Goal: Task Accomplishment & Management: Use online tool/utility

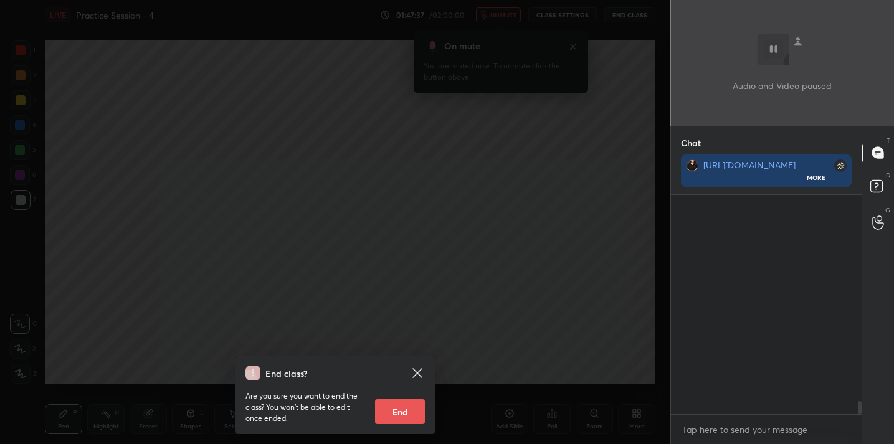
scroll to position [246, 186]
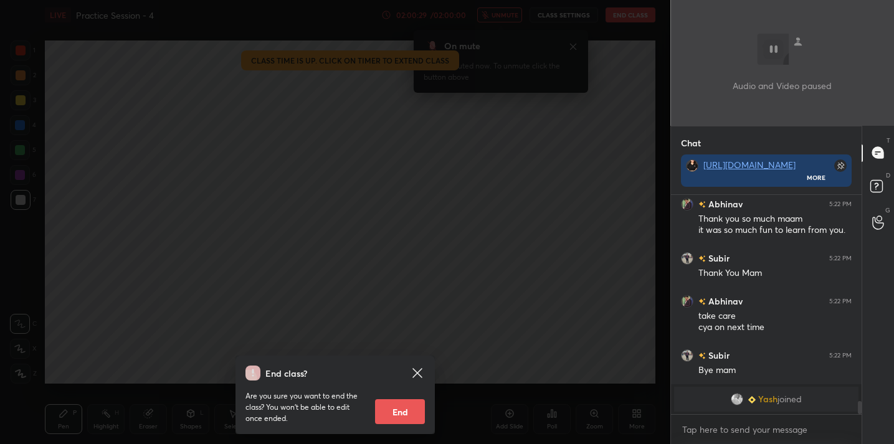
click at [397, 413] on button "End" at bounding box center [400, 412] width 50 height 25
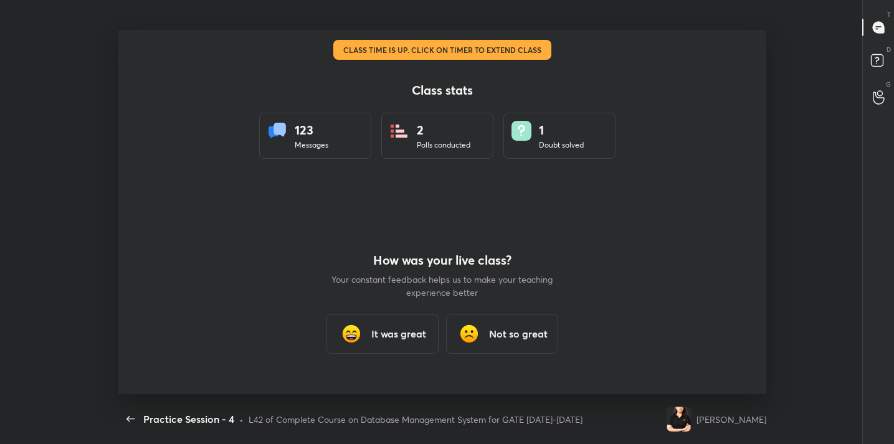
scroll to position [0, 0]
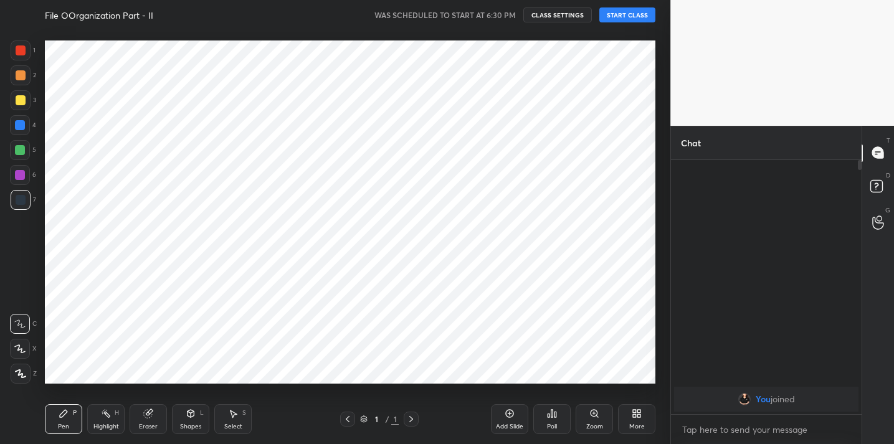
scroll to position [61963, 61706]
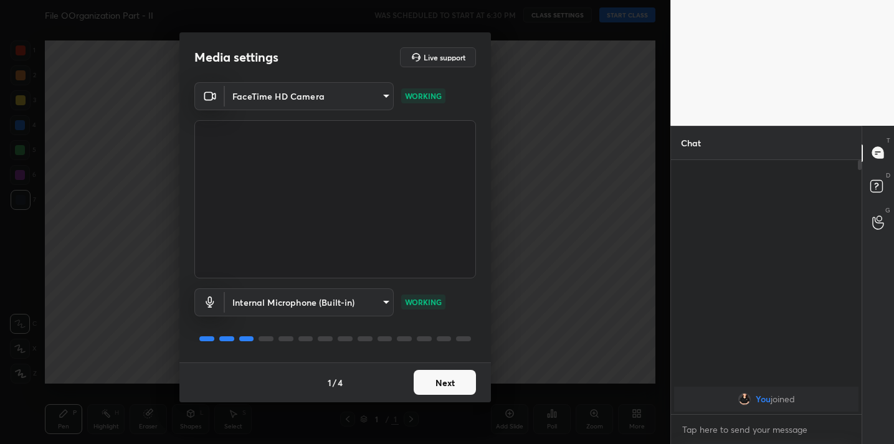
click at [443, 391] on button "Next" at bounding box center [445, 382] width 62 height 25
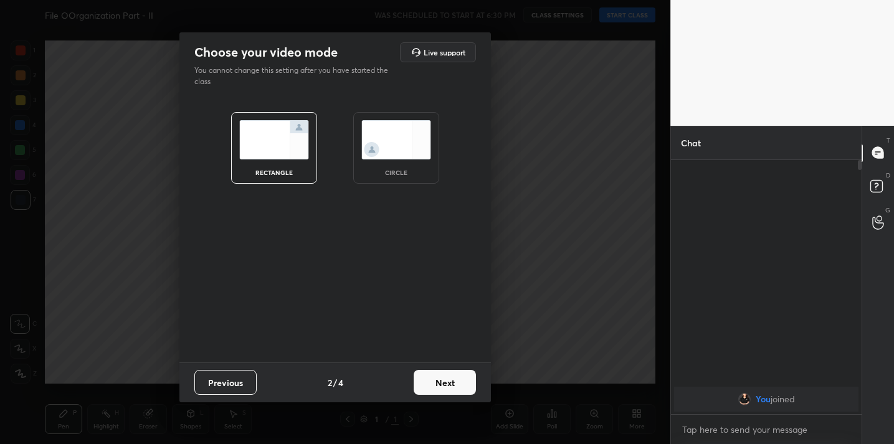
click at [443, 391] on button "Next" at bounding box center [445, 382] width 62 height 25
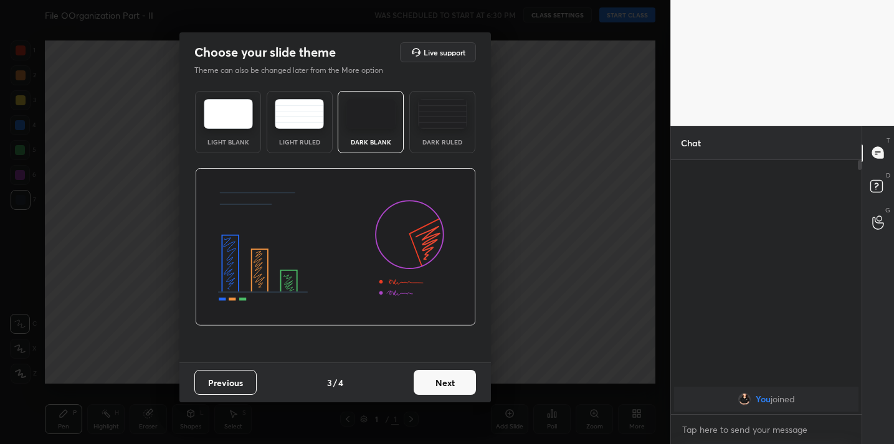
click at [443, 391] on button "Next" at bounding box center [445, 382] width 62 height 25
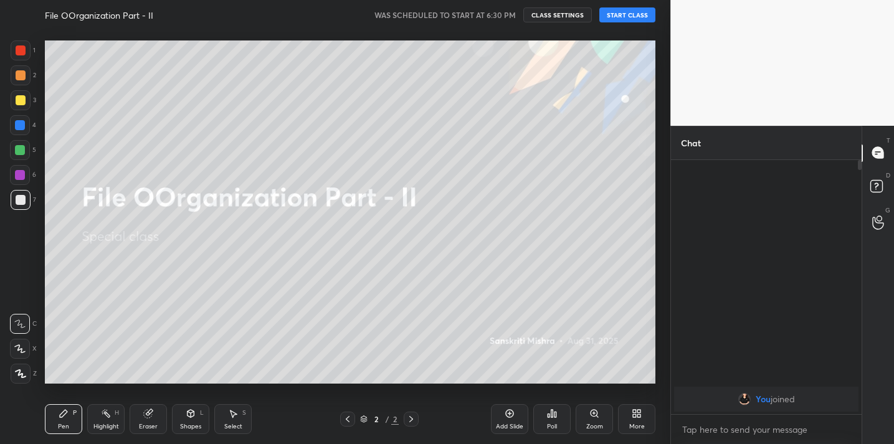
click at [625, 16] on button "START CLASS" at bounding box center [628, 14] width 56 height 15
click at [643, 409] on div "More" at bounding box center [636, 420] width 37 height 30
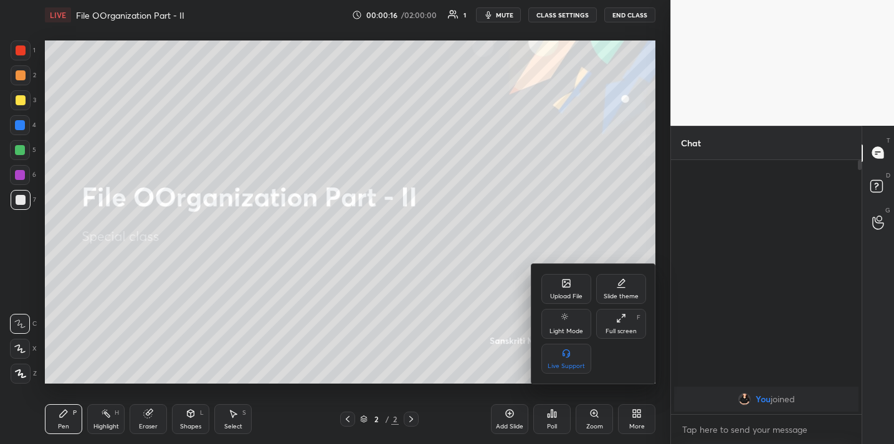
click at [562, 288] on icon at bounding box center [567, 284] width 10 height 10
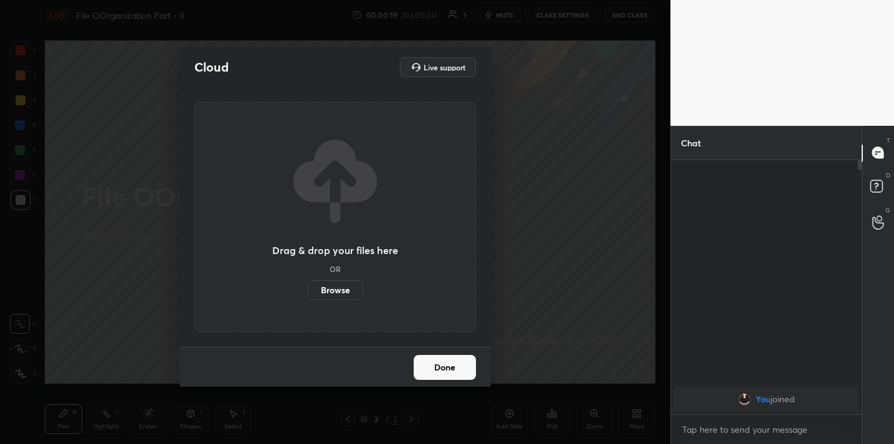
click at [342, 291] on label "Browse" at bounding box center [335, 290] width 55 height 20
click at [308, 291] on input "Browse" at bounding box center [308, 290] width 0 height 20
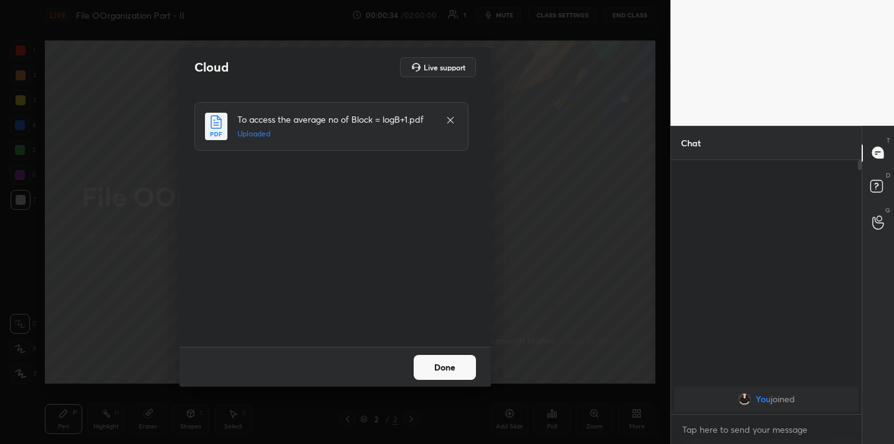
click at [444, 361] on button "Done" at bounding box center [445, 367] width 62 height 25
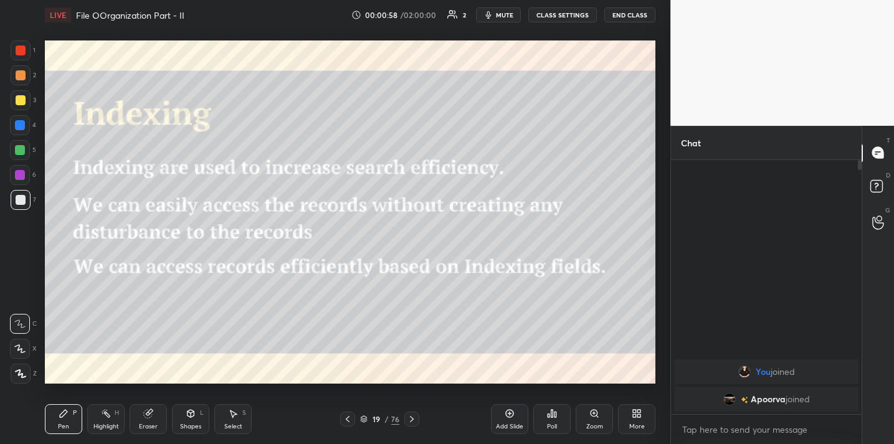
click at [550, 414] on icon at bounding box center [549, 415] width 2 height 3
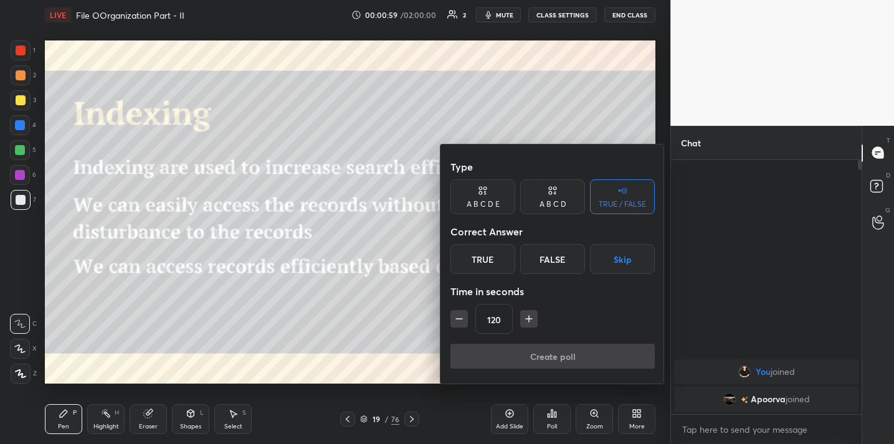
click at [492, 259] on div "True" at bounding box center [483, 259] width 65 height 30
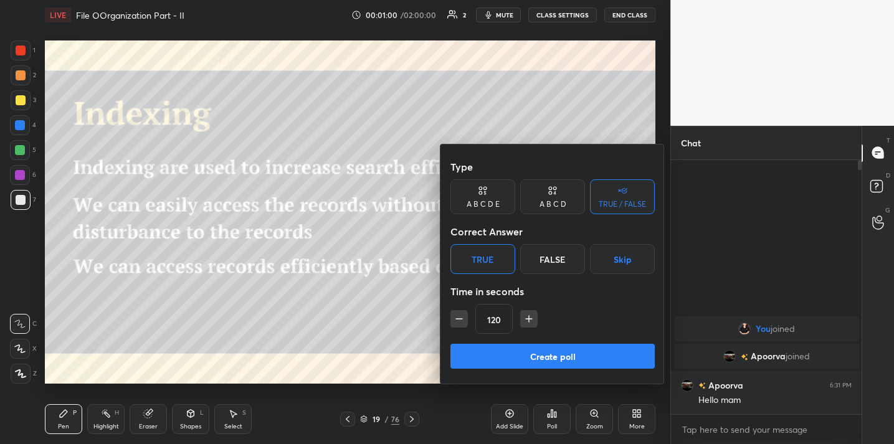
click at [535, 359] on button "Create poll" at bounding box center [553, 356] width 204 height 25
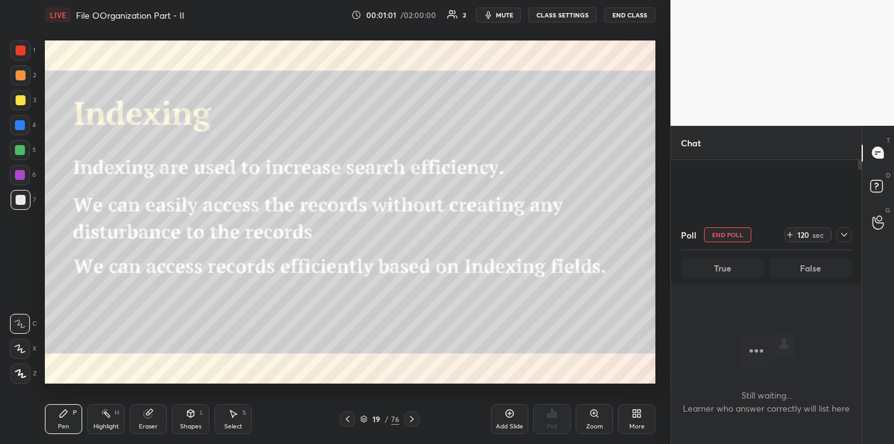
scroll to position [0, 0]
click at [842, 235] on icon at bounding box center [845, 235] width 10 height 10
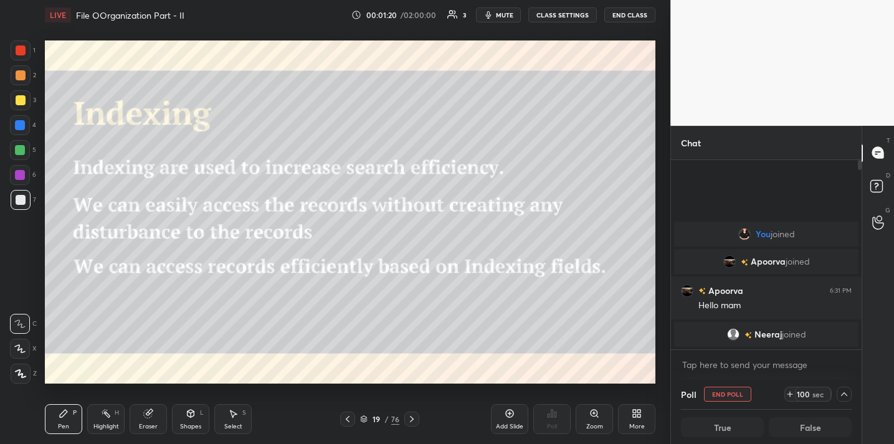
click at [841, 395] on icon at bounding box center [845, 395] width 10 height 10
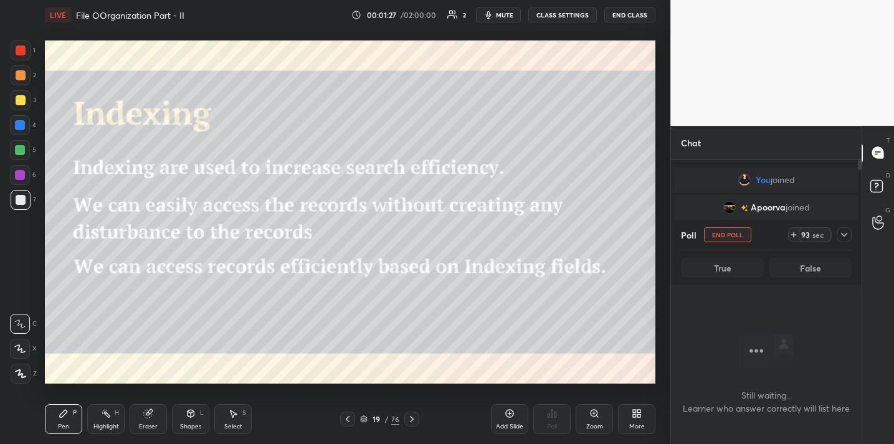
click at [843, 236] on icon at bounding box center [845, 235] width 10 height 10
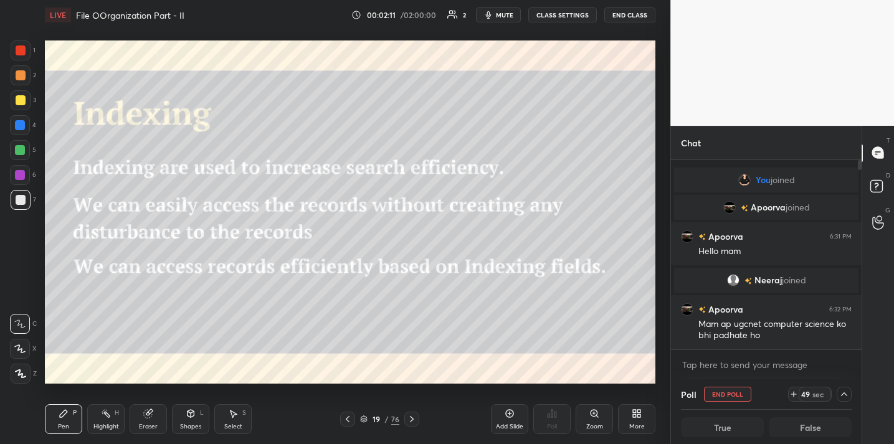
click at [843, 396] on icon at bounding box center [845, 395] width 10 height 10
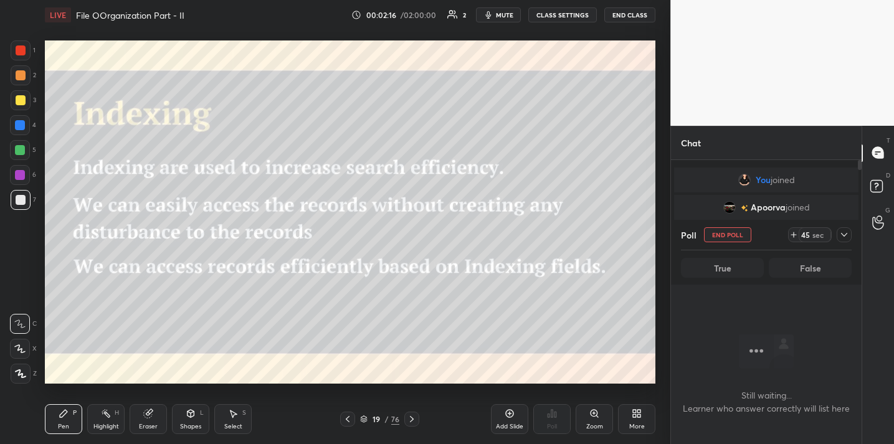
click at [845, 234] on icon at bounding box center [845, 235] width 10 height 10
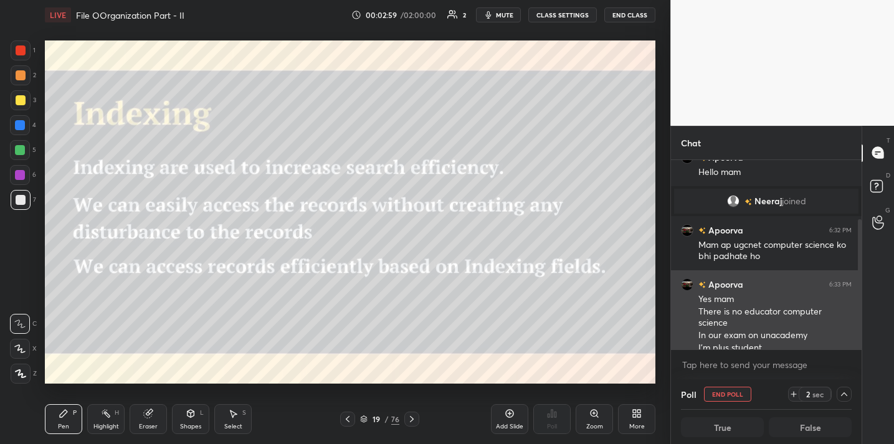
scroll to position [87, 0]
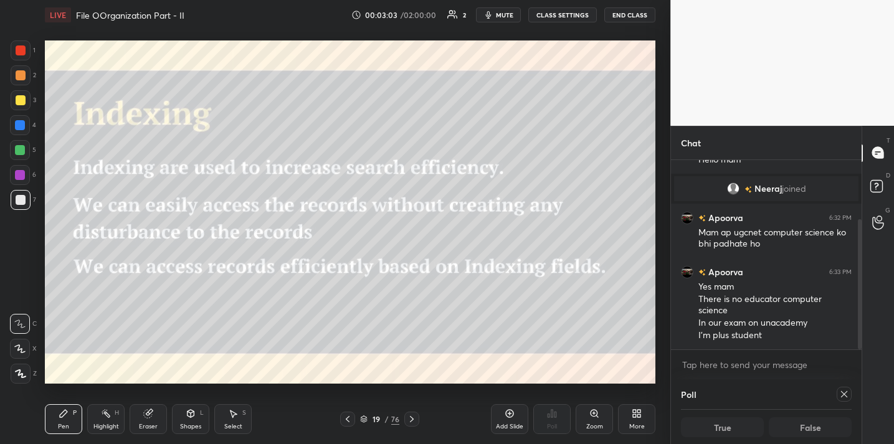
click at [845, 396] on icon at bounding box center [845, 395] width 10 height 10
type textarea "x"
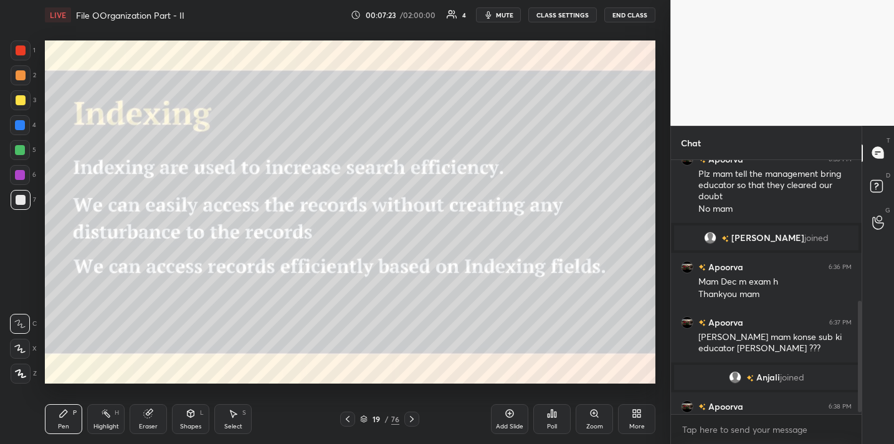
scroll to position [338, 0]
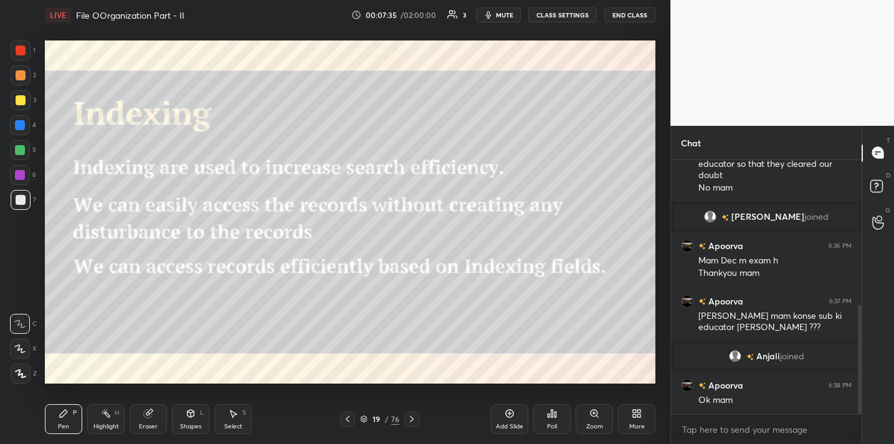
click at [618, 15] on button "End Class" at bounding box center [630, 14] width 51 height 15
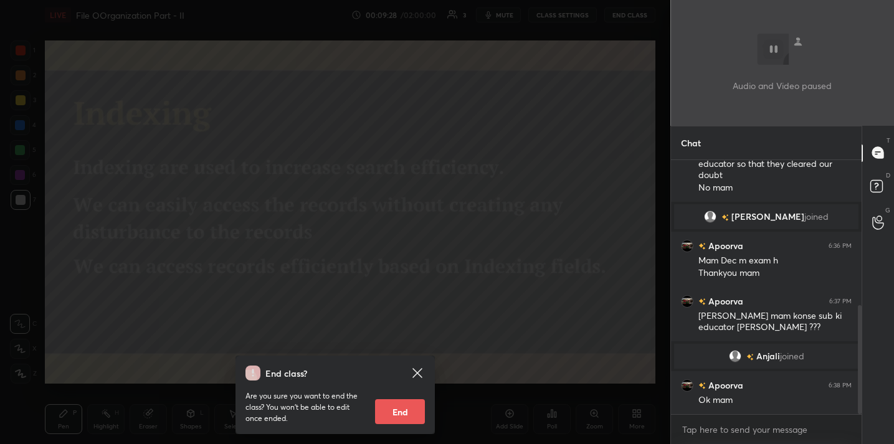
click at [648, 226] on div "End class? Are you sure you want to end the class? You won’t be able to edit on…" at bounding box center [335, 222] width 671 height 444
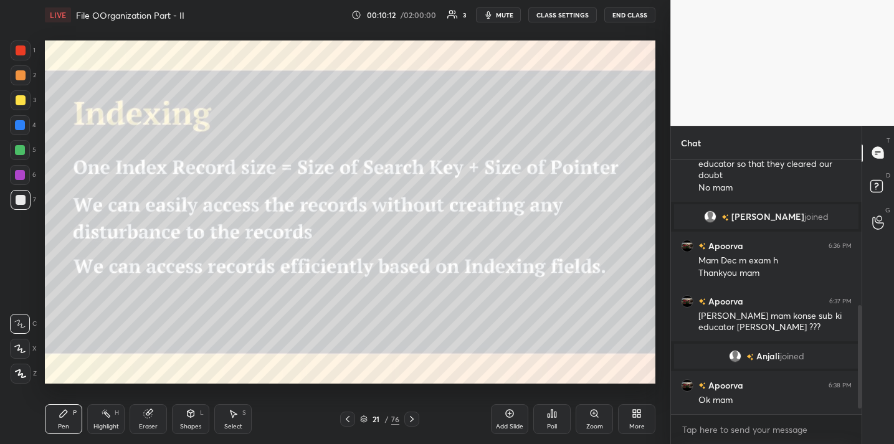
scroll to position [368, 0]
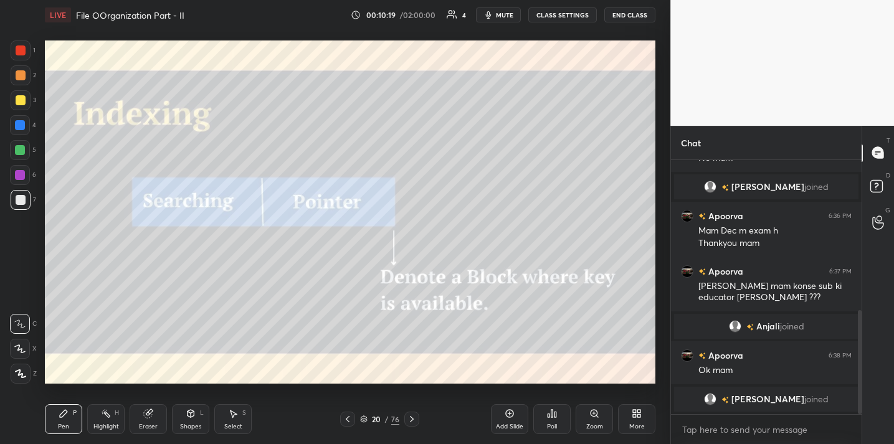
drag, startPoint x: 505, startPoint y: 416, endPoint x: 484, endPoint y: 401, distance: 25.6
click at [502, 414] on div "Add Slide" at bounding box center [509, 420] width 37 height 30
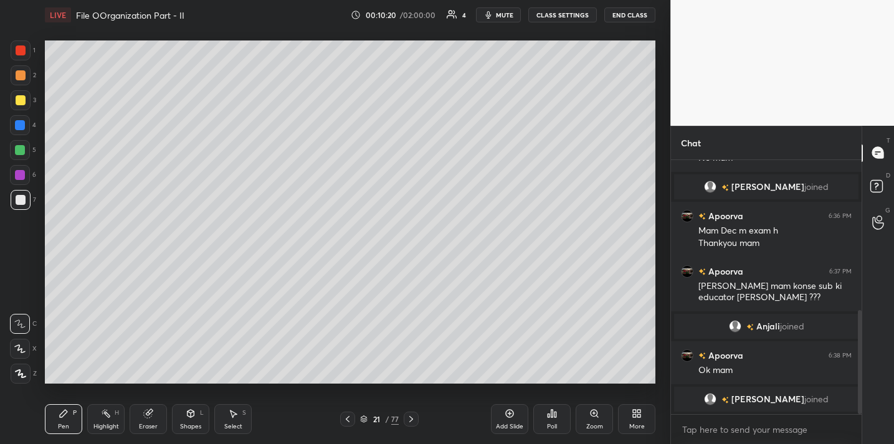
click at [199, 414] on div "Shapes L" at bounding box center [190, 420] width 37 height 30
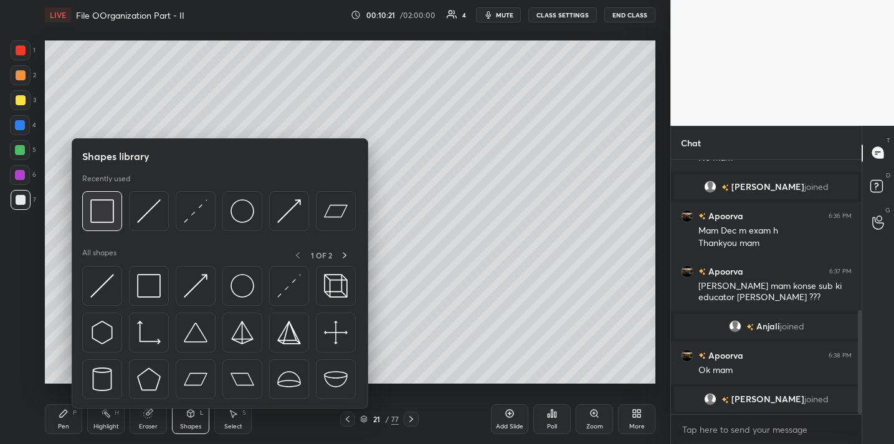
click at [113, 214] on img at bounding box center [102, 211] width 24 height 24
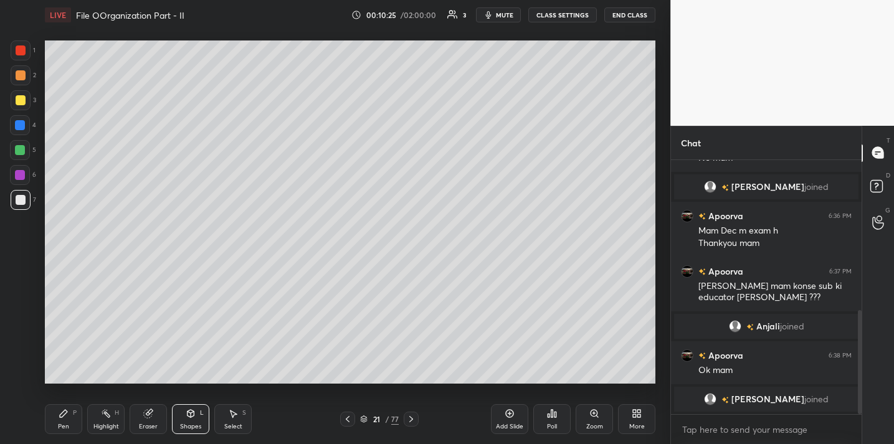
drag, startPoint x: 62, startPoint y: 423, endPoint x: 73, endPoint y: 408, distance: 18.7
click at [62, 424] on div "Pen" at bounding box center [63, 427] width 11 height 6
click at [14, 101] on div at bounding box center [21, 100] width 20 height 20
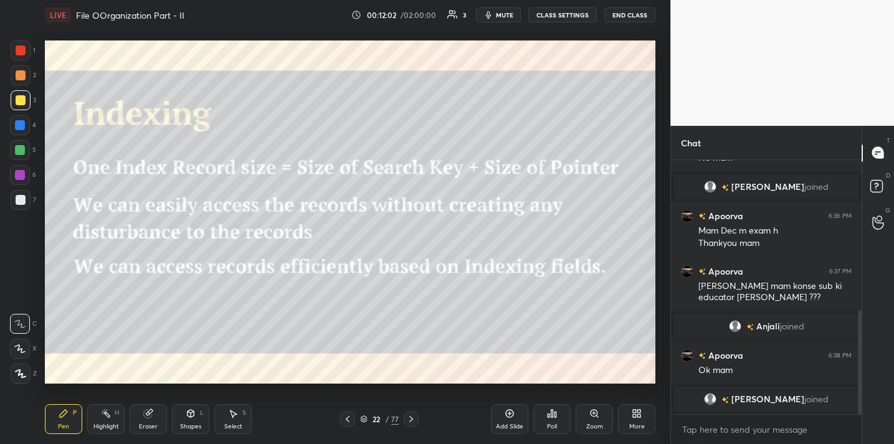
click at [506, 421] on div "Add Slide" at bounding box center [509, 420] width 37 height 30
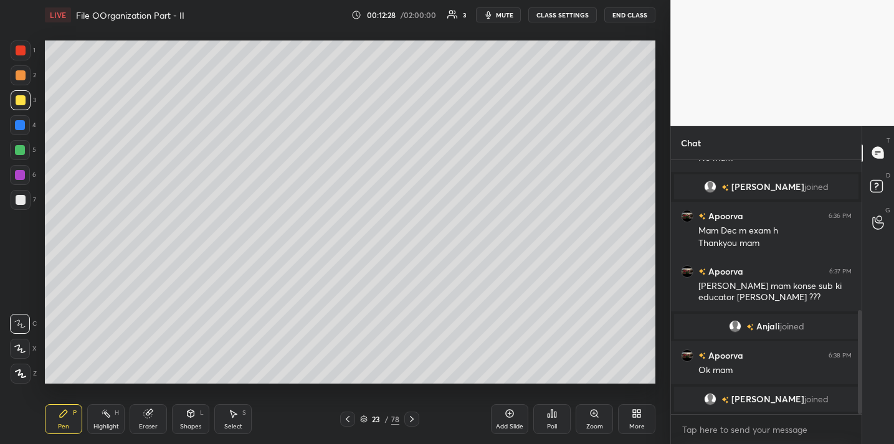
click at [153, 411] on icon at bounding box center [148, 414] width 10 height 10
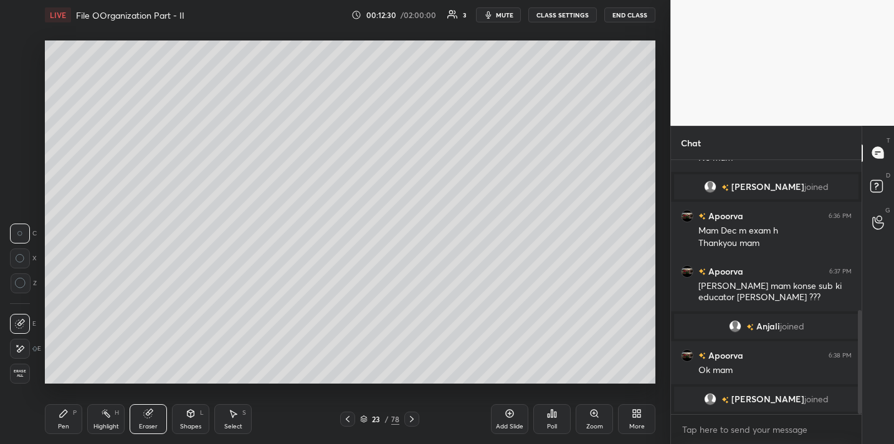
drag, startPoint x: 30, startPoint y: 287, endPoint x: 36, endPoint y: 279, distance: 10.2
click at [30, 287] on div at bounding box center [21, 284] width 20 height 20
click at [59, 414] on icon at bounding box center [64, 414] width 10 height 10
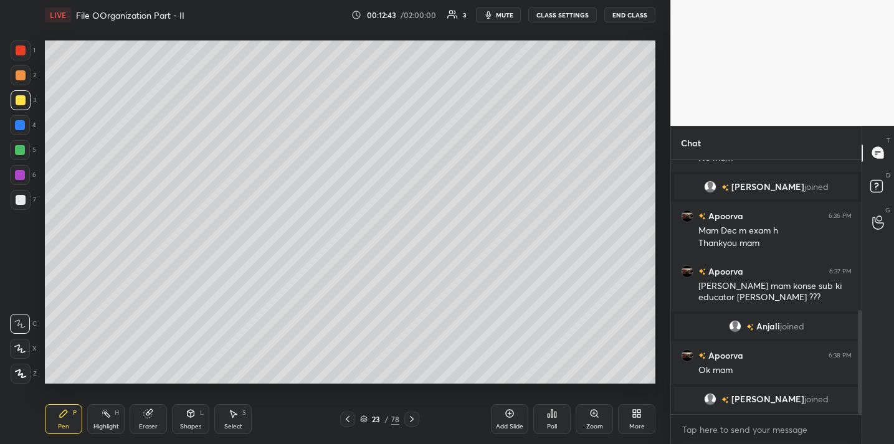
scroll to position [383, 0]
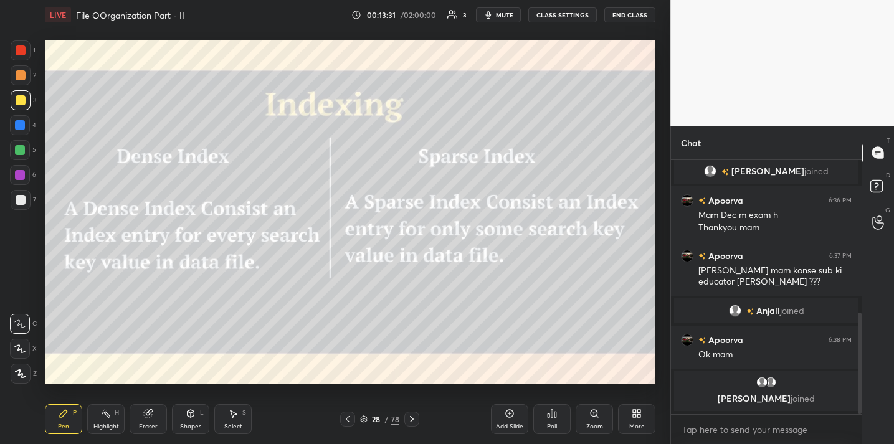
click at [503, 424] on div "Add Slide" at bounding box center [509, 427] width 27 height 6
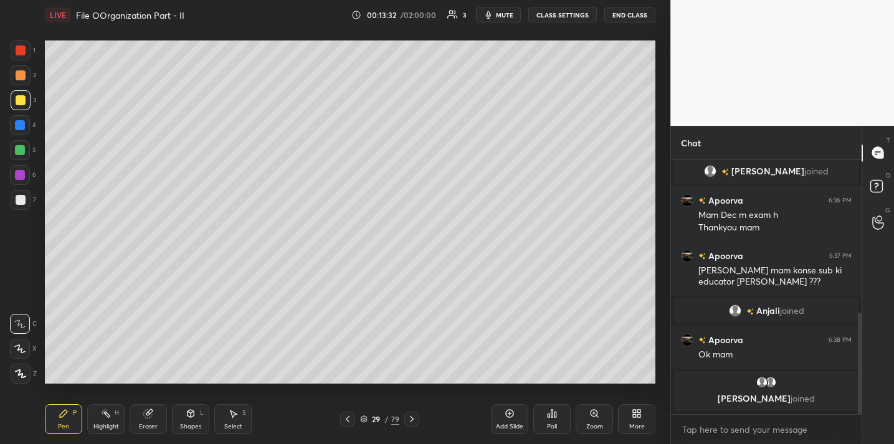
click at [178, 423] on div "Shapes L" at bounding box center [190, 420] width 37 height 30
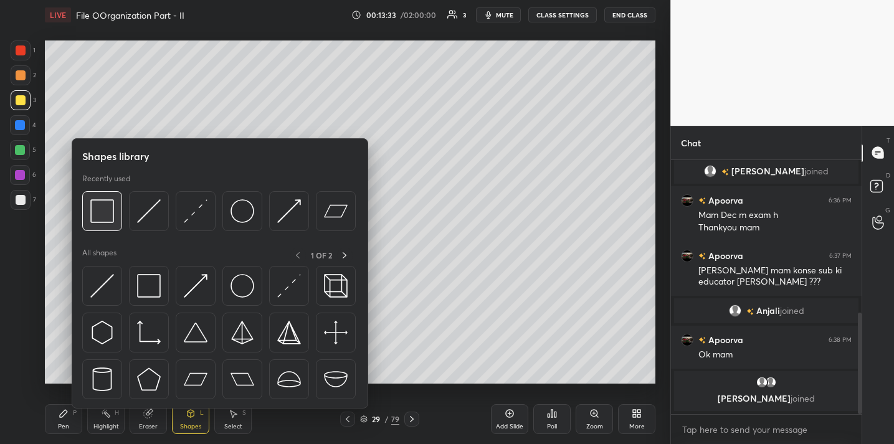
click at [110, 218] on img at bounding box center [102, 211] width 24 height 24
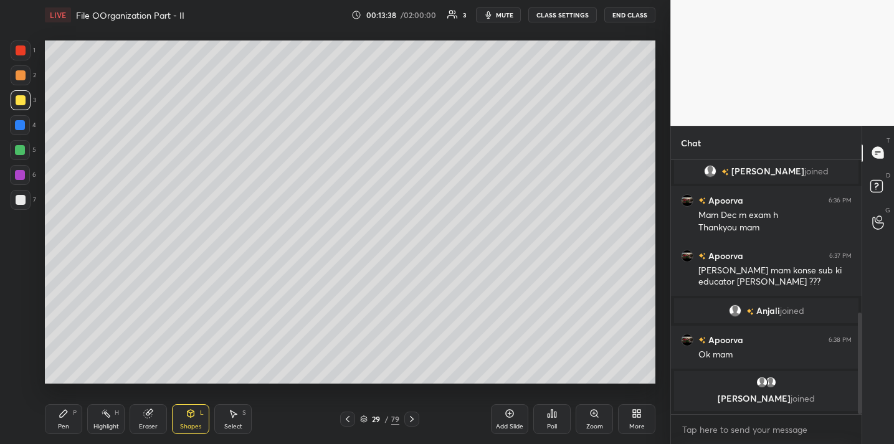
drag, startPoint x: 67, startPoint y: 423, endPoint x: 64, endPoint y: 390, distance: 32.5
click at [65, 416] on div "Pen P" at bounding box center [63, 420] width 37 height 30
click at [26, 204] on div at bounding box center [21, 200] width 20 height 20
click at [524, 404] on div "Add Slide Poll Zoom More" at bounding box center [573, 420] width 165 height 70
drag, startPoint x: 520, startPoint y: 418, endPoint x: 497, endPoint y: 423, distance: 22.9
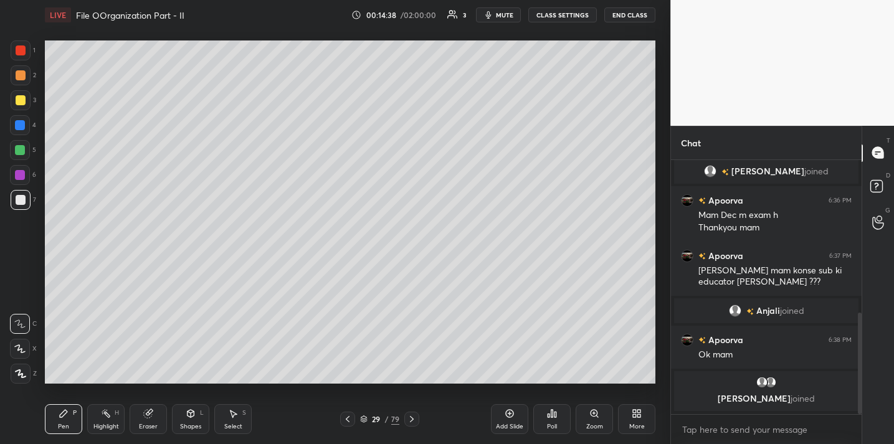
click at [522, 417] on div "Add Slide" at bounding box center [509, 420] width 37 height 30
drag, startPoint x: 195, startPoint y: 423, endPoint x: 198, endPoint y: 409, distance: 13.3
click at [197, 421] on div "Shapes L" at bounding box center [190, 420] width 37 height 30
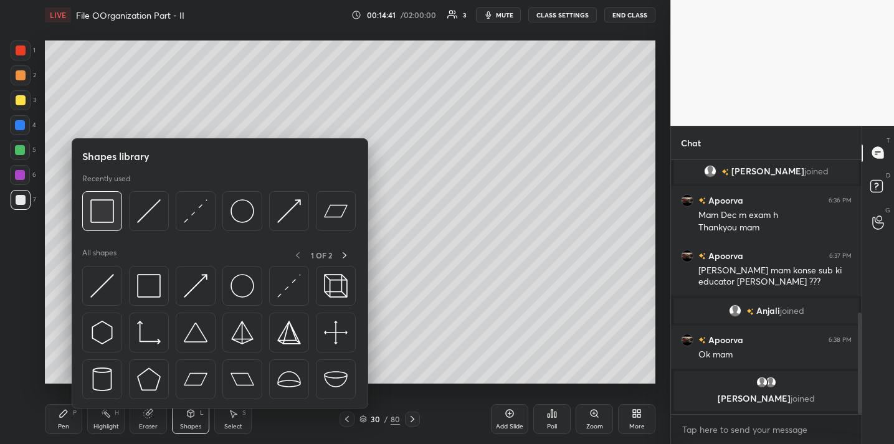
click at [102, 213] on img at bounding box center [102, 211] width 24 height 24
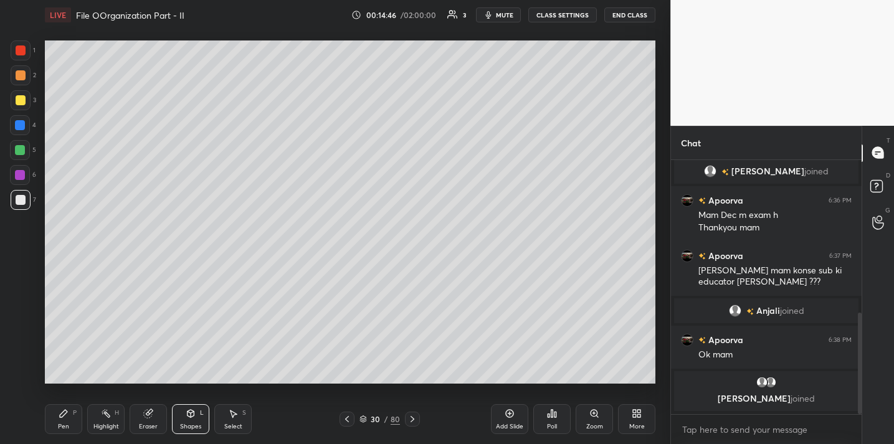
click at [72, 417] on div "Pen P" at bounding box center [63, 420] width 37 height 30
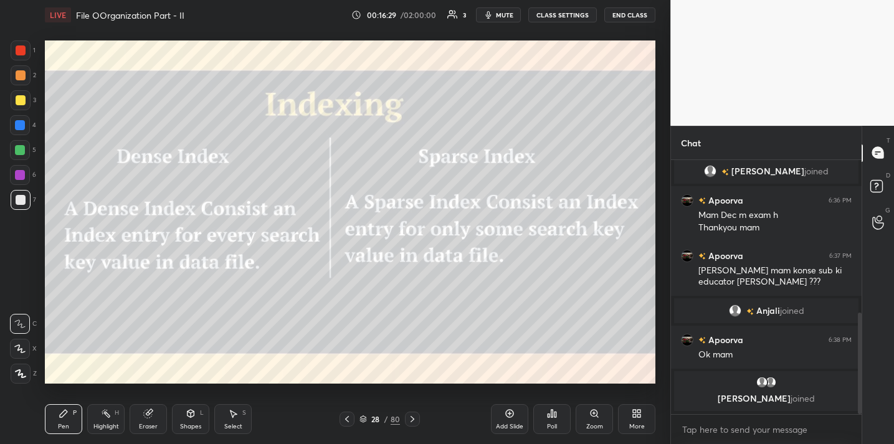
drag, startPoint x: 135, startPoint y: 420, endPoint x: 136, endPoint y: 400, distance: 20.6
click at [135, 419] on div "Eraser" at bounding box center [148, 420] width 37 height 30
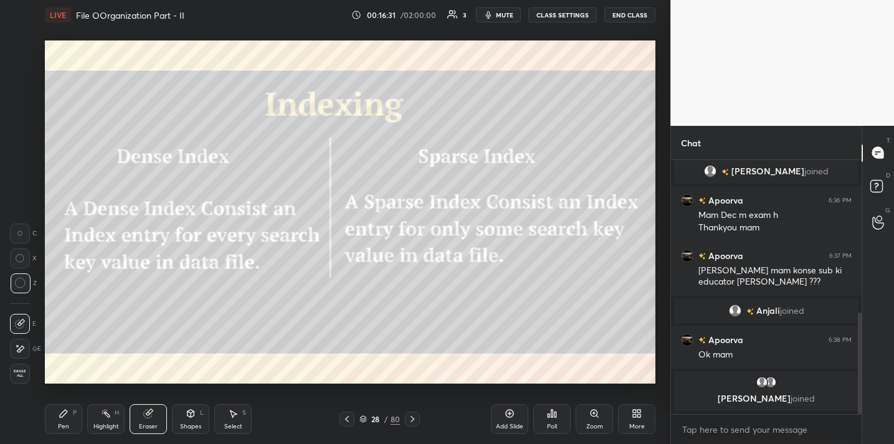
drag, startPoint x: 57, startPoint y: 411, endPoint x: 59, endPoint y: 390, distance: 21.9
click at [57, 411] on div "Pen P" at bounding box center [63, 420] width 37 height 30
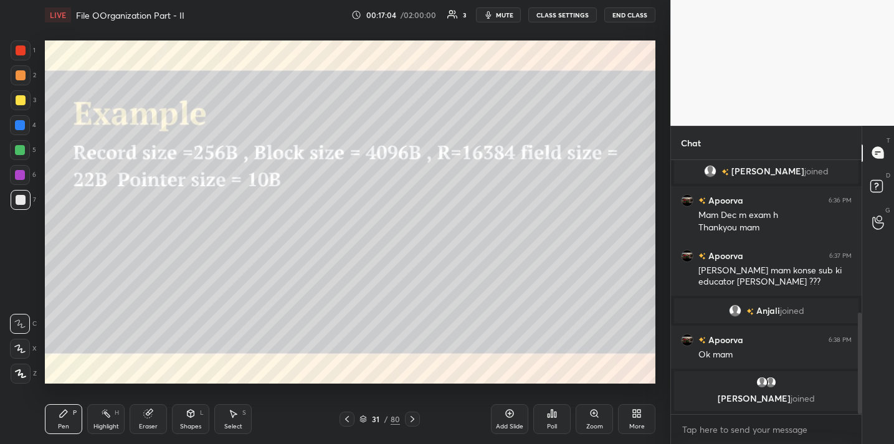
click at [499, 14] on span "mute" at bounding box center [504, 15] width 17 height 9
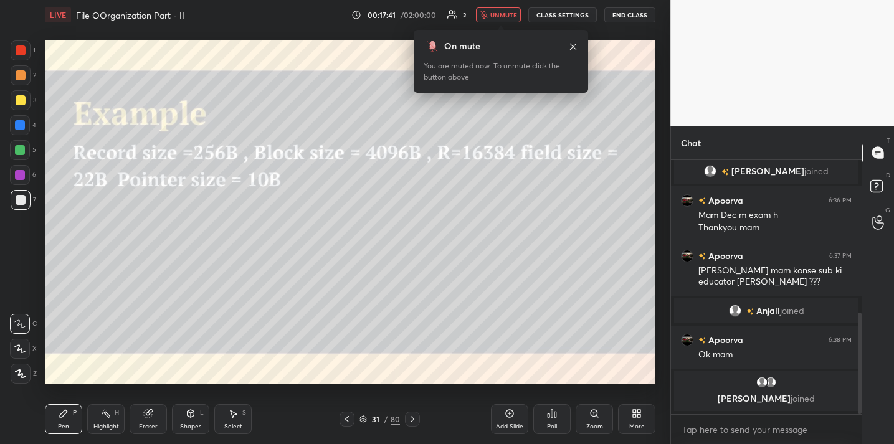
click at [641, 9] on button "End Class" at bounding box center [630, 14] width 51 height 15
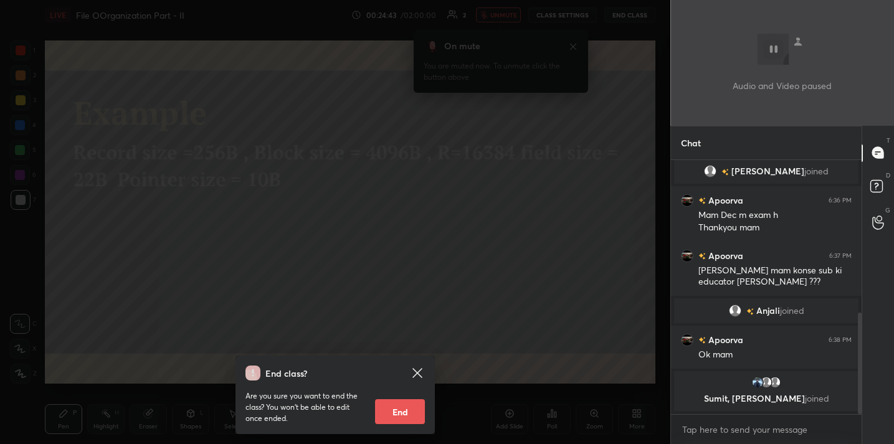
scroll to position [393, 0]
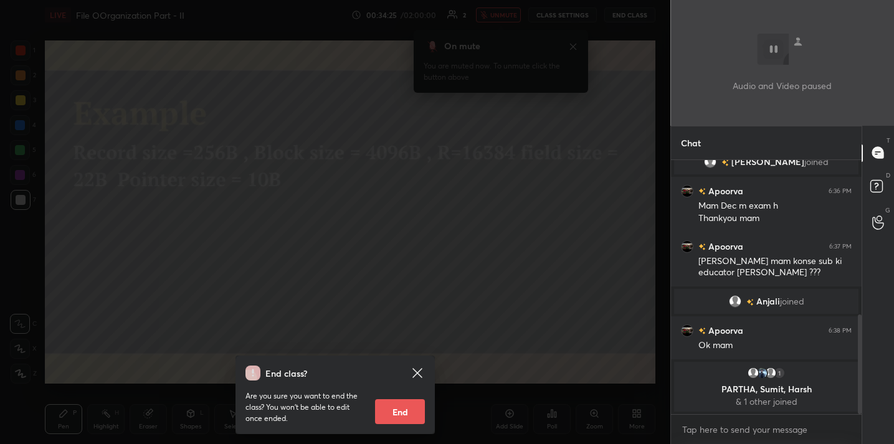
click at [381, 269] on div "End class? Are you sure you want to end the class? You won’t be able to edit on…" at bounding box center [335, 222] width 671 height 444
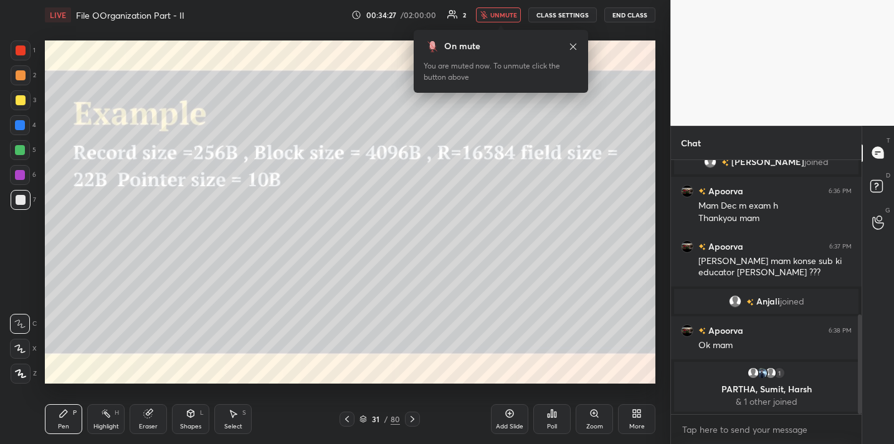
click at [495, 17] on span "unmute" at bounding box center [504, 15] width 27 height 9
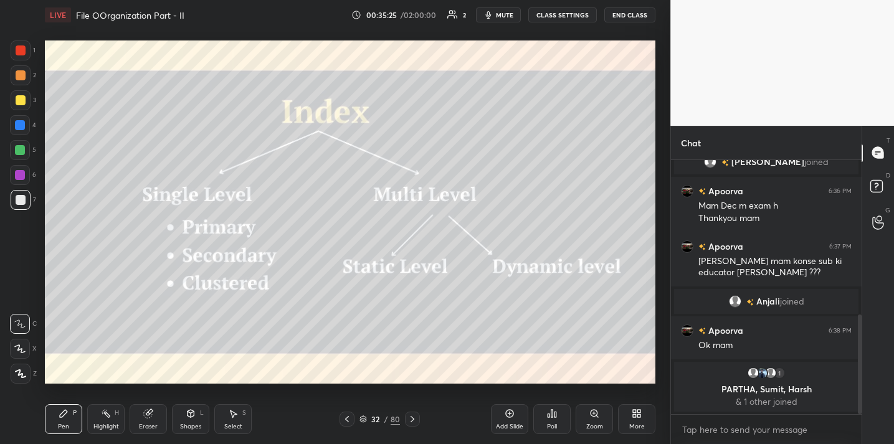
click at [513, 418] on icon at bounding box center [510, 414] width 10 height 10
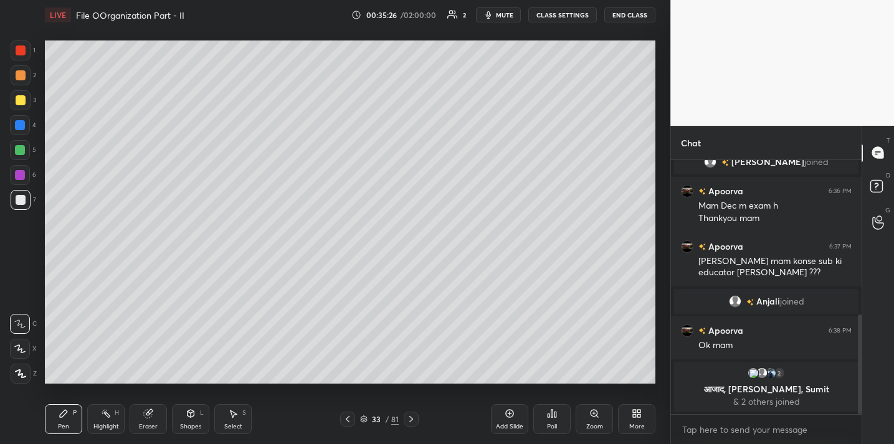
click at [189, 421] on div "Shapes L" at bounding box center [190, 420] width 37 height 30
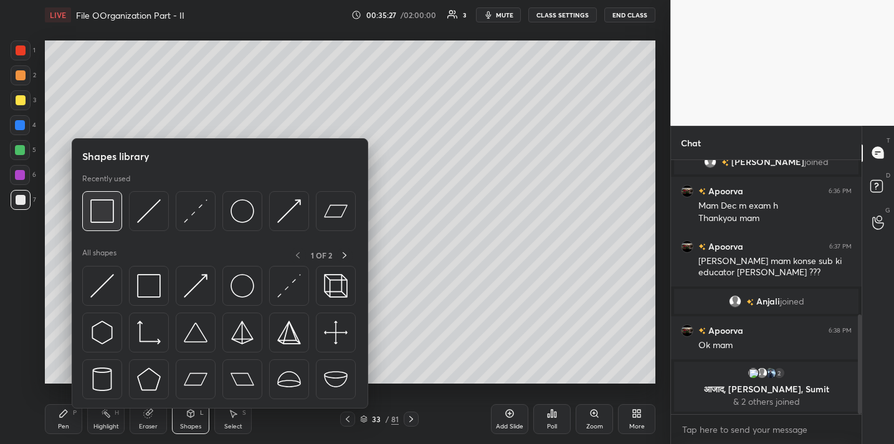
click at [108, 219] on img at bounding box center [102, 211] width 24 height 24
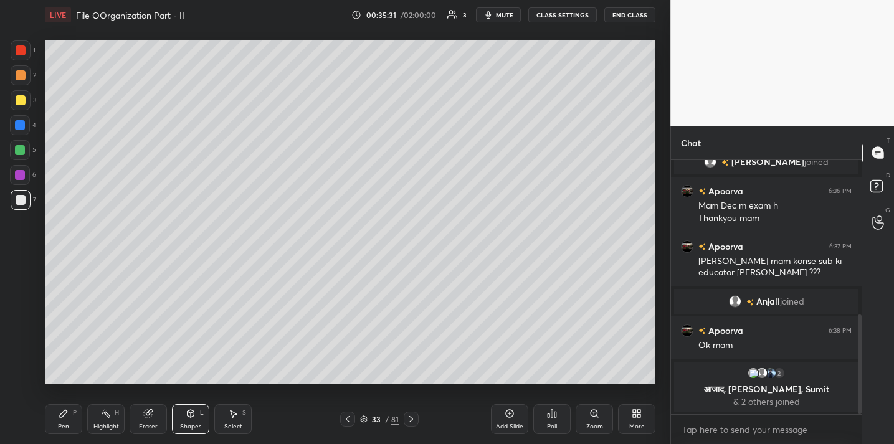
click at [54, 419] on div "Pen P" at bounding box center [63, 420] width 37 height 30
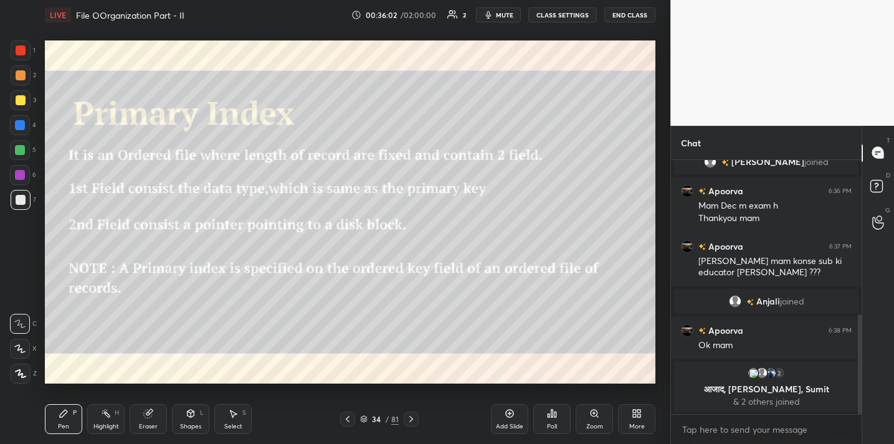
drag, startPoint x: 138, startPoint y: 424, endPoint x: 149, endPoint y: 405, distance: 21.8
click at [140, 419] on div "Eraser" at bounding box center [148, 420] width 37 height 30
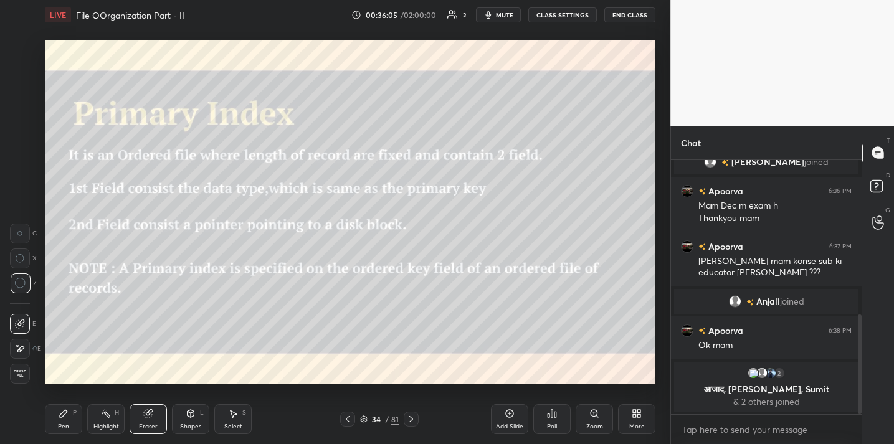
click at [60, 421] on div "Pen P" at bounding box center [63, 420] width 37 height 30
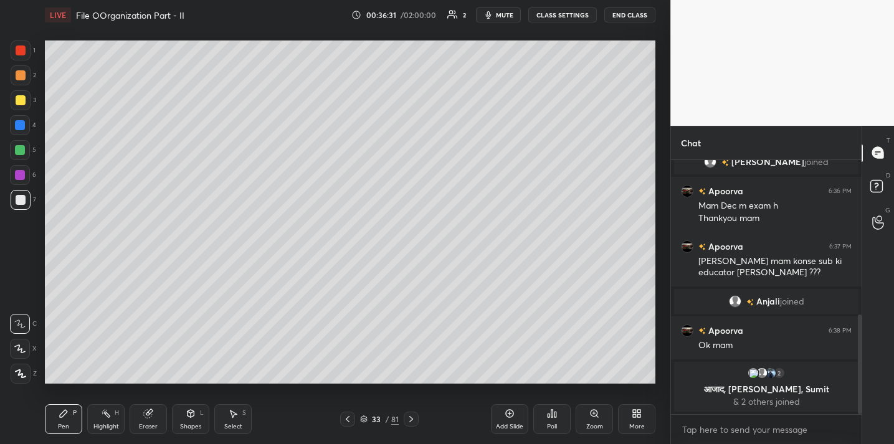
click at [34, 102] on div "3" at bounding box center [24, 100] width 26 height 20
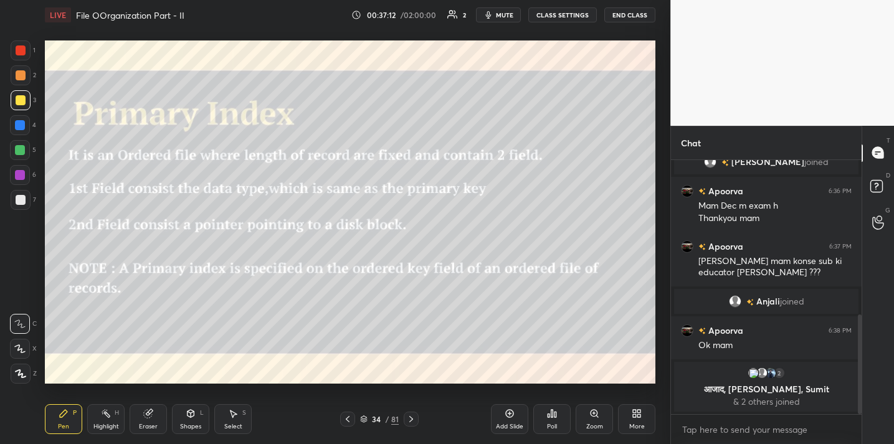
click at [501, 420] on div "Add Slide" at bounding box center [509, 420] width 37 height 30
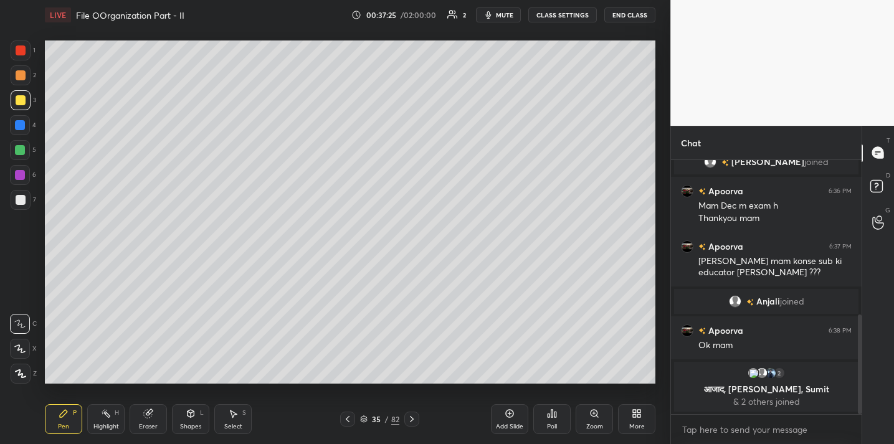
click at [26, 205] on div at bounding box center [21, 200] width 20 height 20
click at [23, 152] on div at bounding box center [20, 150] width 10 height 10
click at [625, 20] on button "End Class" at bounding box center [630, 14] width 51 height 15
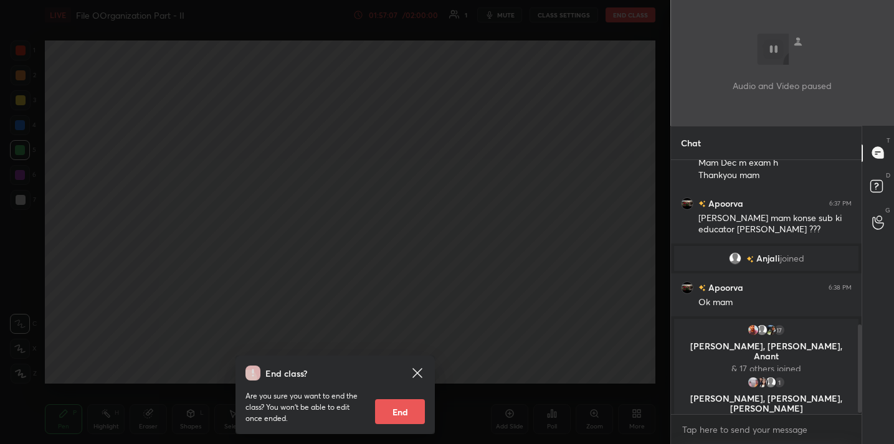
scroll to position [474, 0]
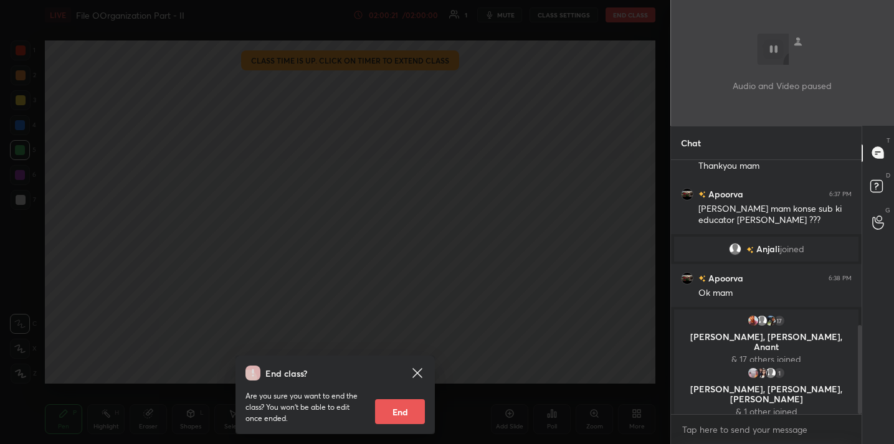
click at [388, 408] on button "End" at bounding box center [400, 412] width 50 height 25
type textarea "x"
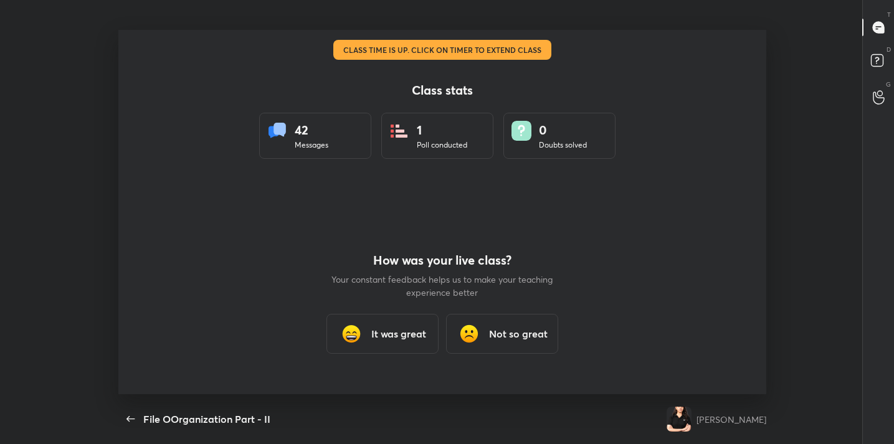
scroll to position [61963, 61443]
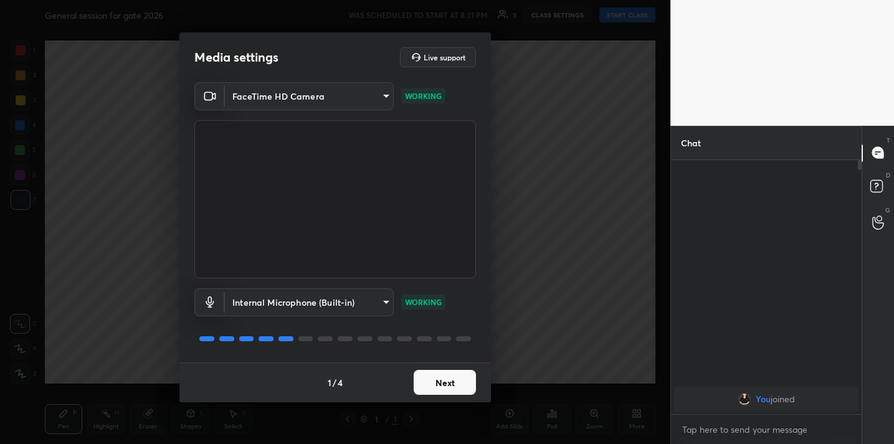
scroll to position [4, 4]
click at [436, 385] on button "Next" at bounding box center [445, 382] width 62 height 25
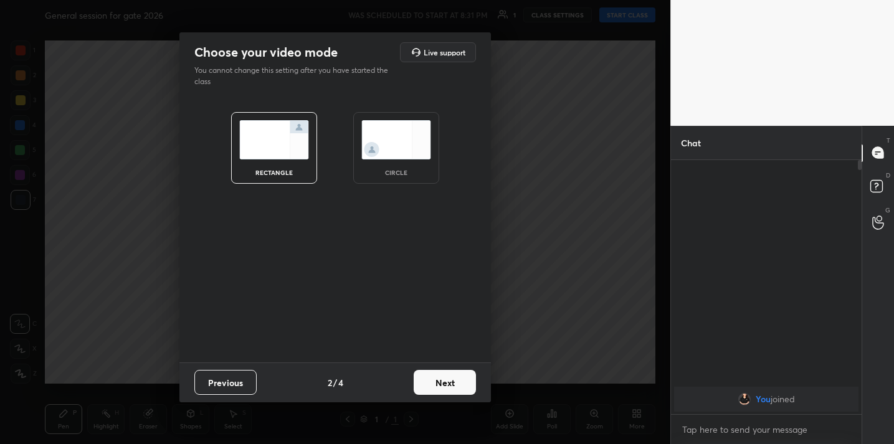
click at [436, 385] on button "Next" at bounding box center [445, 382] width 62 height 25
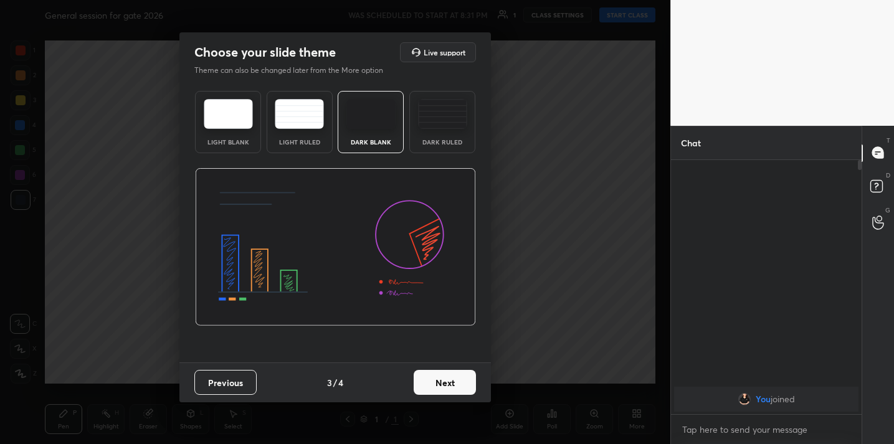
click at [436, 385] on button "Next" at bounding box center [445, 382] width 62 height 25
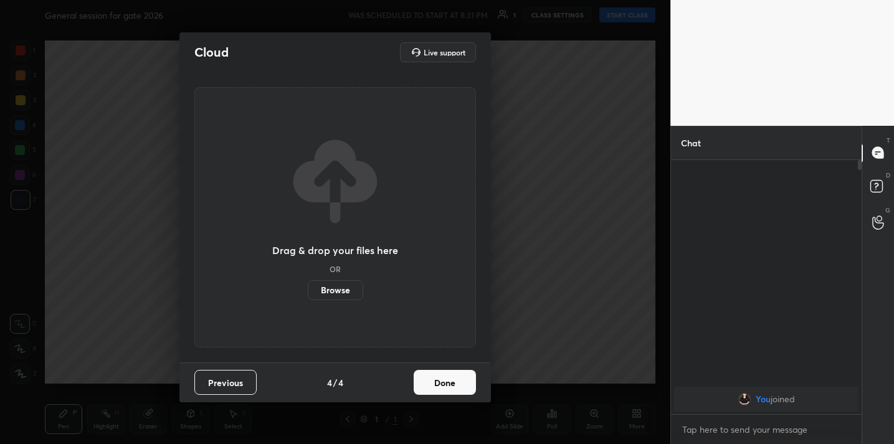
click at [436, 385] on button "Done" at bounding box center [445, 382] width 62 height 25
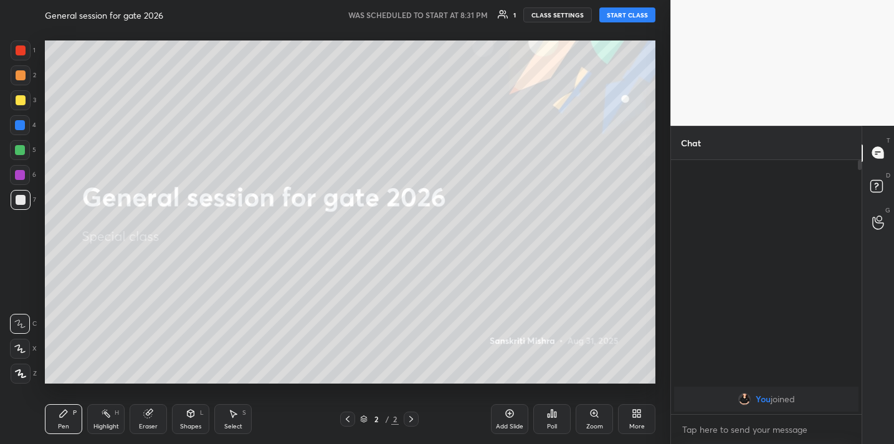
click at [566, 12] on button "CLASS SETTINGS" at bounding box center [558, 14] width 69 height 15
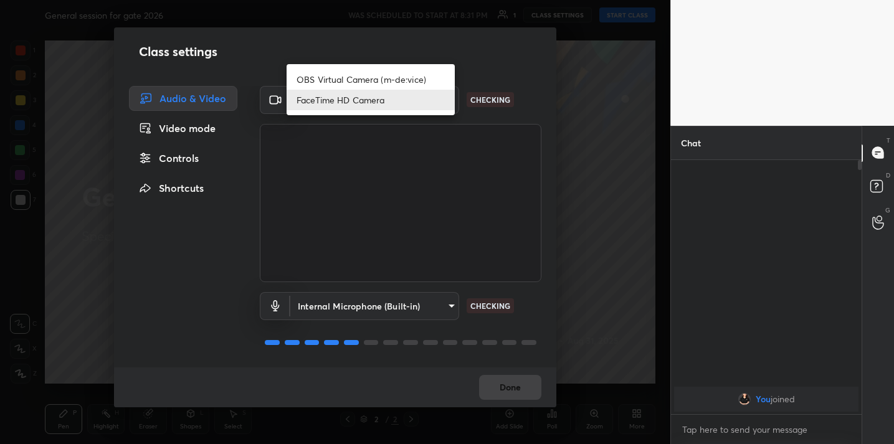
click at [434, 97] on body "1 2 3 4 5 6 7 C X Z C X Z E E Erase all H H General session for gate 2026 WAS S…" at bounding box center [447, 222] width 894 height 444
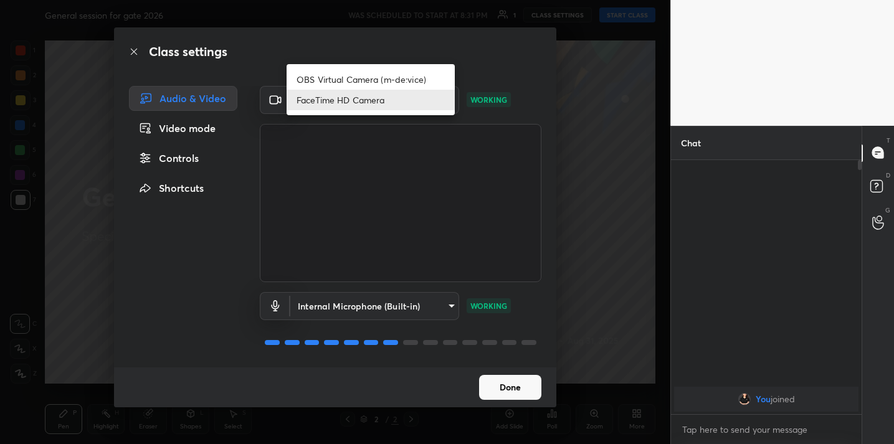
click at [424, 74] on li "OBS Virtual Camera (m-de:vice)" at bounding box center [371, 79] width 168 height 21
type input "61fa9f482d58b362711db98fcd7eb81adc2336abc9bfe98d4b11a213a43057c3"
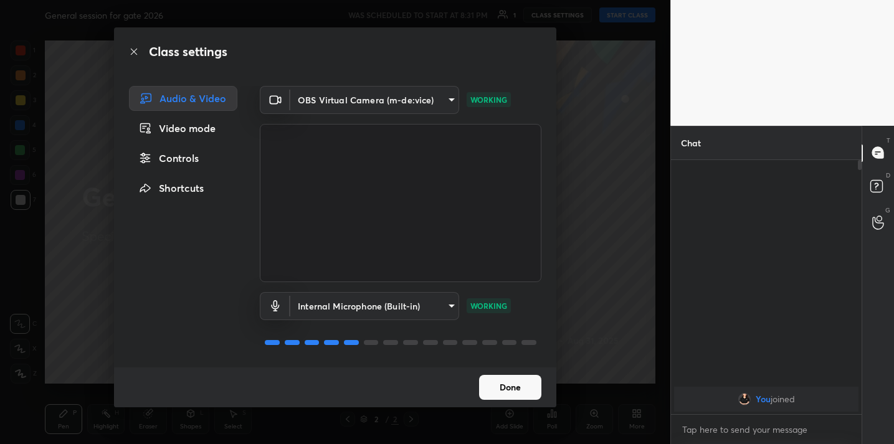
click at [511, 389] on button "Done" at bounding box center [510, 387] width 62 height 25
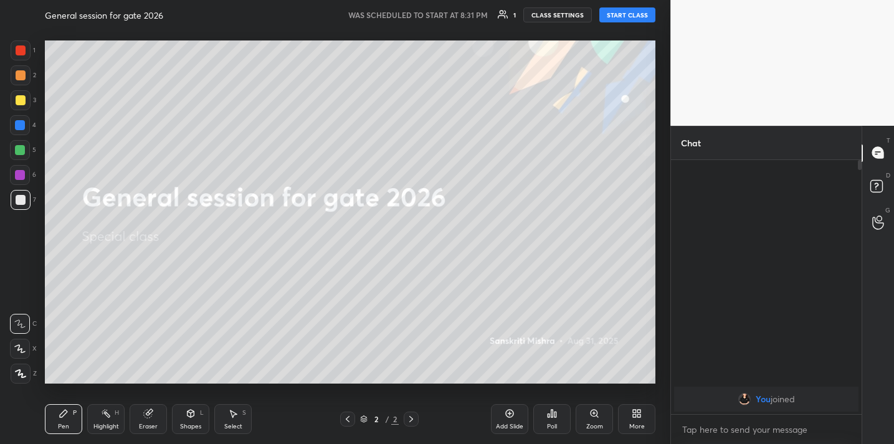
click at [630, 14] on button "START CLASS" at bounding box center [628, 14] width 56 height 15
click at [501, 2] on div "LIVE General session for gate 2026 00:00:03 / 00:28:00 1 mute CLASS SETTINGS En…" at bounding box center [350, 15] width 611 height 30
click at [501, 12] on span "mute" at bounding box center [504, 15] width 17 height 9
click at [613, 16] on button "End Class" at bounding box center [630, 14] width 51 height 15
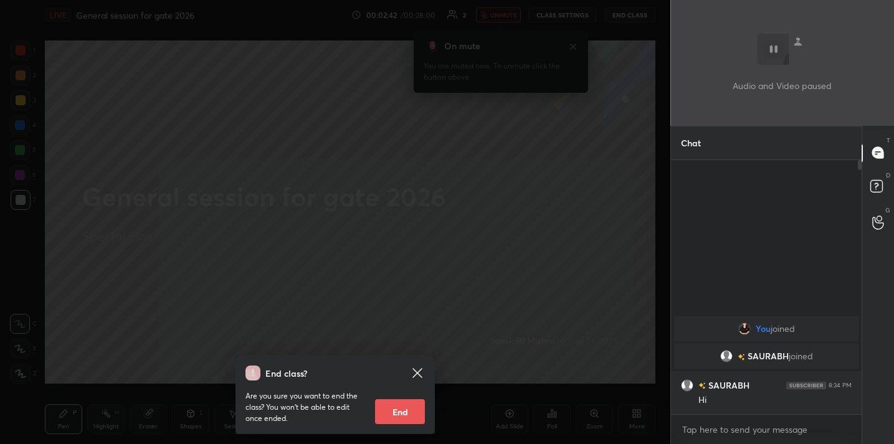
scroll to position [251, 186]
click at [713, 434] on body "1 2 3 4 5 6 7 C X Z C X Z E E Erase all H H LIVE General session for gate 2026 …" at bounding box center [447, 222] width 894 height 444
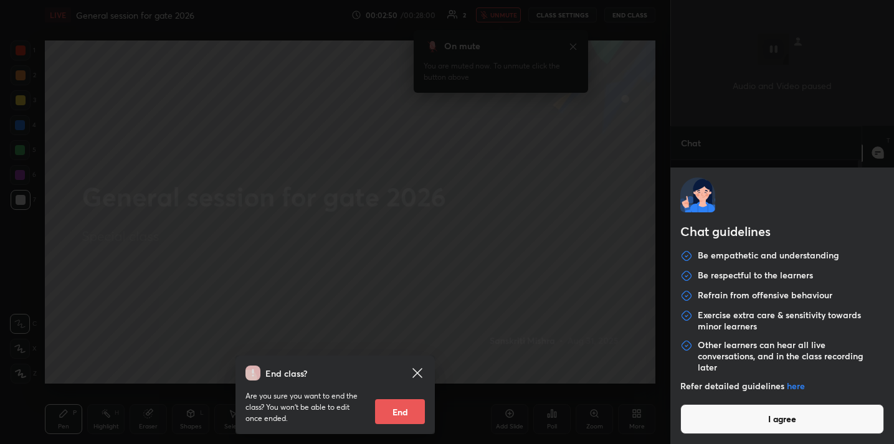
click at [735, 417] on button "I agree" at bounding box center [783, 420] width 204 height 30
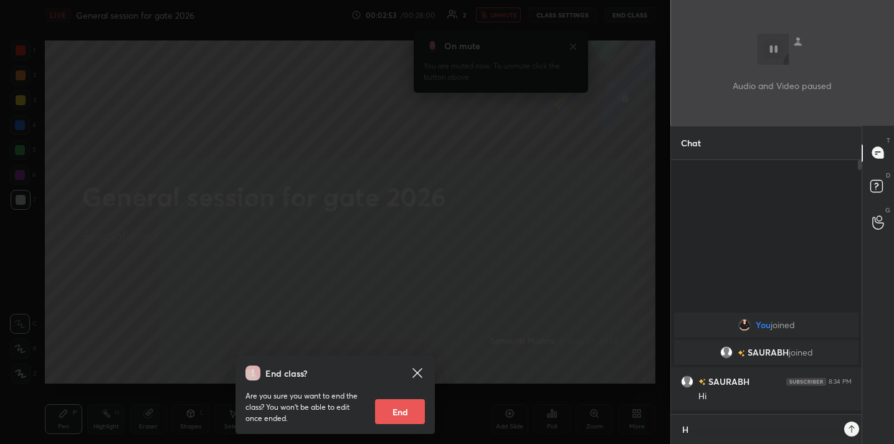
scroll to position [280, 186]
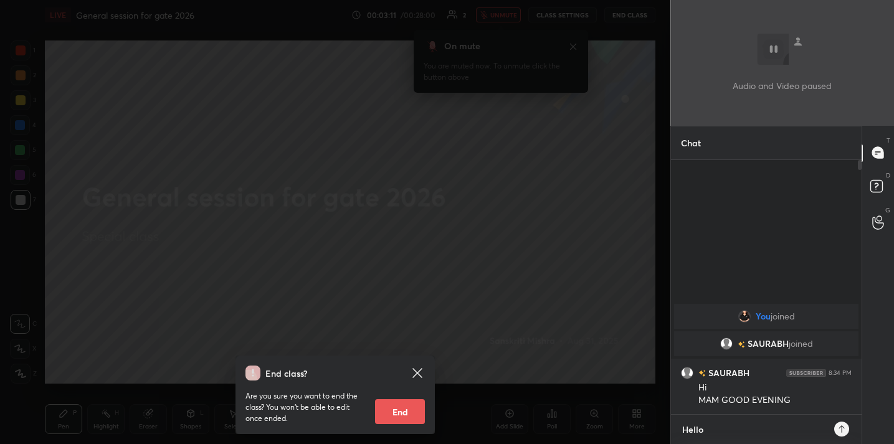
type textarea "Hello"
click at [517, 318] on div "End class? Are you sure you want to end the class? You won’t be able to edit on…" at bounding box center [335, 222] width 671 height 444
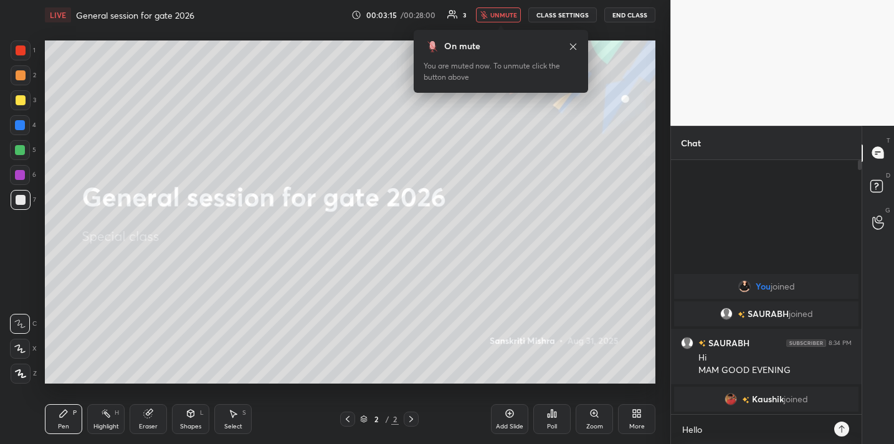
click at [496, 14] on span "unmute" at bounding box center [504, 15] width 27 height 9
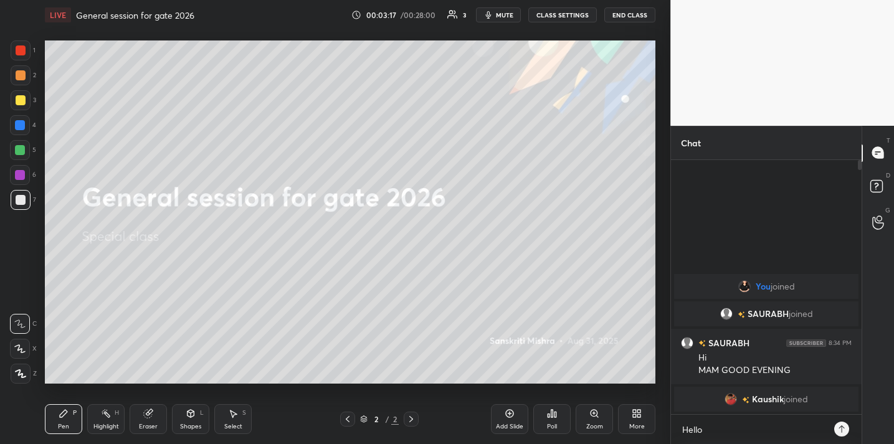
click at [557, 19] on button "CLASS SETTINGS" at bounding box center [563, 14] width 69 height 15
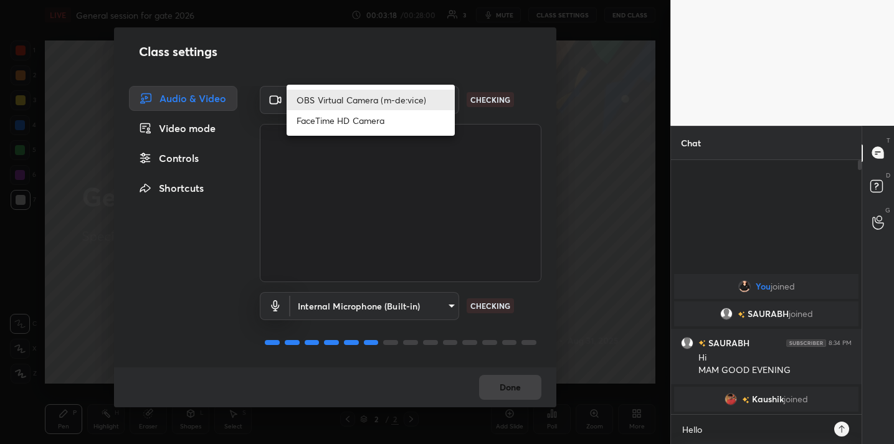
click at [405, 102] on body "1 2 3 4 5 6 7 C X Z C X Z E E Erase all H H LIVE General session for gate 2026 …" at bounding box center [447, 222] width 894 height 444
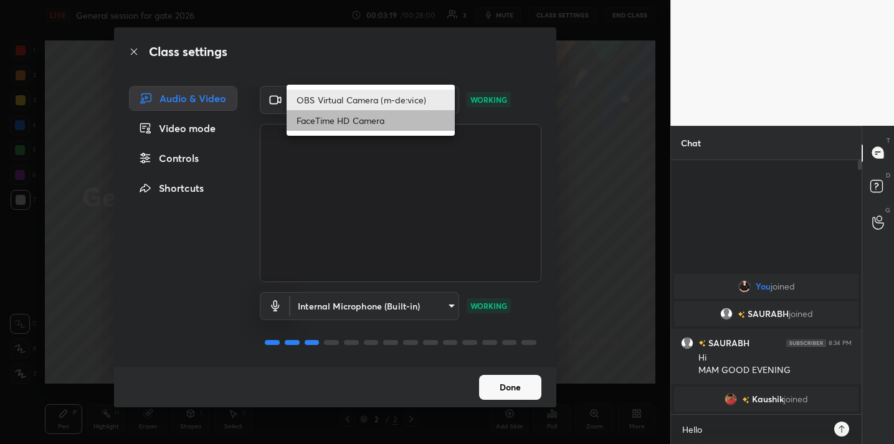
click at [378, 120] on li "FaceTime HD Camera" at bounding box center [371, 120] width 168 height 21
type input "3913558e095c8926cd60c69168c5f8eb9376cbe5de661888911a100d4158e326"
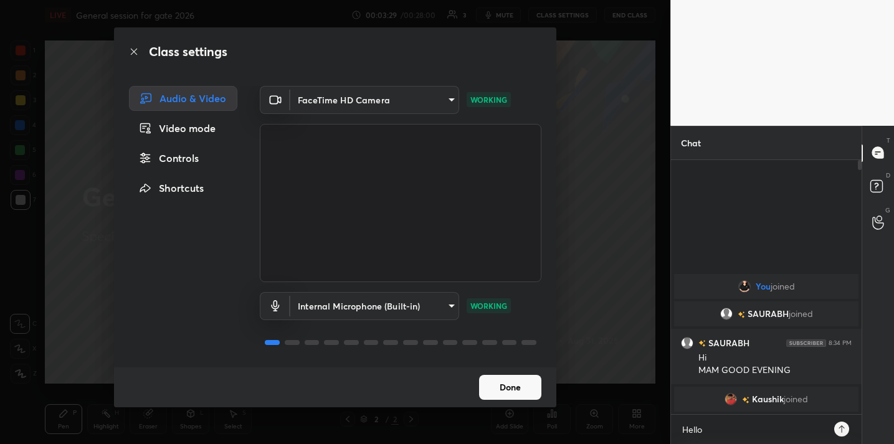
click at [514, 392] on button "Done" at bounding box center [510, 387] width 62 height 25
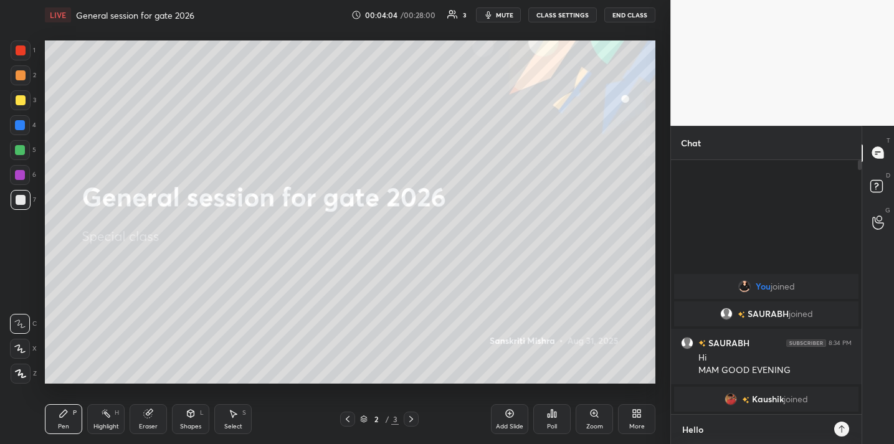
click at [695, 426] on textarea "Hello" at bounding box center [754, 430] width 146 height 20
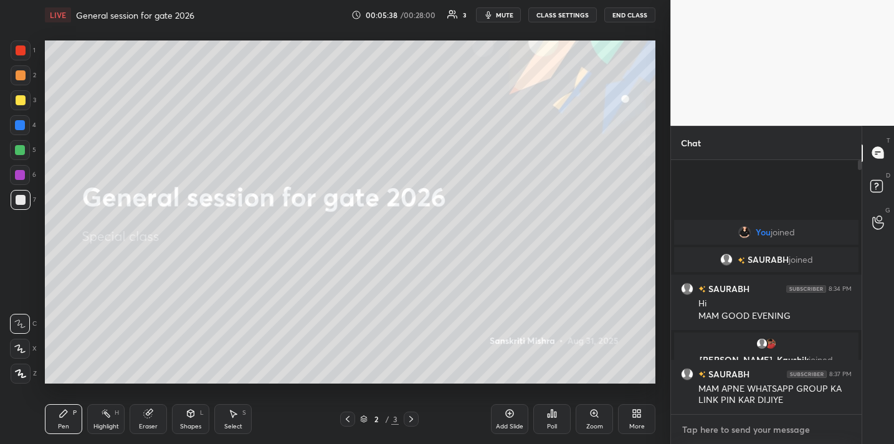
paste textarea "https://chat.whatsapp.com/FLF6jDU5m8mJr5376d9wZ3?mode=r_t"
type textarea "https://chat.whatsapp.com/FLF6jDU5m8mJr5376d9wZ3?mode=r_t"
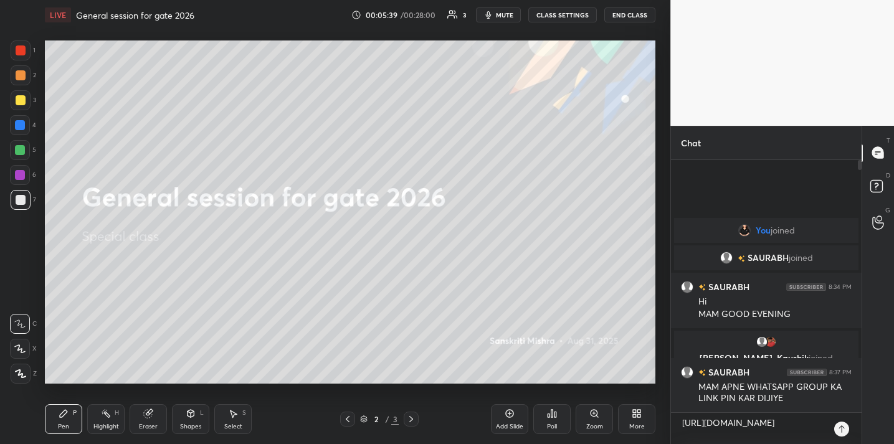
click at [846, 427] on icon at bounding box center [842, 429] width 10 height 10
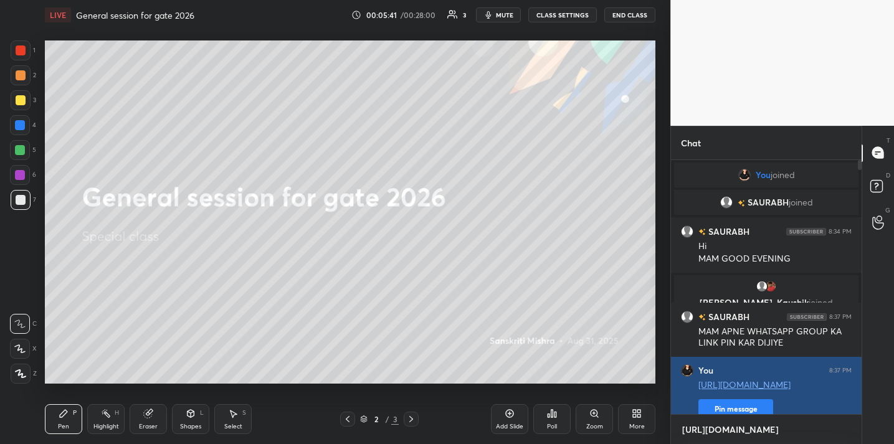
scroll to position [24, 0]
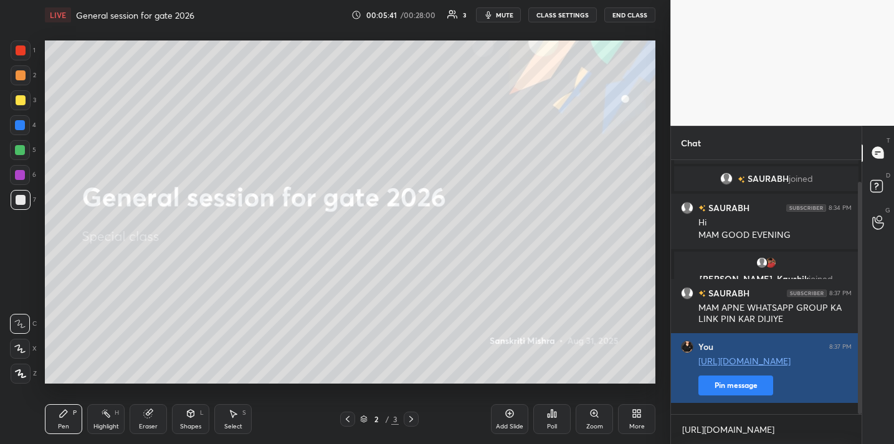
click at [729, 396] on button "Pin message" at bounding box center [736, 386] width 75 height 20
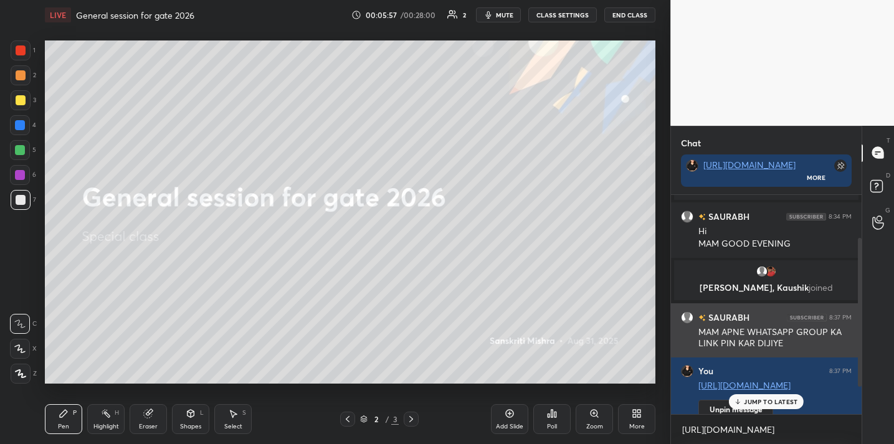
scroll to position [104, 0]
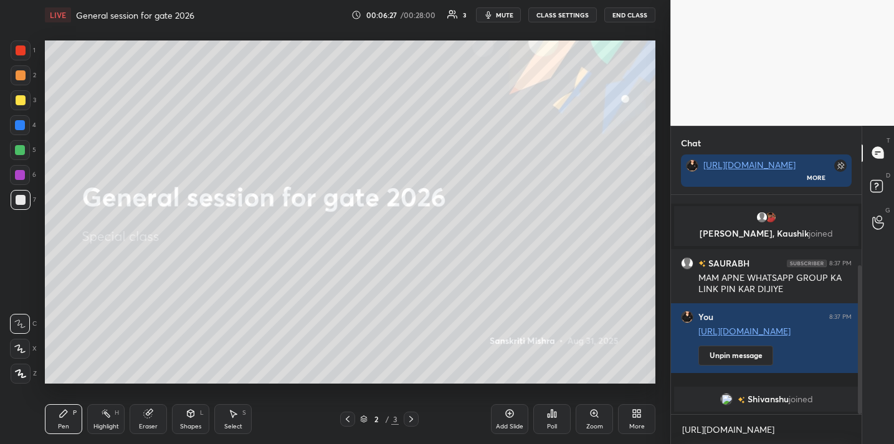
click at [502, 16] on span "mute" at bounding box center [504, 15] width 17 height 9
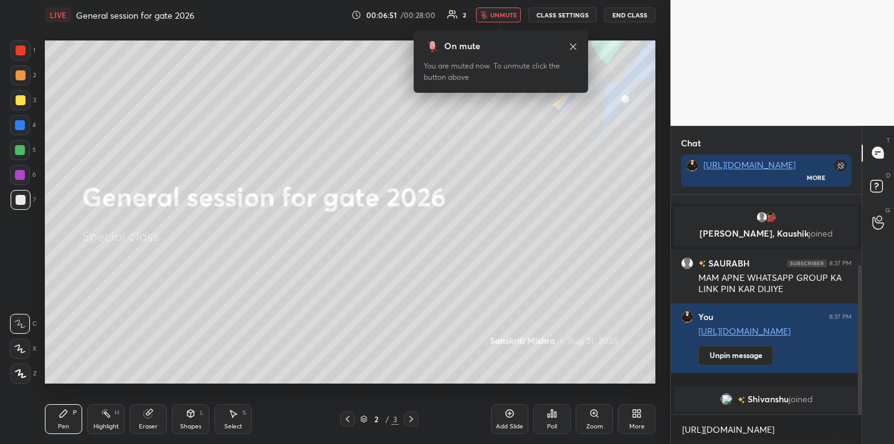
click at [497, 19] on button "unmute" at bounding box center [498, 14] width 45 height 15
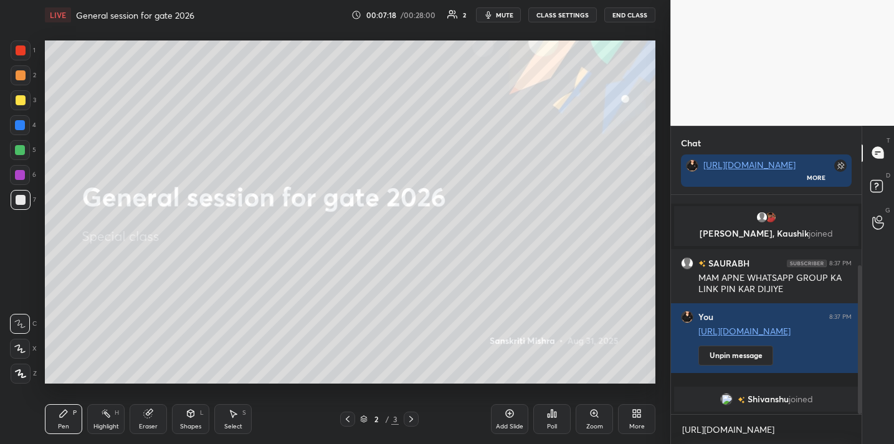
click at [557, 425] on div "Poll" at bounding box center [552, 420] width 37 height 30
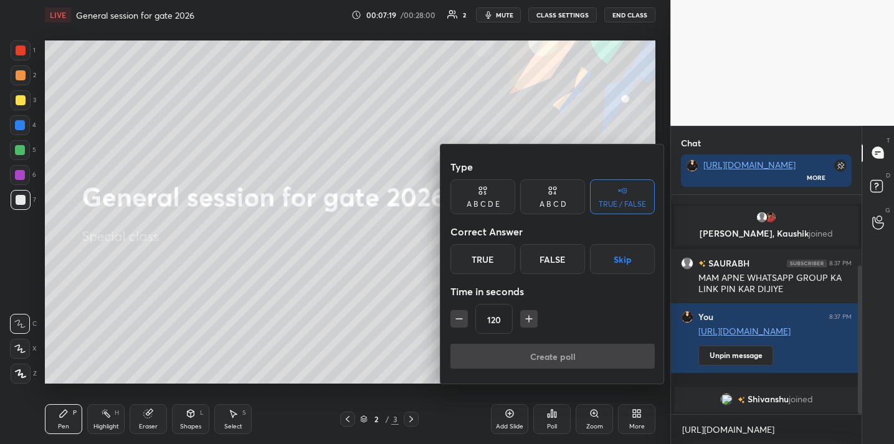
click at [500, 271] on div "True" at bounding box center [483, 259] width 65 height 30
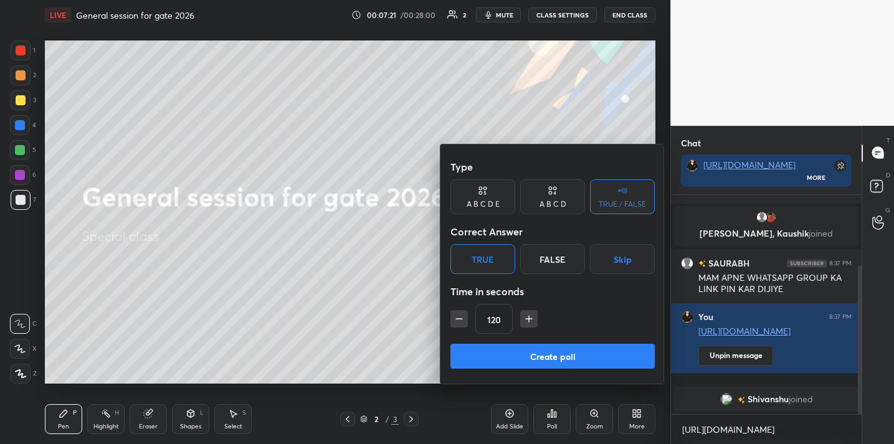
click at [527, 326] on button "button" at bounding box center [528, 318] width 17 height 17
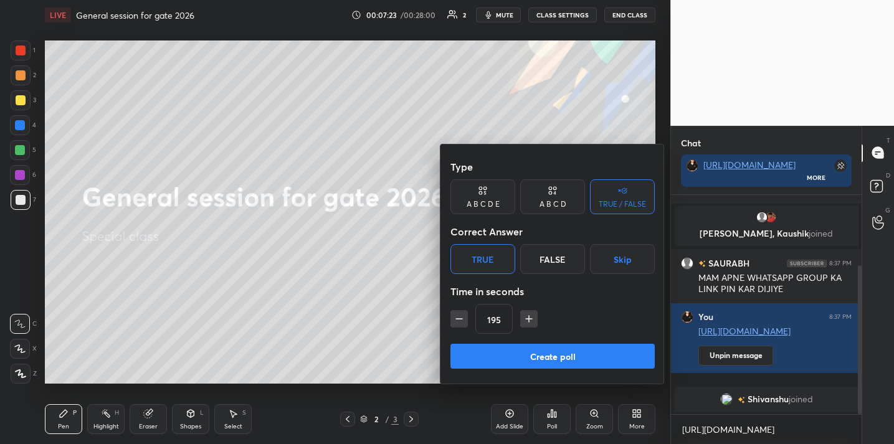
click at [527, 326] on button "button" at bounding box center [528, 318] width 17 height 17
type input "240"
click at [544, 355] on button "Create poll" at bounding box center [553, 356] width 204 height 25
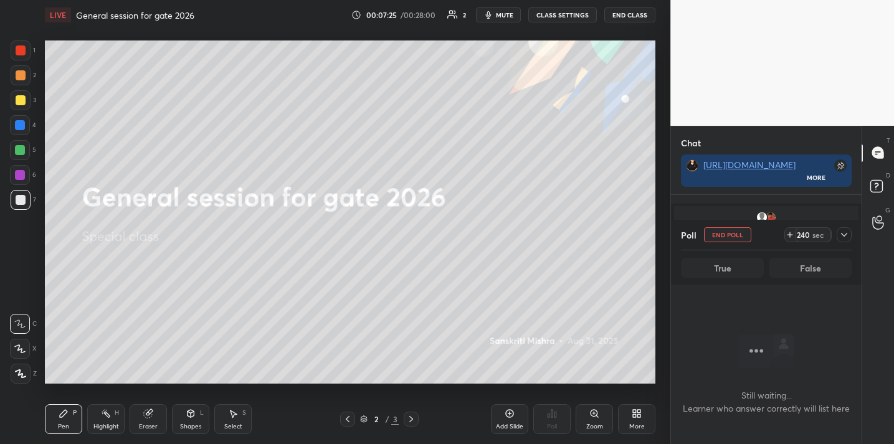
scroll to position [4, 4]
click at [631, 18] on button "End Class" at bounding box center [630, 14] width 51 height 15
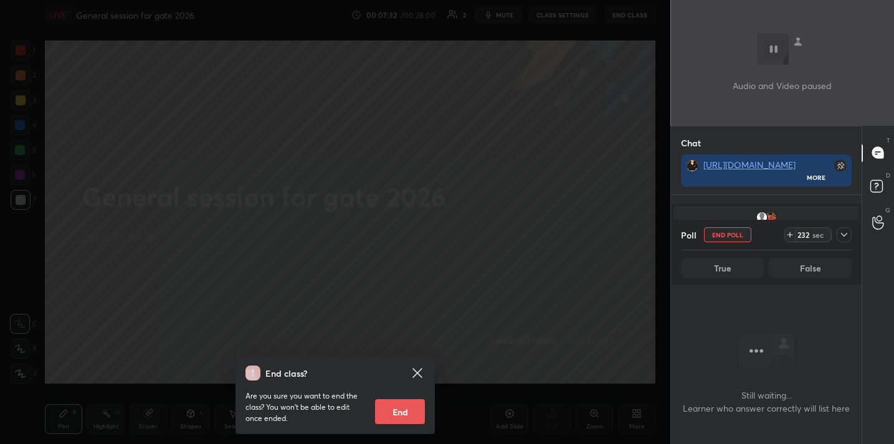
click at [841, 238] on icon at bounding box center [845, 235] width 10 height 10
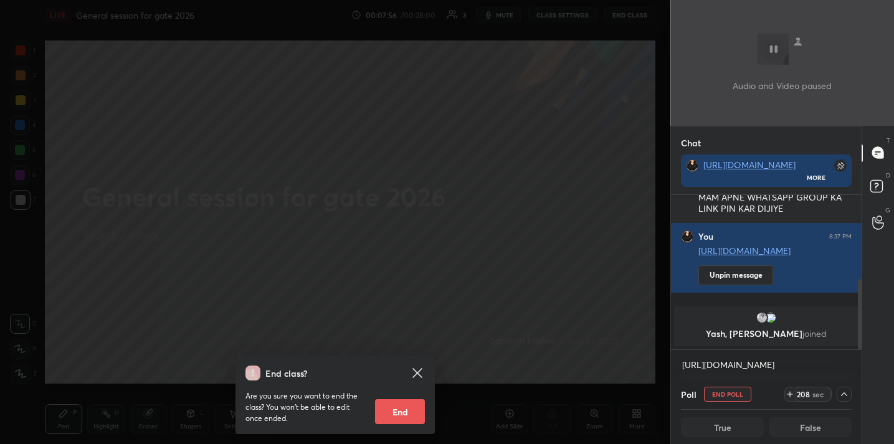
scroll to position [1, 4]
click at [843, 395] on icon at bounding box center [845, 395] width 10 height 10
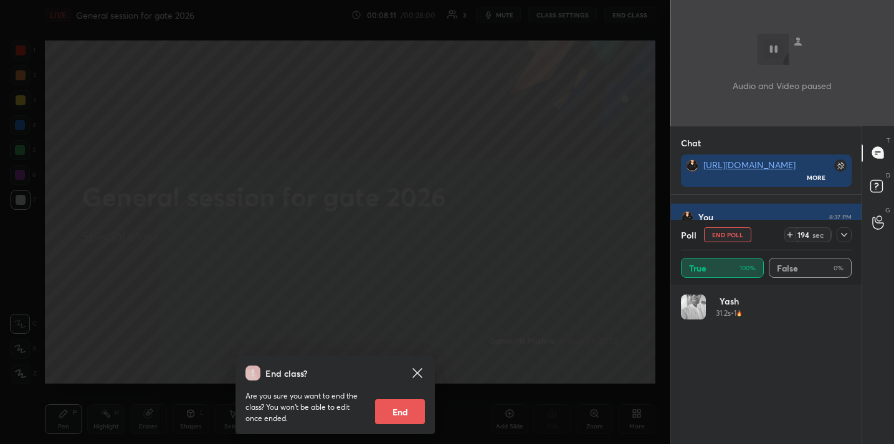
scroll to position [219, 0]
click at [840, 236] on icon at bounding box center [845, 235] width 10 height 10
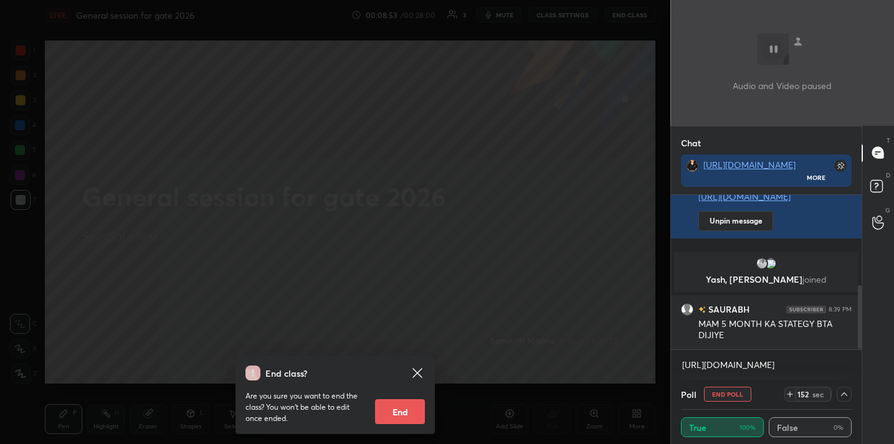
scroll to position [1, 4]
click at [581, 237] on div "End class? Are you sure you want to end the class? You won’t be able to edit on…" at bounding box center [335, 222] width 671 height 444
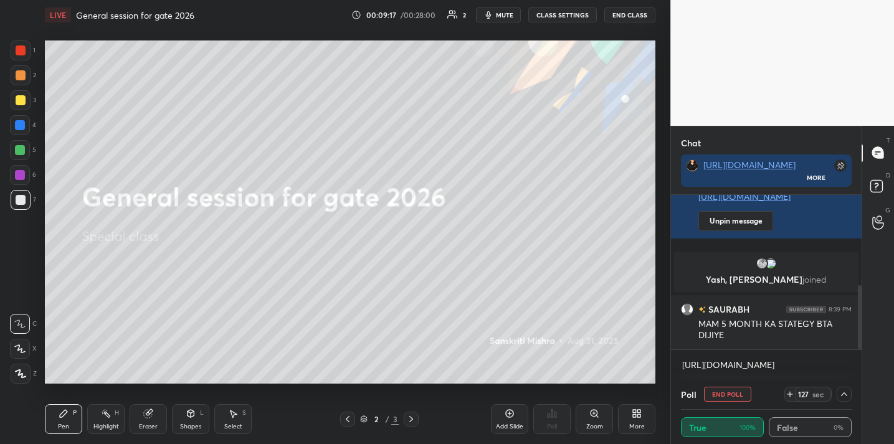
drag, startPoint x: 517, startPoint y: 419, endPoint x: 504, endPoint y: 419, distance: 12.5
click at [516, 419] on div "Add Slide" at bounding box center [509, 420] width 37 height 30
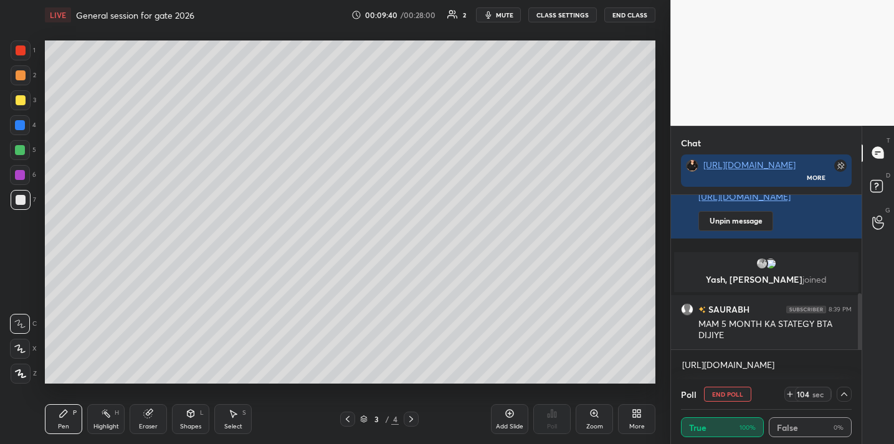
scroll to position [274, 0]
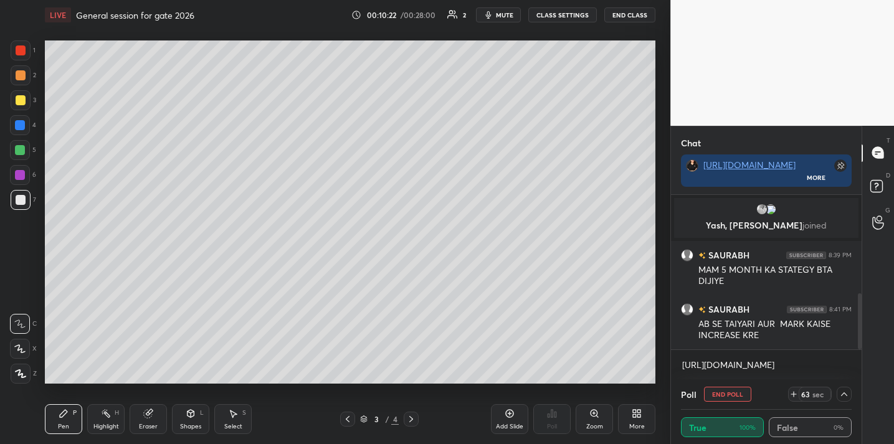
click at [133, 391] on div "Setting up your live class Poll for secs No correct answer Start poll" at bounding box center [350, 212] width 621 height 365
click at [146, 429] on div "Eraser" at bounding box center [148, 427] width 19 height 6
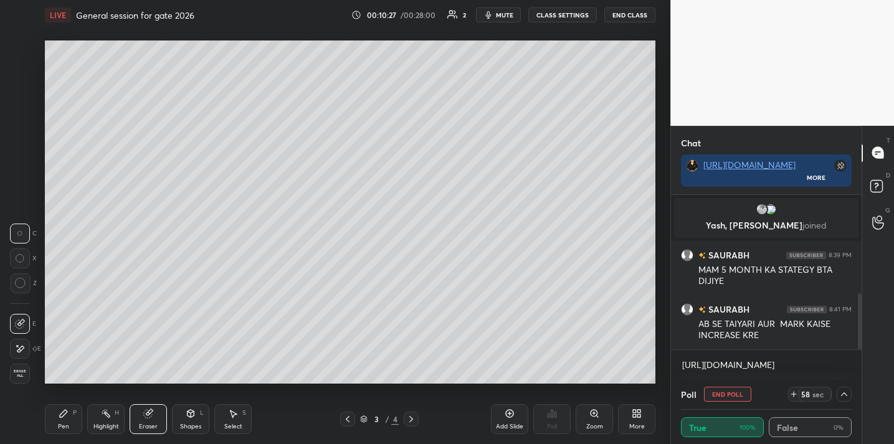
click at [14, 287] on div at bounding box center [21, 284] width 20 height 20
drag, startPoint x: 61, startPoint y: 415, endPoint x: 70, endPoint y: 384, distance: 32.5
click at [62, 412] on icon at bounding box center [63, 413] width 7 height 7
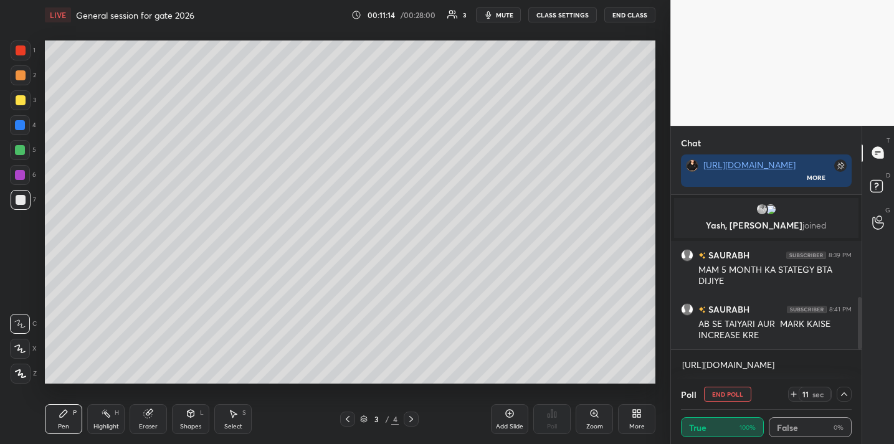
scroll to position [304, 0]
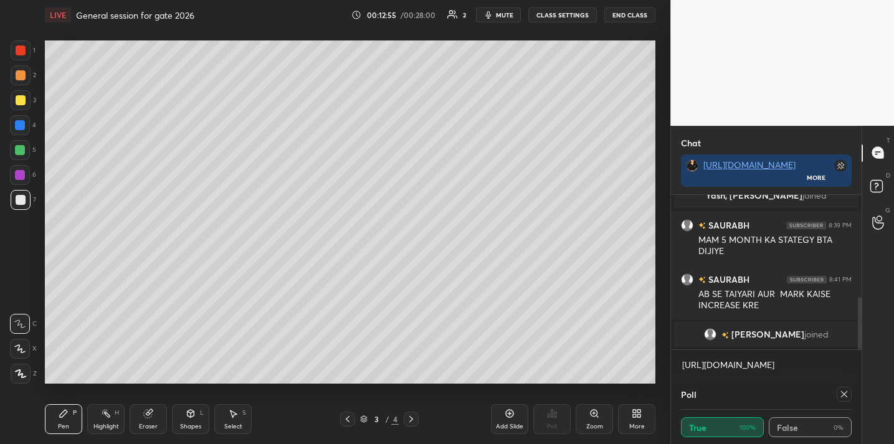
click at [845, 398] on icon at bounding box center [845, 395] width 10 height 10
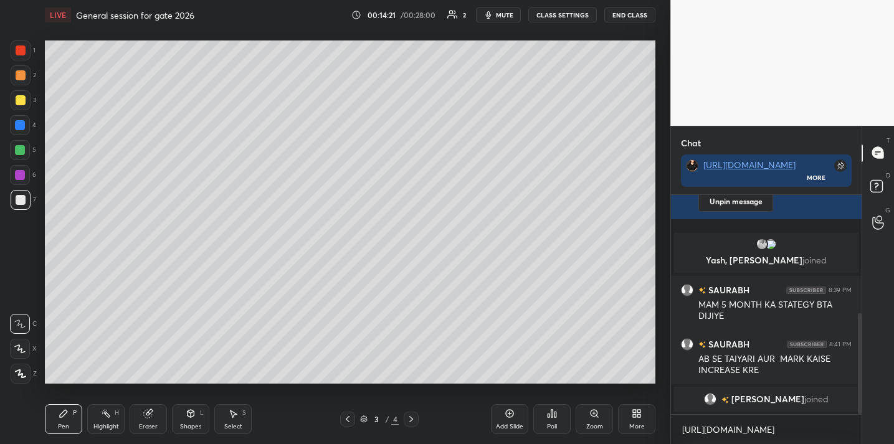
scroll to position [4, 4]
click at [629, 13] on button "End Class" at bounding box center [630, 14] width 51 height 15
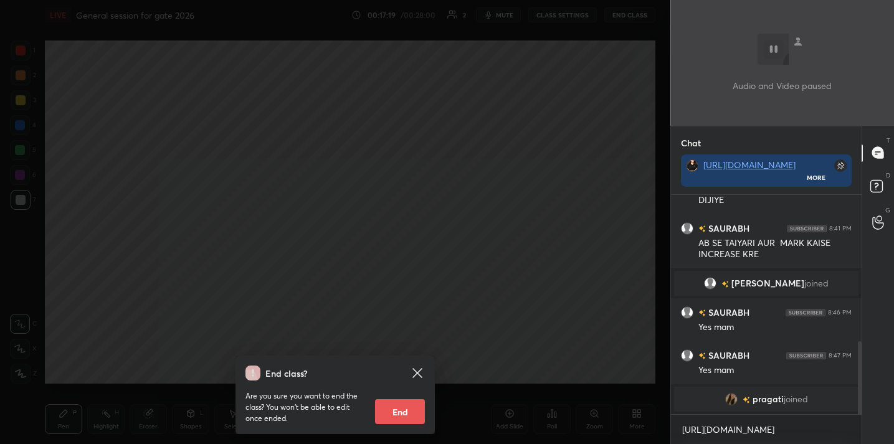
scroll to position [439, 0]
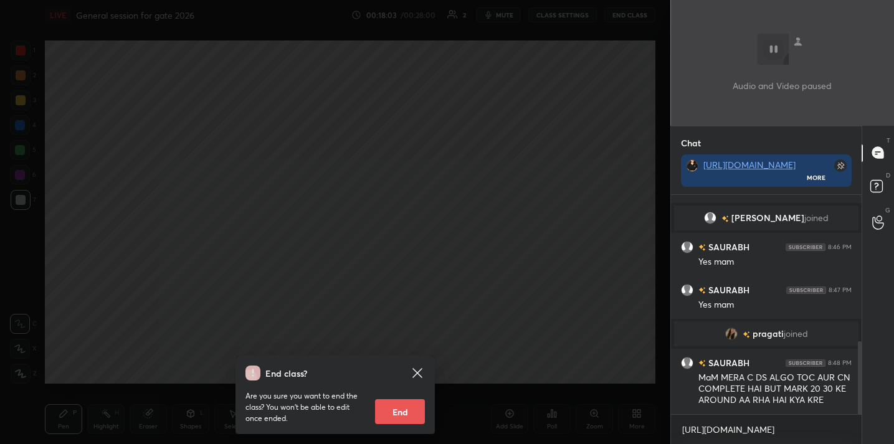
click at [461, 141] on div "End class? Are you sure you want to end the class? You won’t be able to edit on…" at bounding box center [335, 222] width 671 height 444
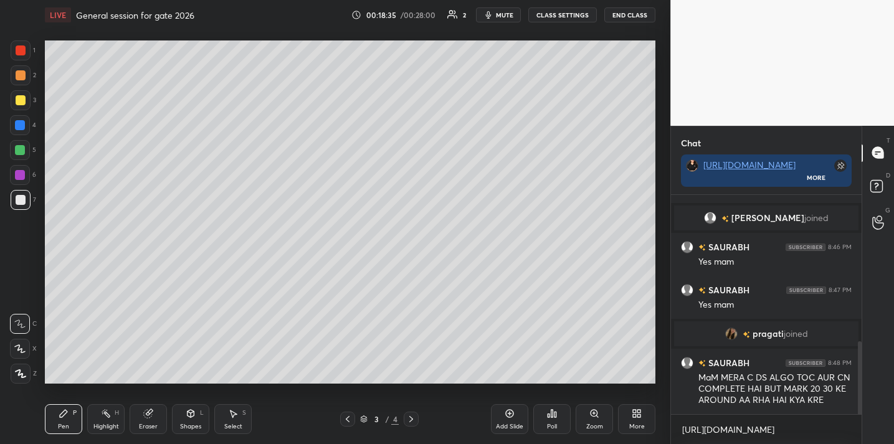
click at [4, 102] on div "1 2 3 4 5 6 7 C X Z C X Z E E Erase all H H" at bounding box center [20, 212] width 40 height 343
click at [19, 99] on div at bounding box center [21, 100] width 10 height 10
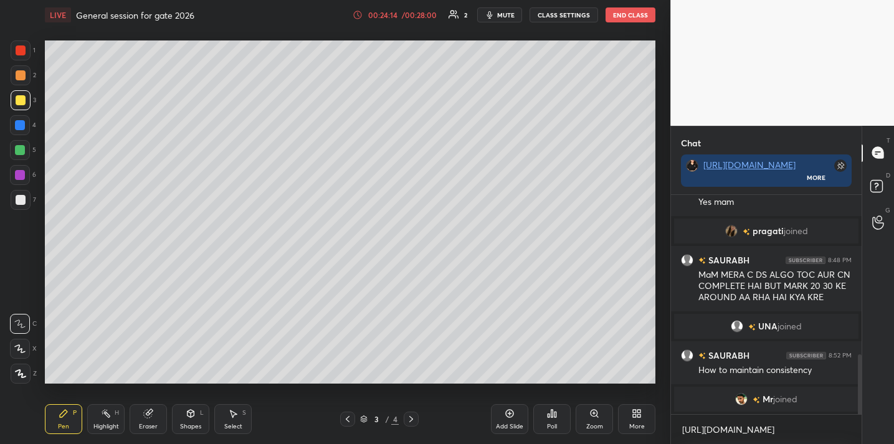
scroll to position [585, 0]
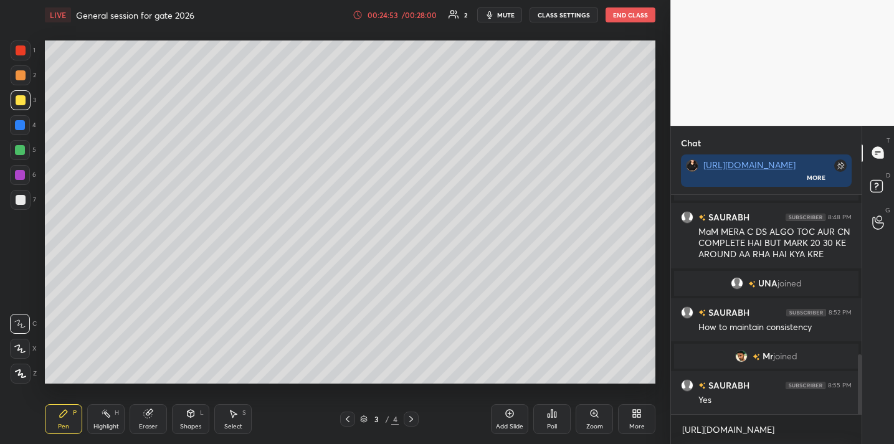
click at [505, 411] on icon at bounding box center [510, 414] width 10 height 10
click at [626, 14] on button "End Class" at bounding box center [631, 14] width 50 height 15
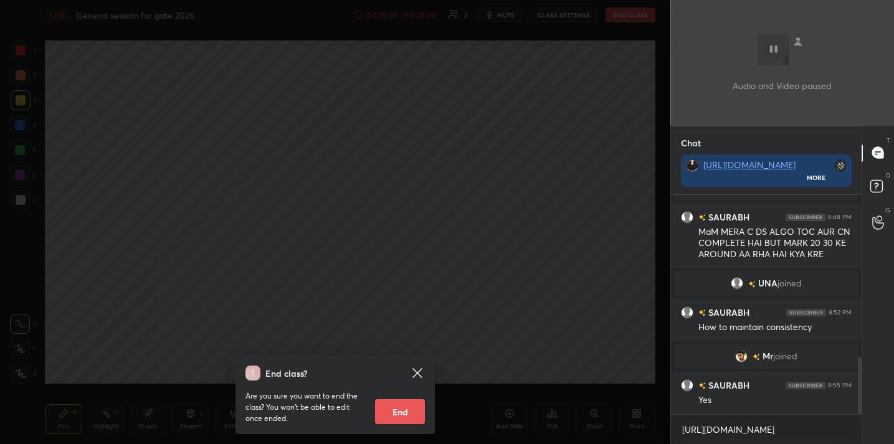
scroll to position [628, 0]
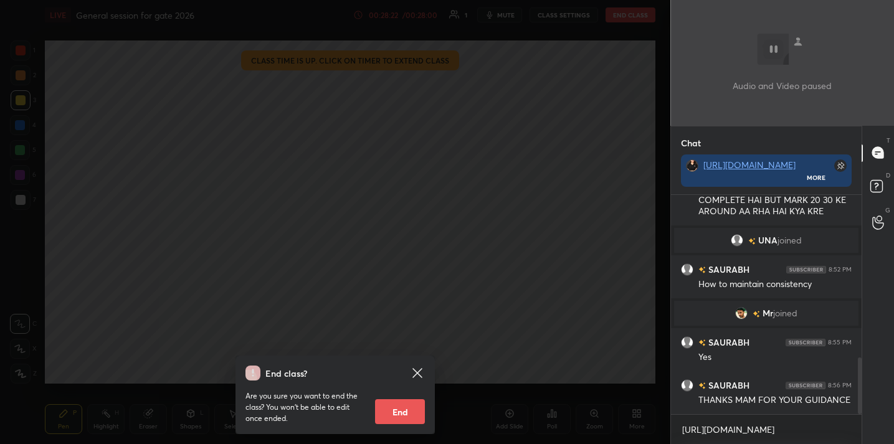
click at [392, 409] on button "End" at bounding box center [400, 412] width 50 height 25
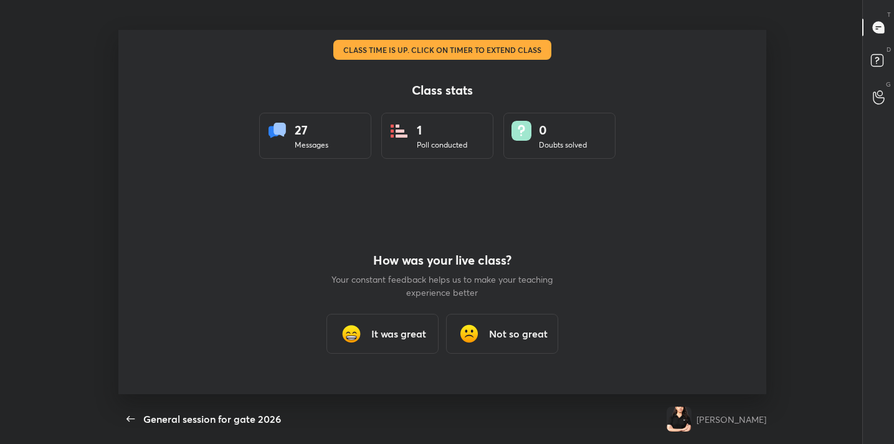
scroll to position [0, 0]
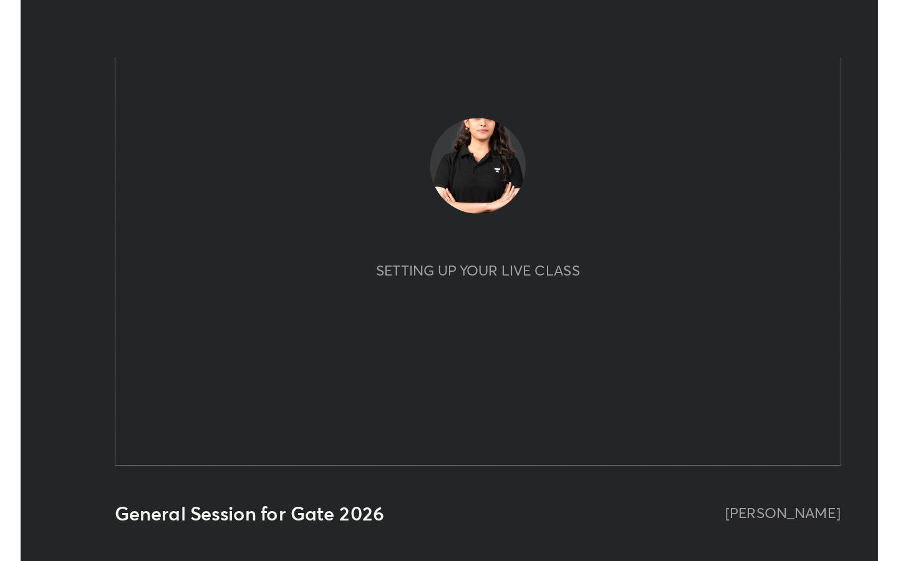
scroll to position [213, 398]
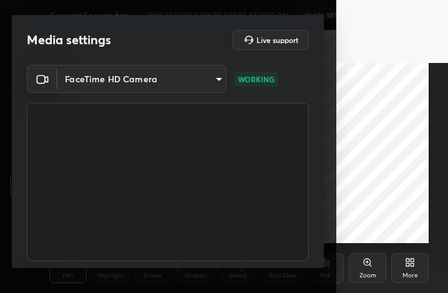
click at [411, 265] on icon at bounding box center [411, 264] width 3 height 3
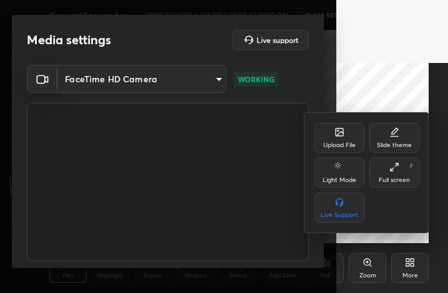
click at [388, 172] on div "Full screen F" at bounding box center [394, 173] width 50 height 30
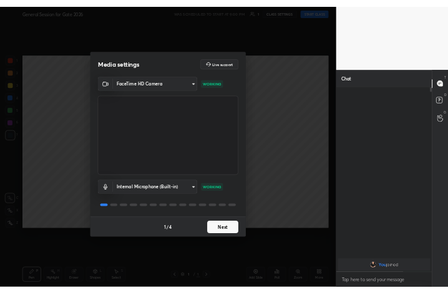
scroll to position [4, 4]
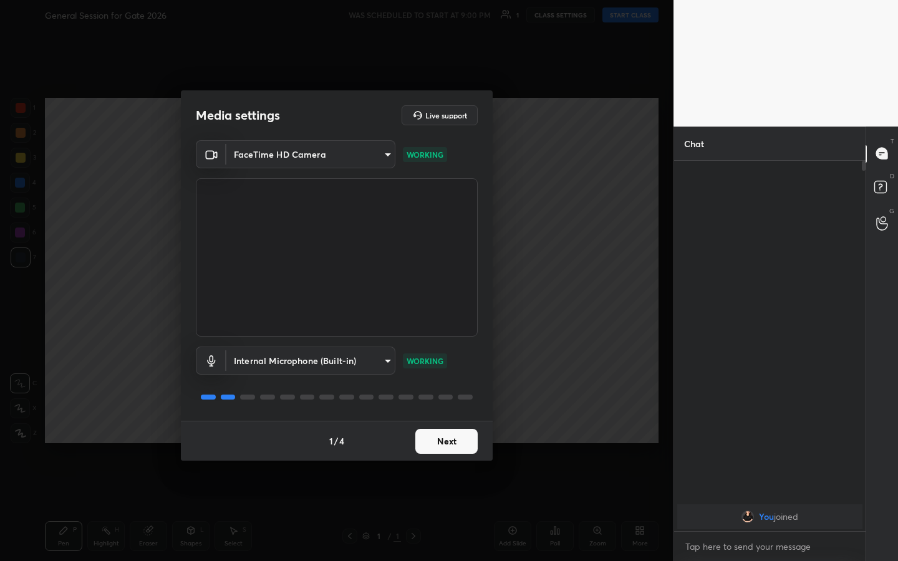
click at [447, 292] on button "Next" at bounding box center [446, 441] width 62 height 25
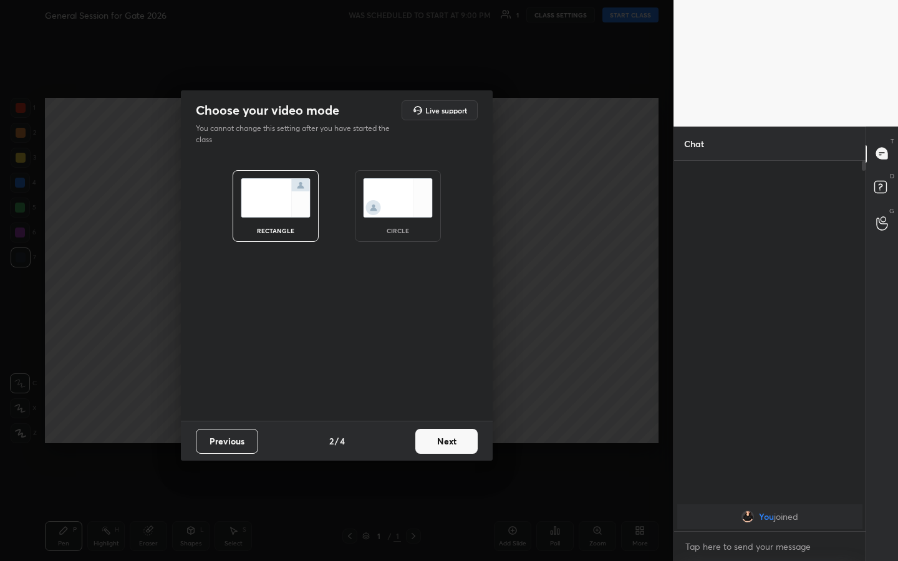
click at [447, 292] on button "Next" at bounding box center [446, 441] width 62 height 25
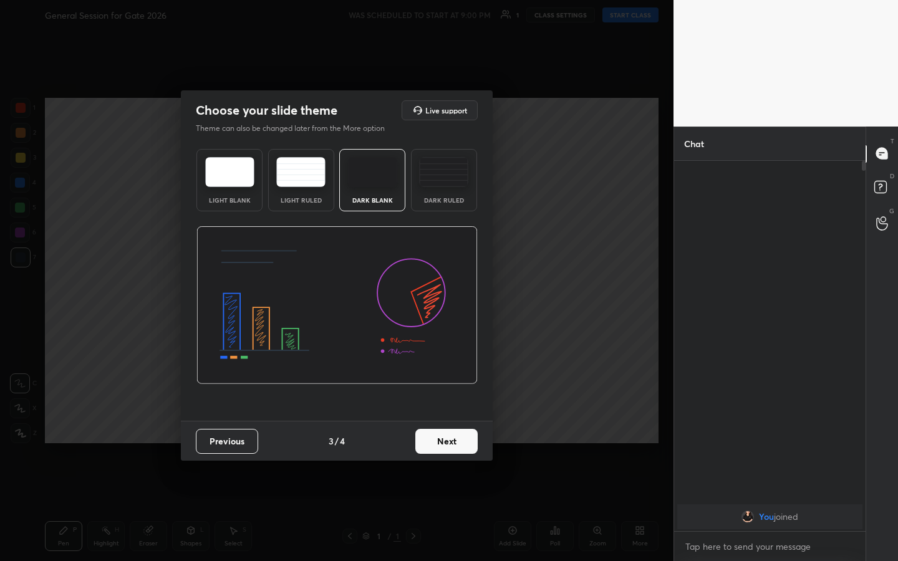
click at [447, 292] on button "Next" at bounding box center [446, 441] width 62 height 25
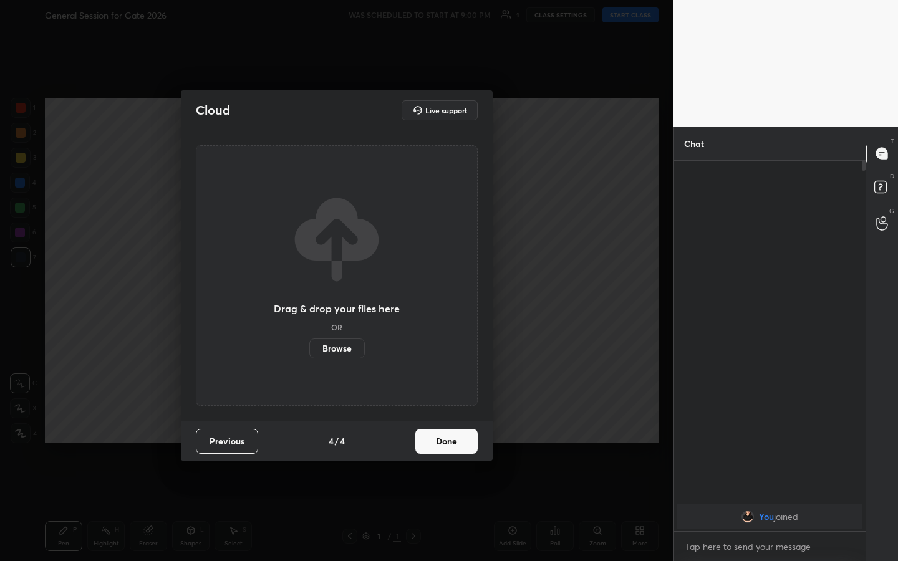
click at [447, 292] on button "Done" at bounding box center [446, 441] width 62 height 25
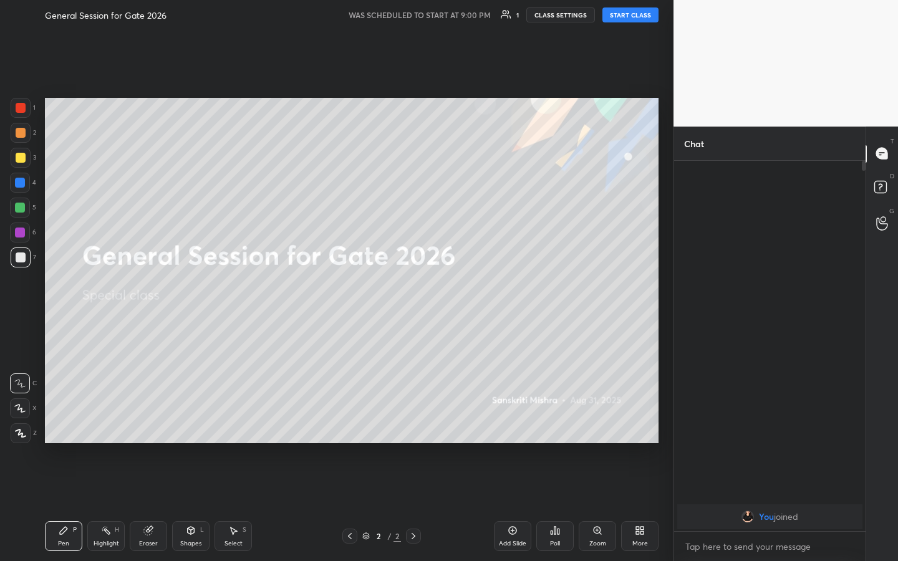
click at [447, 17] on button "START CLASS" at bounding box center [630, 14] width 56 height 15
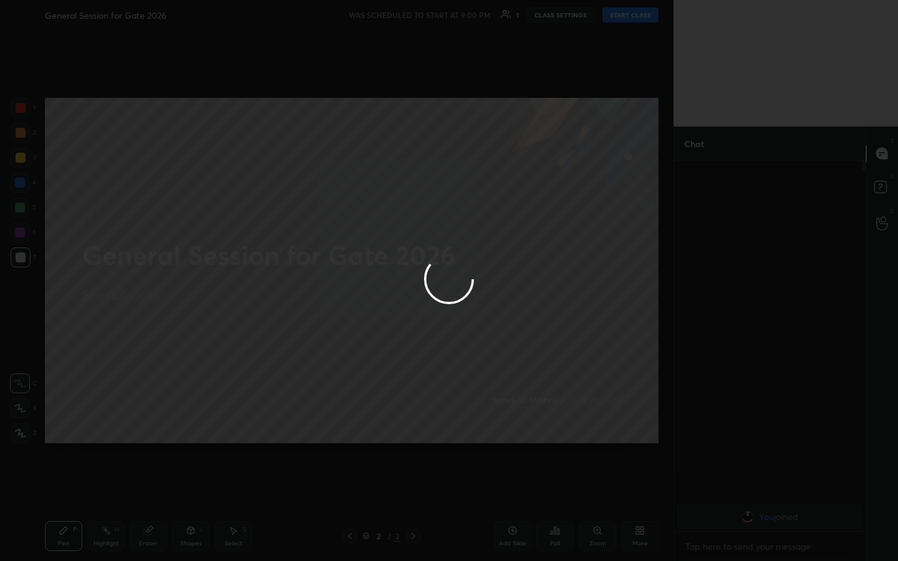
type textarea "x"
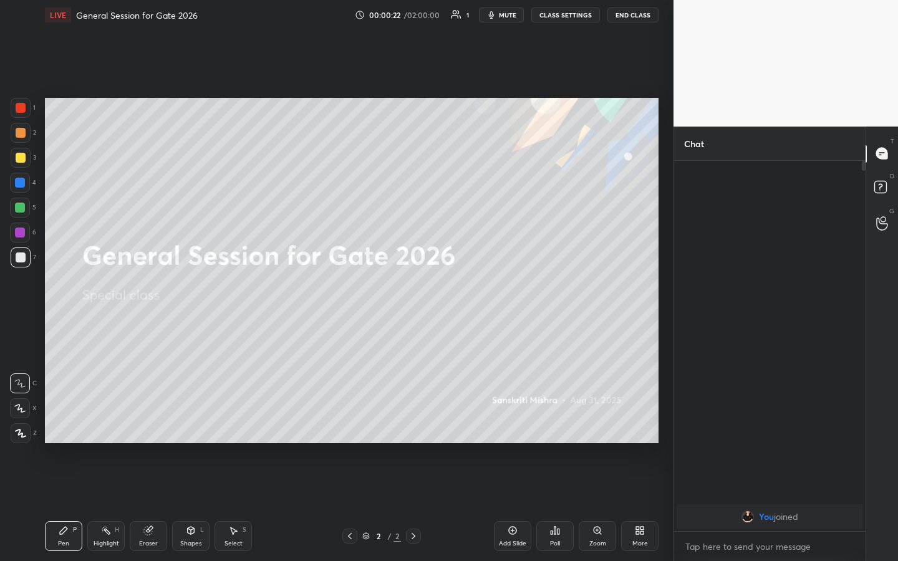
click at [447, 292] on div "Add Slide" at bounding box center [512, 536] width 37 height 30
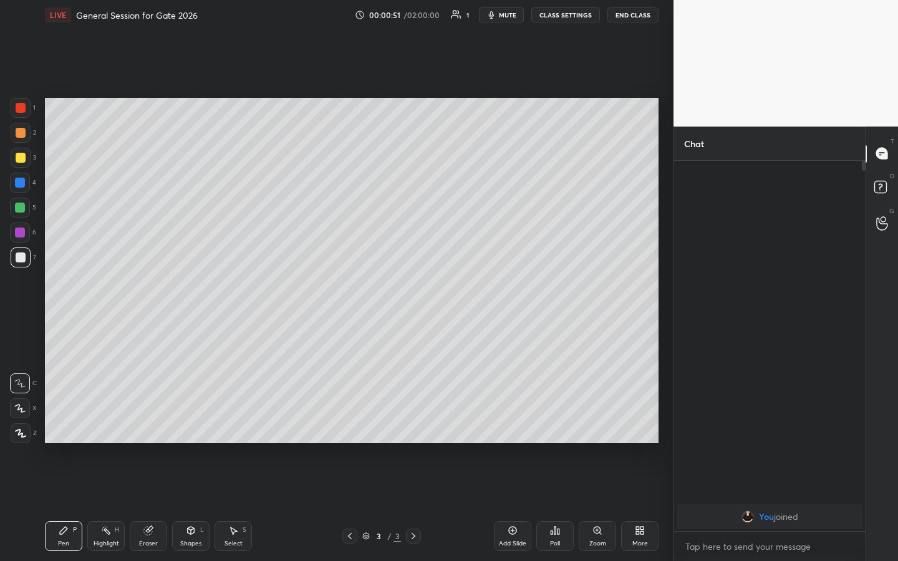
click at [145, 292] on icon at bounding box center [148, 530] width 10 height 10
drag, startPoint x: 60, startPoint y: 530, endPoint x: 90, endPoint y: 492, distance: 47.9
click at [63, 292] on icon at bounding box center [64, 530] width 10 height 10
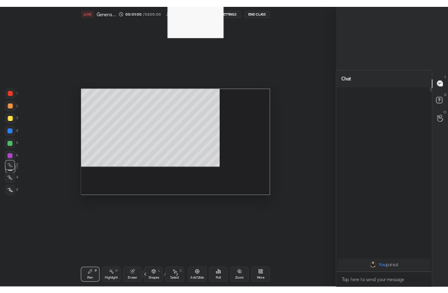
scroll to position [62114, 61930]
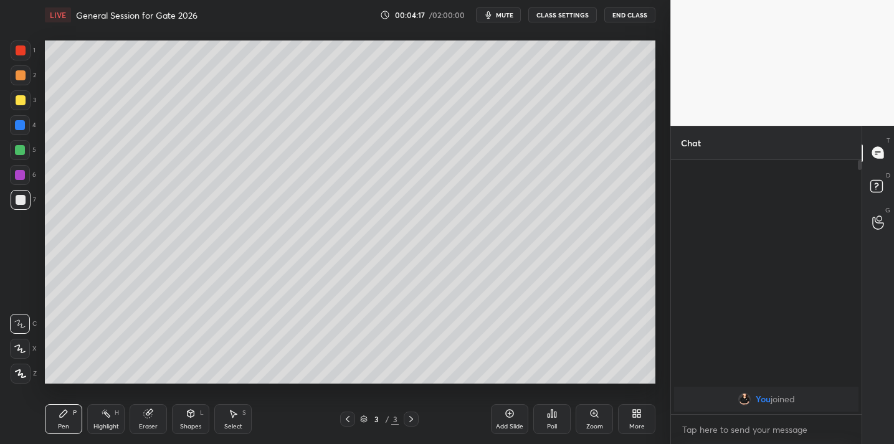
scroll to position [61963, 61706]
click at [508, 18] on span "mute" at bounding box center [504, 15] width 17 height 9
click at [621, 21] on button "End Class" at bounding box center [630, 14] width 51 height 15
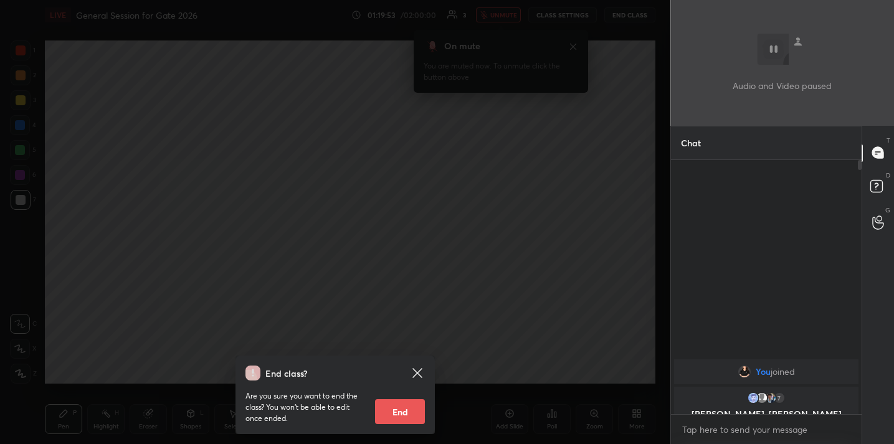
click at [463, 111] on div "End class? Are you sure you want to end the class? You won’t be able to edit on…" at bounding box center [335, 222] width 671 height 444
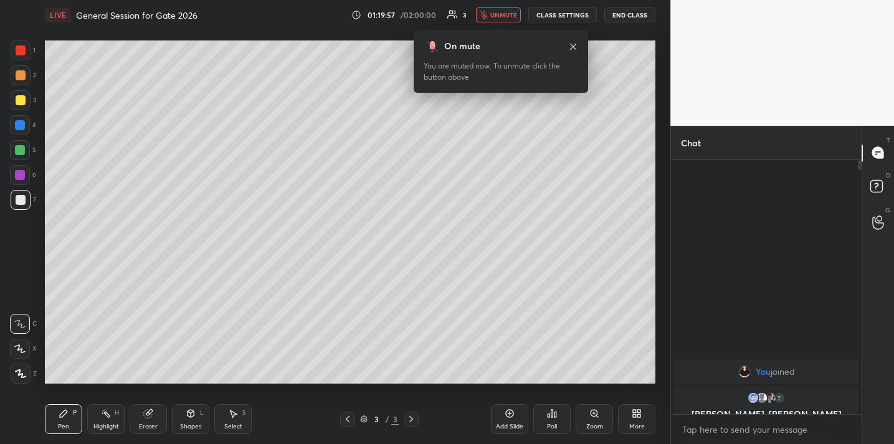
click at [491, 18] on button "unmute" at bounding box center [498, 14] width 45 height 15
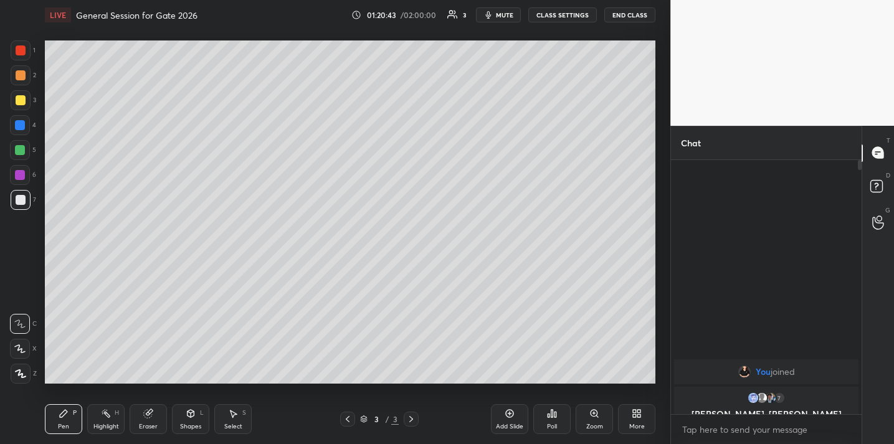
click at [553, 416] on icon at bounding box center [552, 414] width 10 height 10
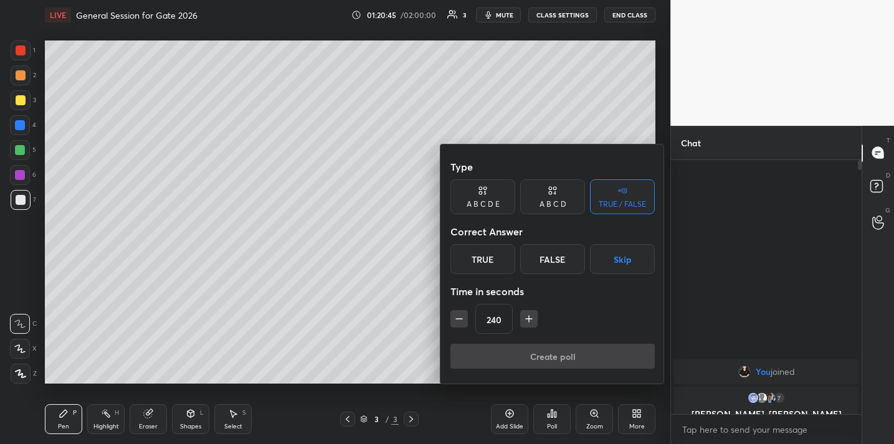
click at [486, 257] on div "True" at bounding box center [483, 259] width 65 height 30
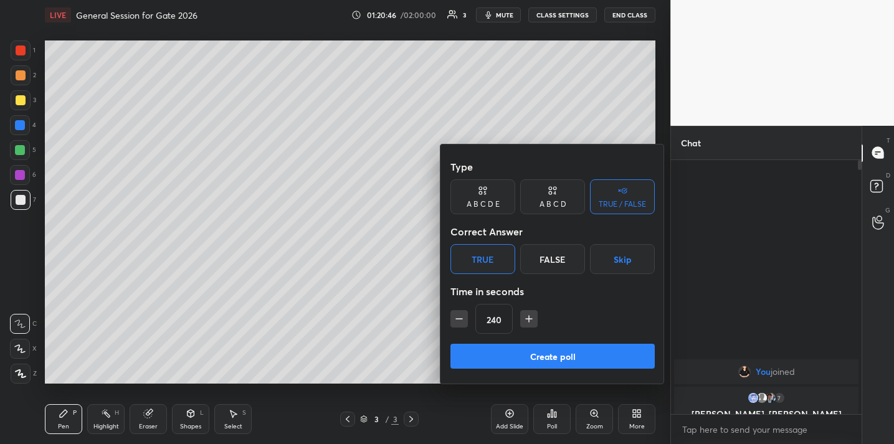
click at [497, 365] on button "Create poll" at bounding box center [553, 356] width 204 height 25
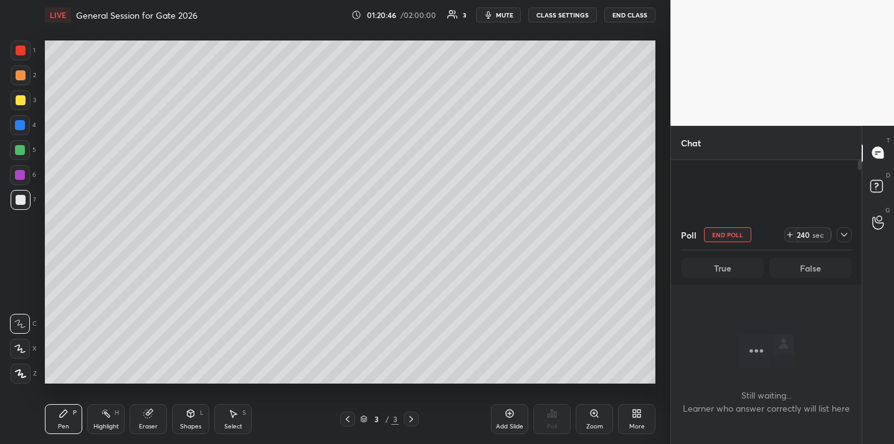
scroll to position [216, 186]
click at [845, 239] on icon at bounding box center [845, 235] width 10 height 10
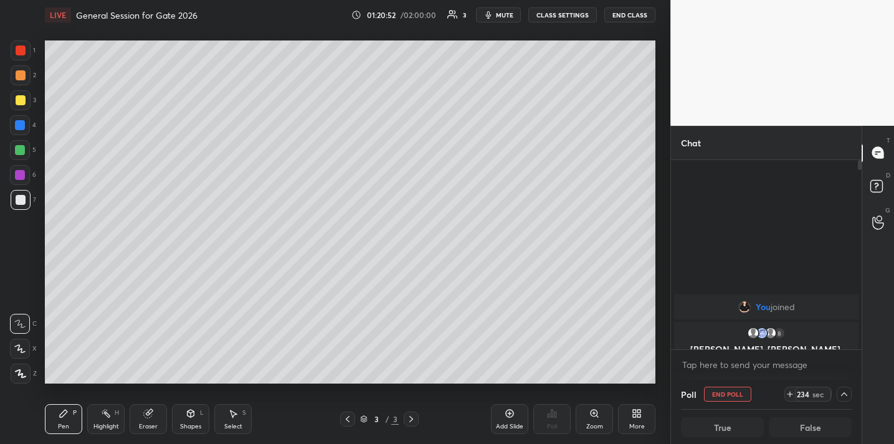
click at [840, 388] on div at bounding box center [844, 394] width 15 height 15
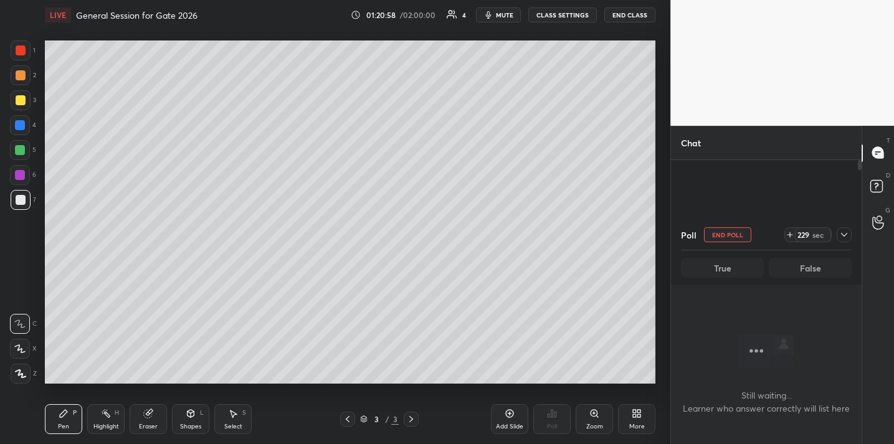
click at [841, 241] on div at bounding box center [844, 234] width 15 height 15
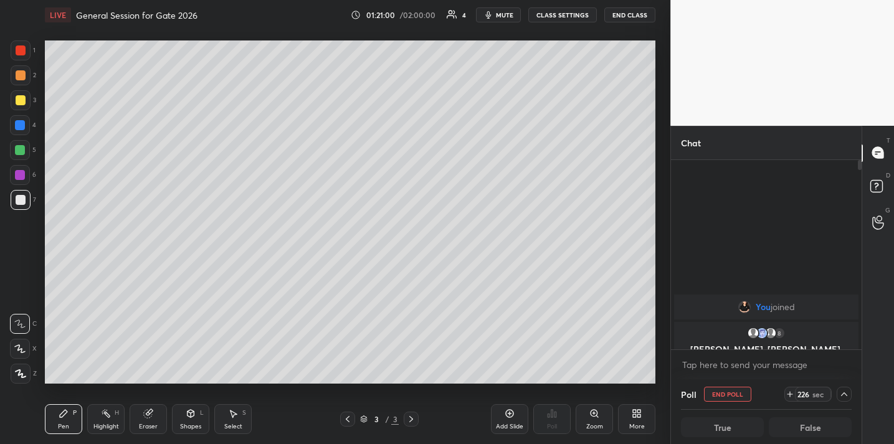
click at [845, 393] on icon at bounding box center [844, 395] width 6 height 4
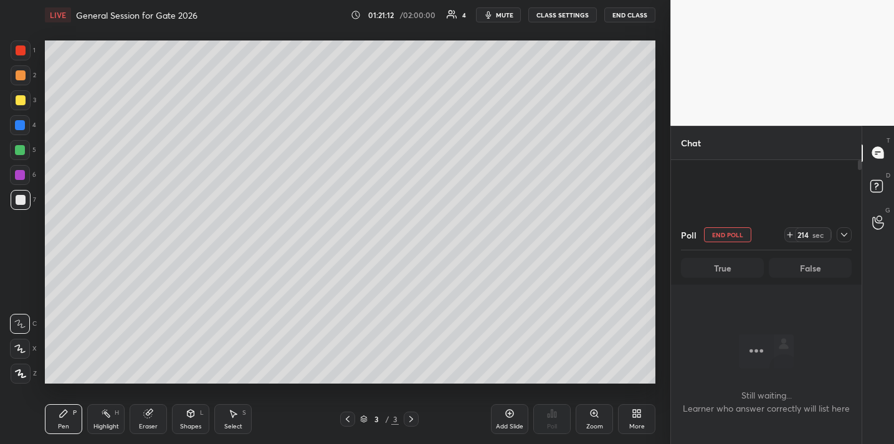
click at [842, 241] on div at bounding box center [844, 234] width 15 height 15
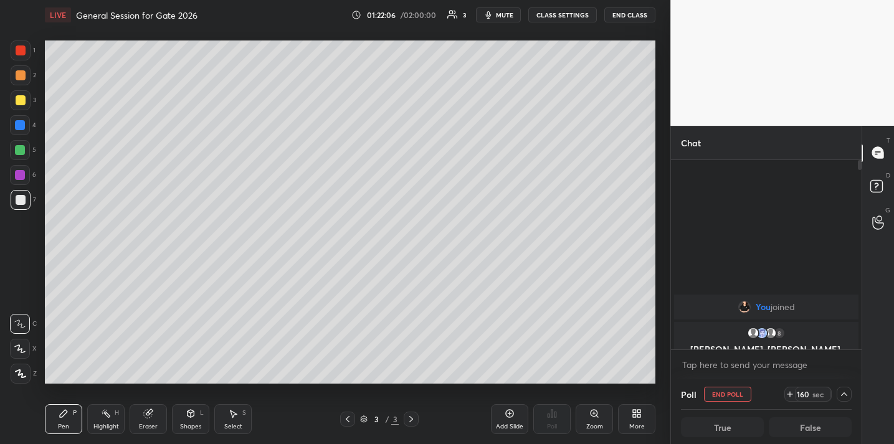
click at [840, 401] on div at bounding box center [844, 394] width 15 height 15
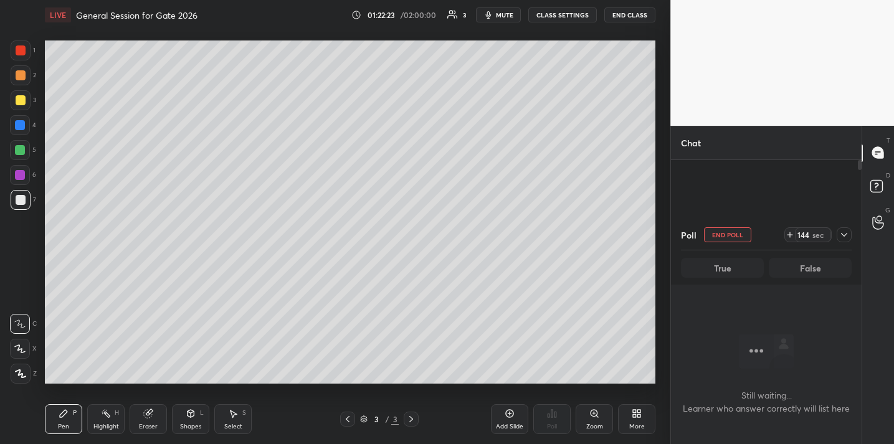
click at [848, 237] on icon at bounding box center [845, 235] width 10 height 10
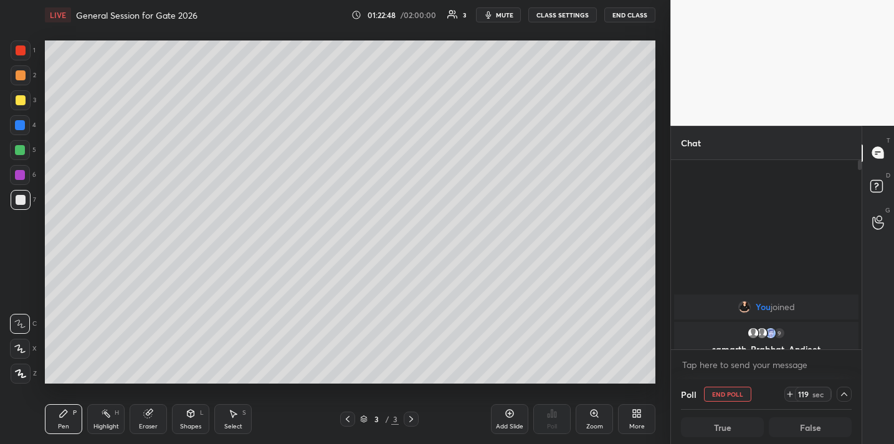
click at [499, 23] on div "LIVE General Session for Gate 2026 01:22:48 / 02:00:00 3 mute CLASS SETTINGS En…" at bounding box center [350, 15] width 611 height 30
click at [499, 21] on button "mute" at bounding box center [498, 14] width 45 height 15
click at [848, 396] on icon at bounding box center [845, 395] width 10 height 10
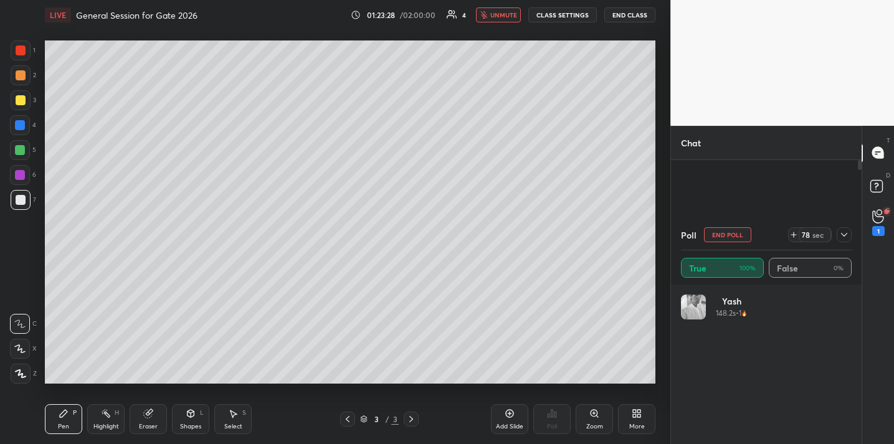
scroll to position [146, 166]
click at [877, 220] on icon at bounding box center [879, 216] width 12 height 14
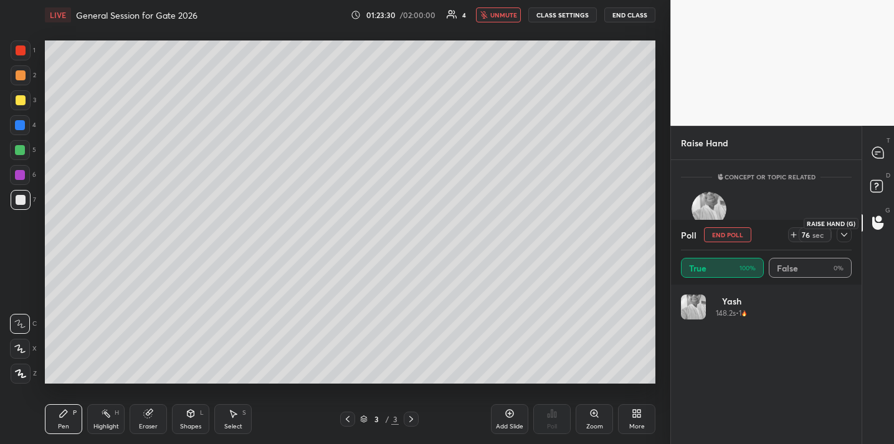
scroll to position [4, 4]
click at [848, 237] on icon at bounding box center [845, 235] width 10 height 10
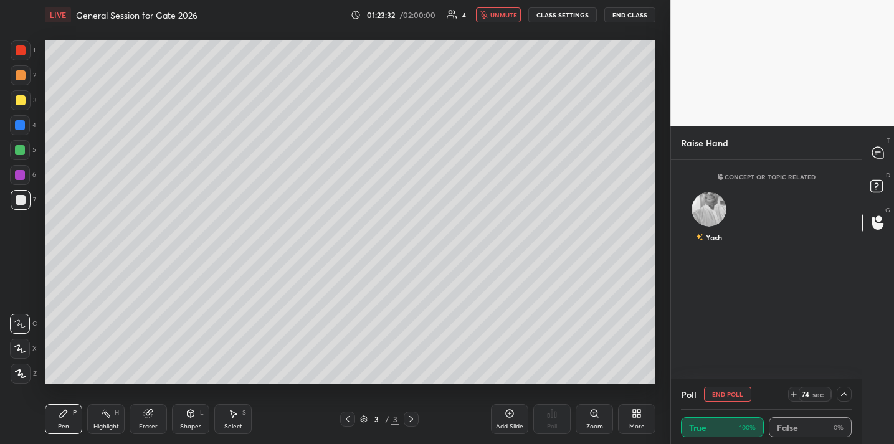
scroll to position [1, 4]
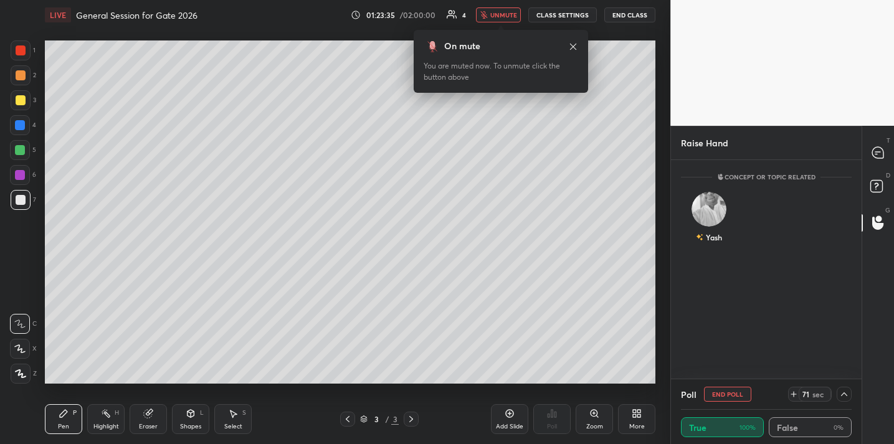
click at [506, 14] on span "unmute" at bounding box center [504, 15] width 27 height 9
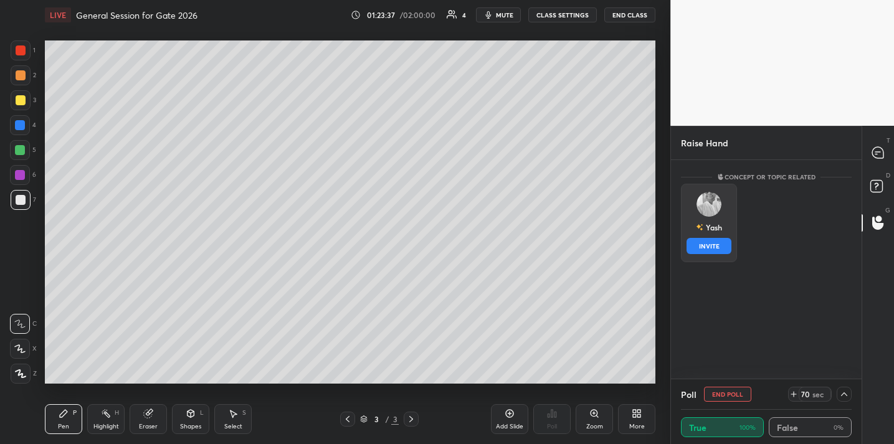
click at [708, 217] on div "[DEMOGRAPHIC_DATA] INVITE" at bounding box center [709, 223] width 56 height 79
click at [708, 249] on button "INVITE" at bounding box center [709, 246] width 45 height 16
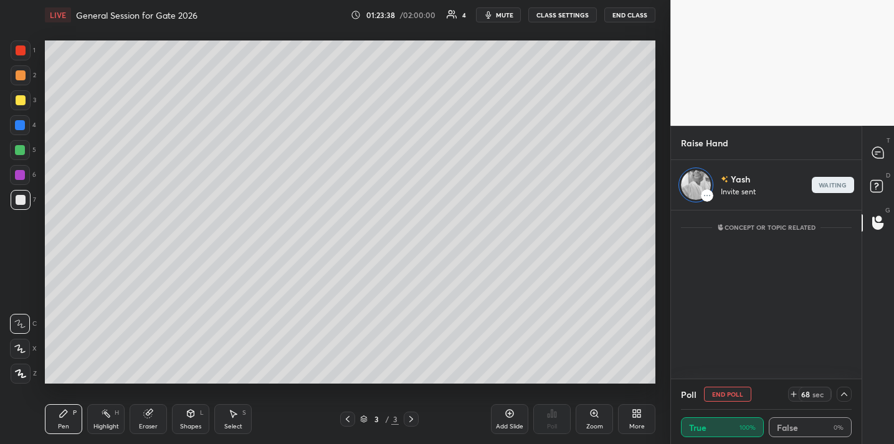
scroll to position [165, 186]
click at [879, 155] on icon at bounding box center [878, 152] width 11 height 11
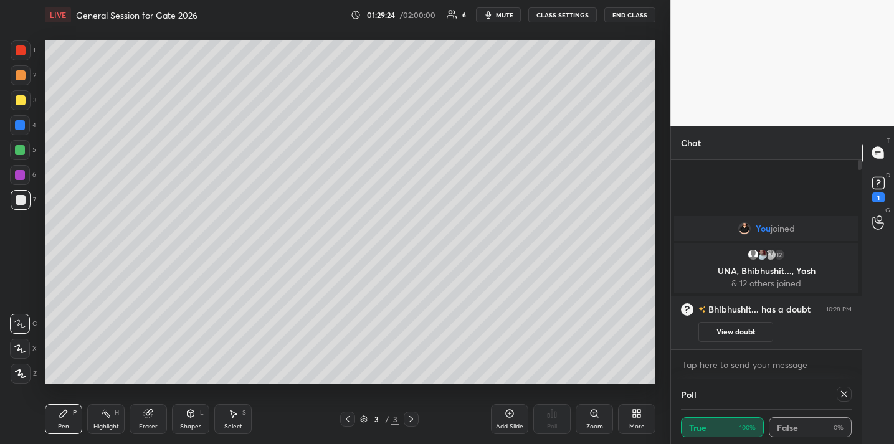
scroll to position [216, 186]
click at [878, 186] on icon at bounding box center [878, 186] width 1 height 1
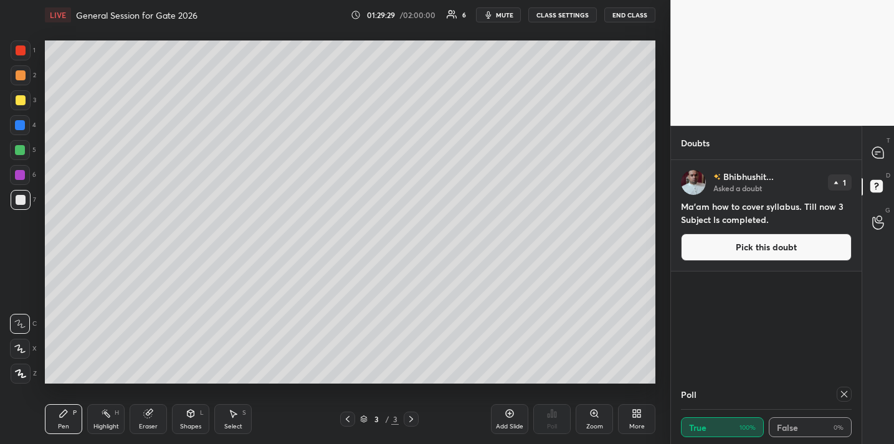
click at [734, 249] on button "Pick this doubt" at bounding box center [766, 247] width 171 height 27
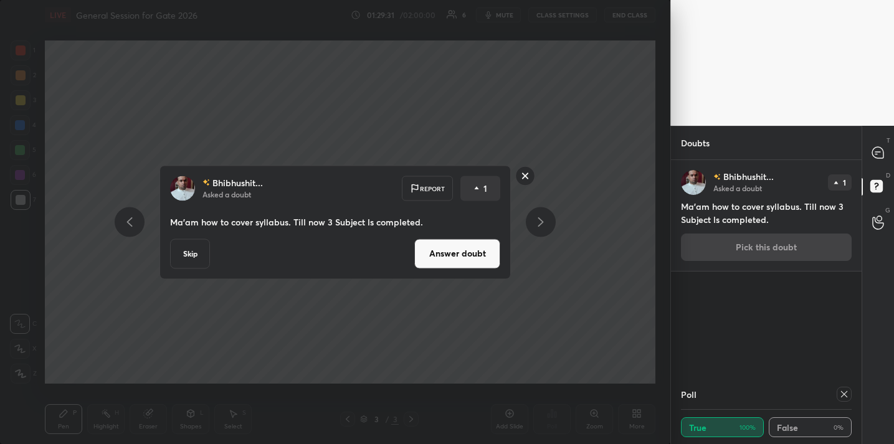
click at [446, 254] on button "Answer doubt" at bounding box center [457, 254] width 86 height 30
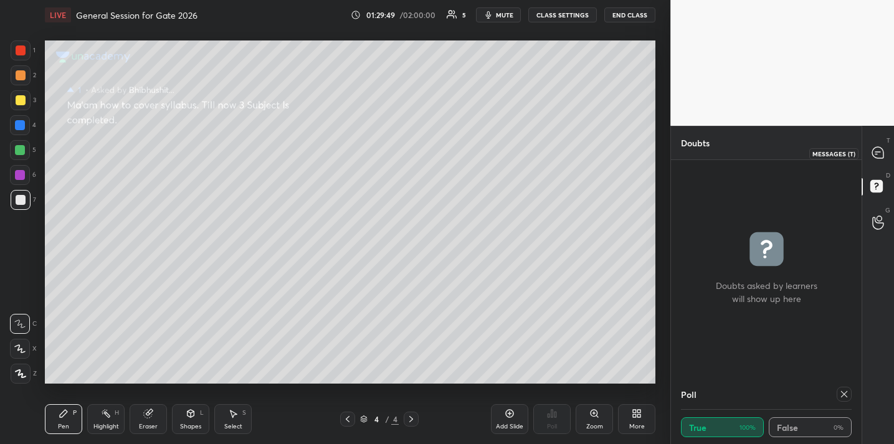
click at [878, 155] on icon at bounding box center [878, 152] width 11 height 11
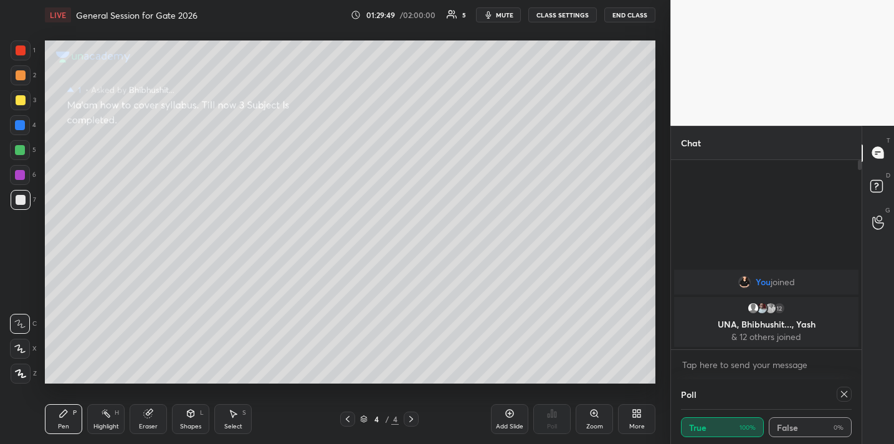
scroll to position [186, 186]
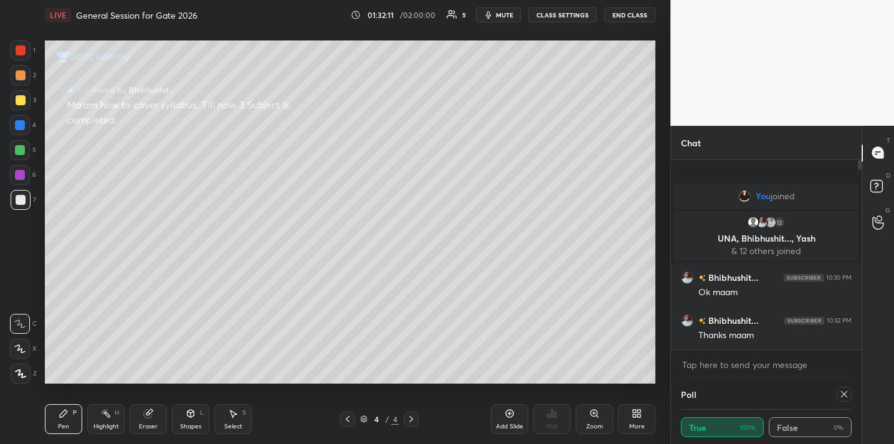
click at [846, 390] on icon at bounding box center [845, 395] width 10 height 10
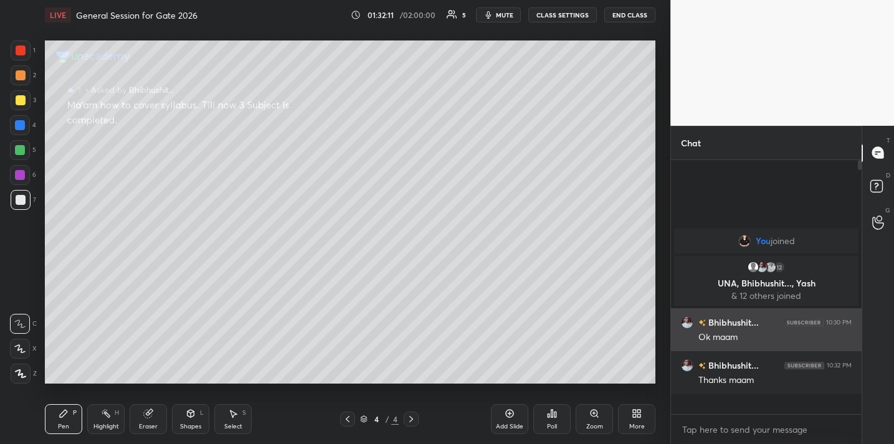
scroll to position [0, 0]
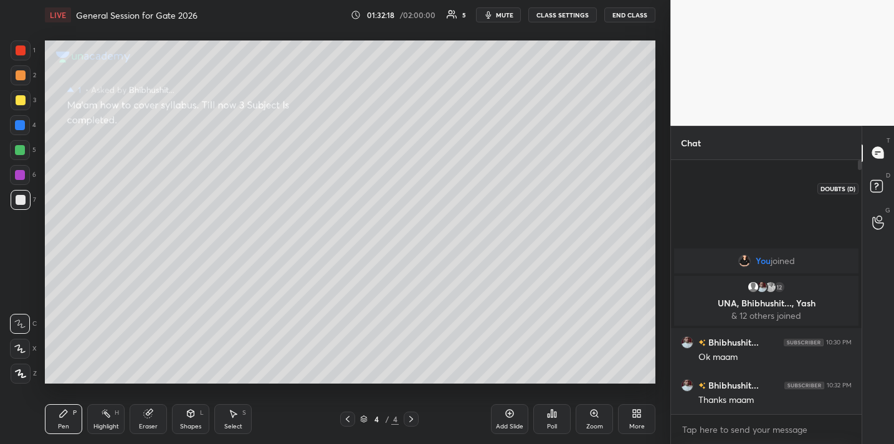
click at [876, 192] on rect at bounding box center [877, 186] width 12 height 12
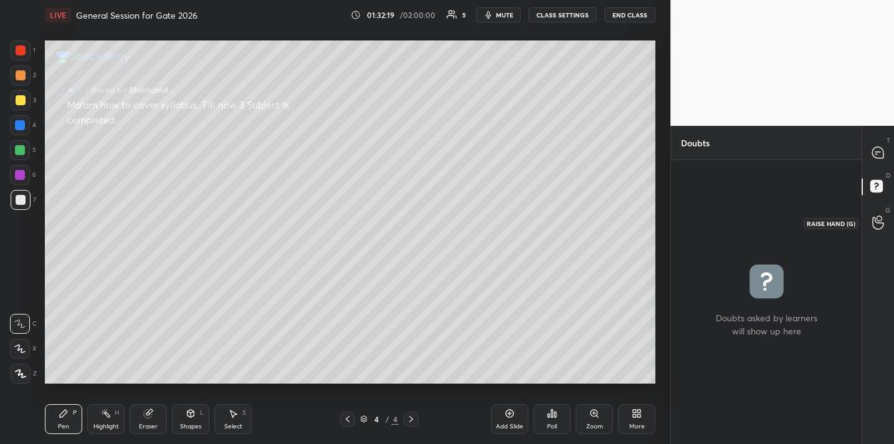
click at [873, 231] on div at bounding box center [878, 223] width 25 height 22
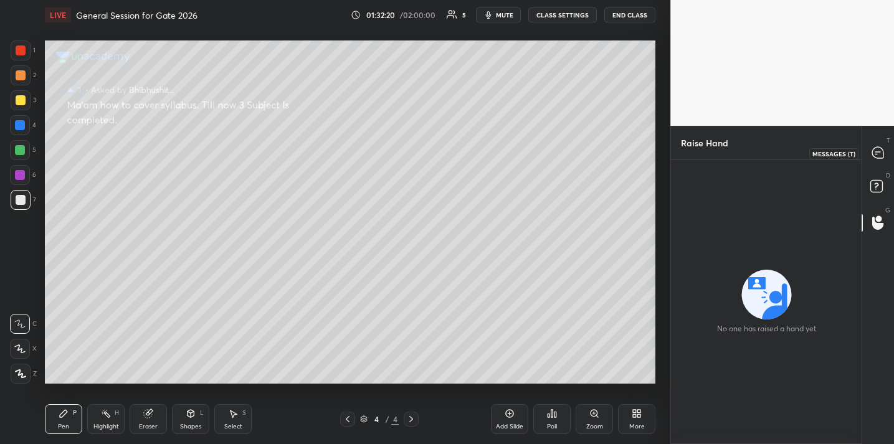
click at [881, 158] on icon at bounding box center [878, 152] width 11 height 11
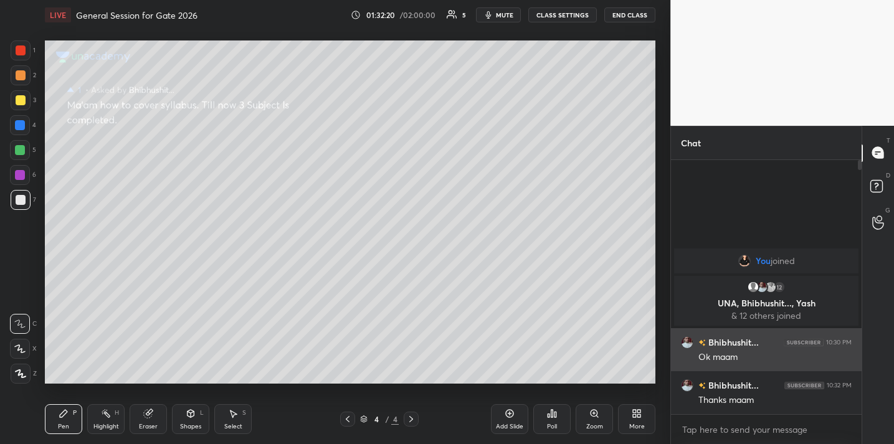
scroll to position [225, 186]
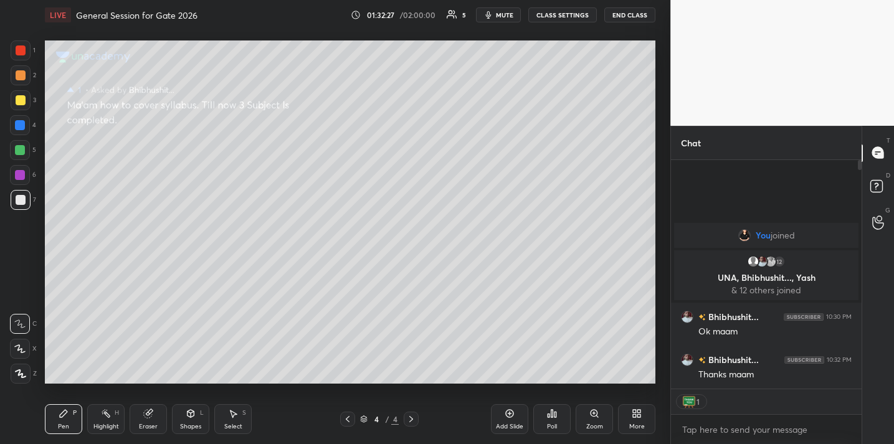
click at [505, 414] on icon at bounding box center [510, 414] width 10 height 10
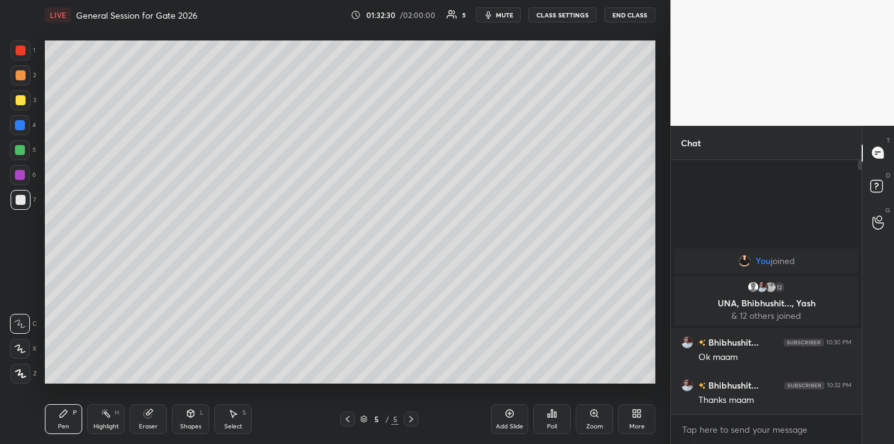
scroll to position [251, 186]
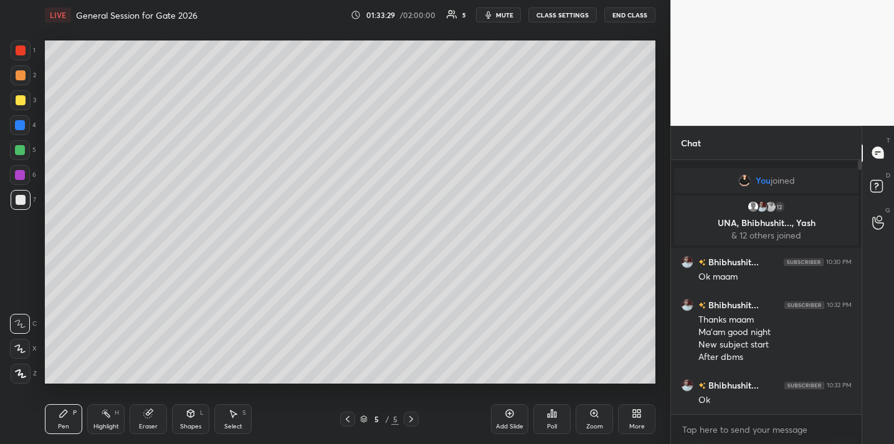
click at [625, 14] on button "End Class" at bounding box center [630, 14] width 51 height 15
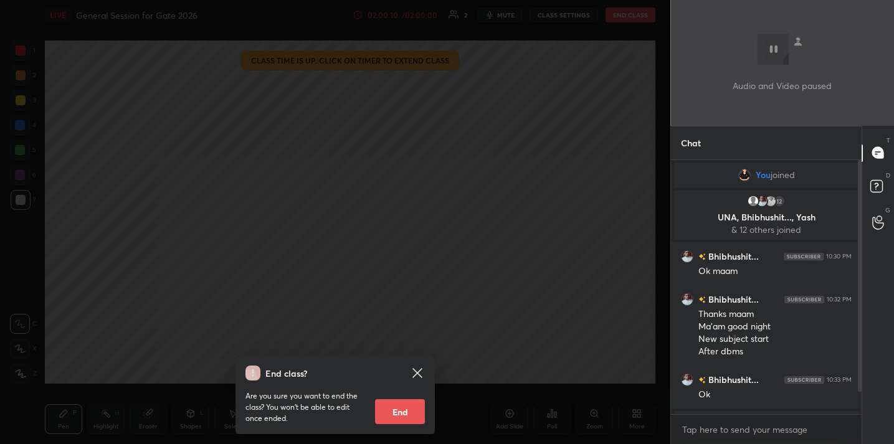
click at [404, 413] on button "End" at bounding box center [400, 412] width 50 height 25
type textarea "x"
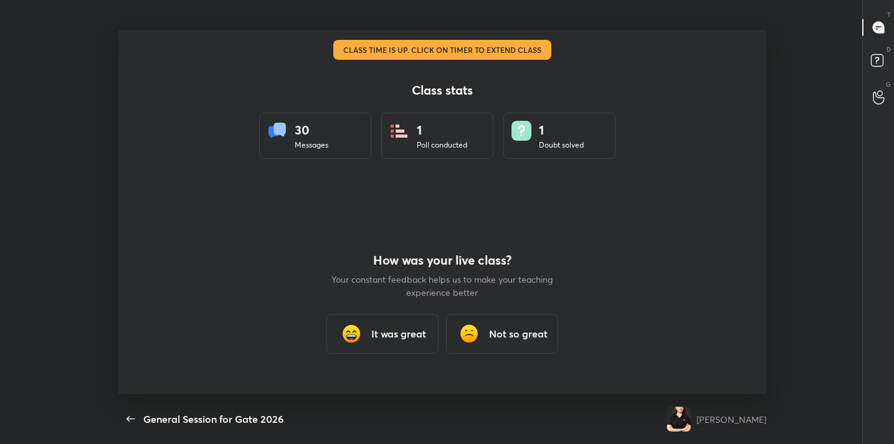
scroll to position [365, 798]
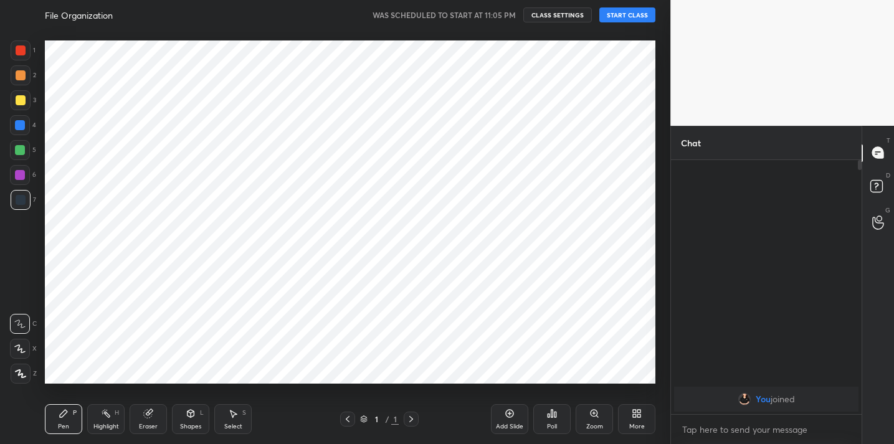
scroll to position [61963, 61706]
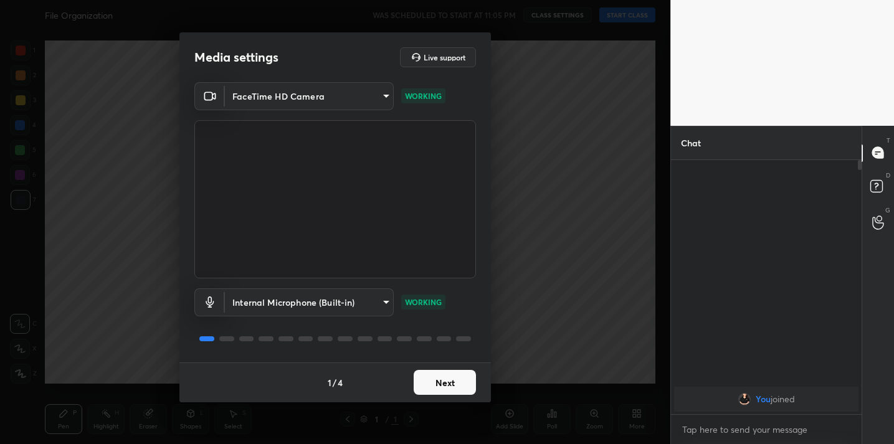
click at [436, 382] on button "Next" at bounding box center [445, 382] width 62 height 25
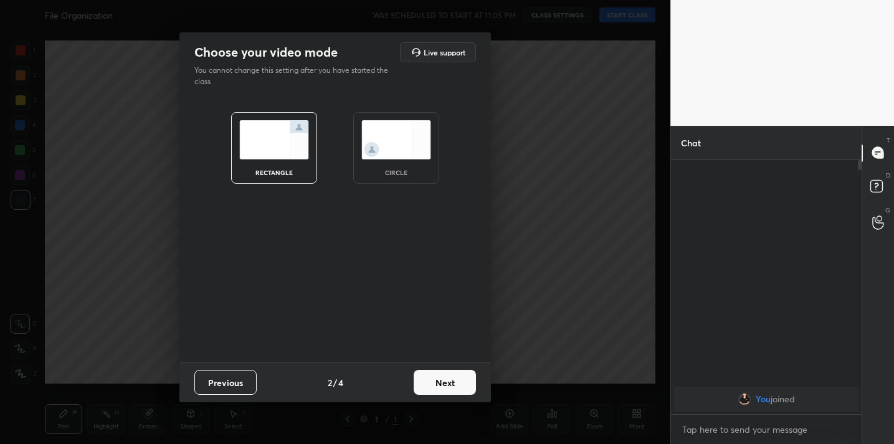
click at [436, 382] on button "Next" at bounding box center [445, 382] width 62 height 25
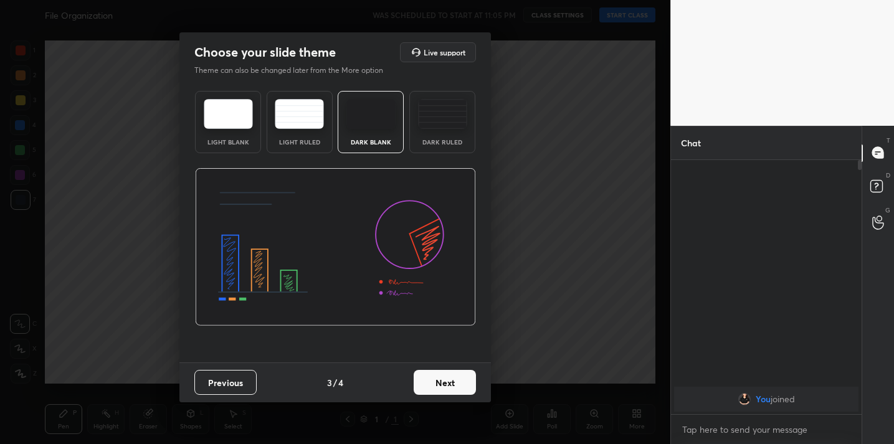
click at [436, 382] on button "Next" at bounding box center [445, 382] width 62 height 25
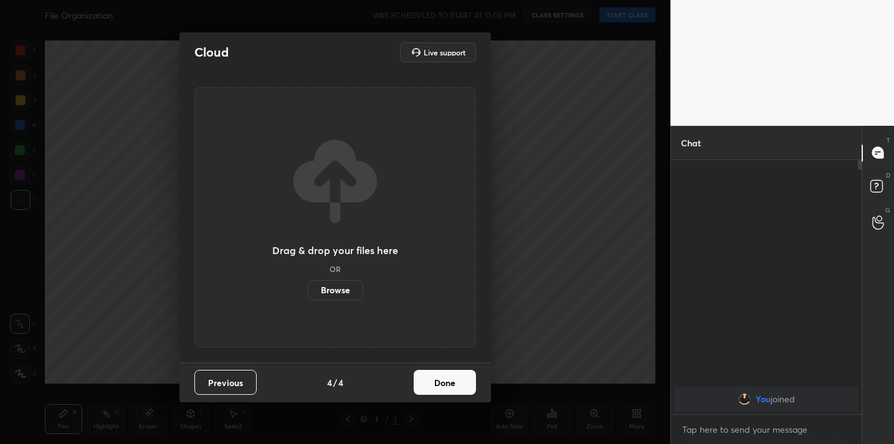
click at [436, 382] on button "Done" at bounding box center [445, 382] width 62 height 25
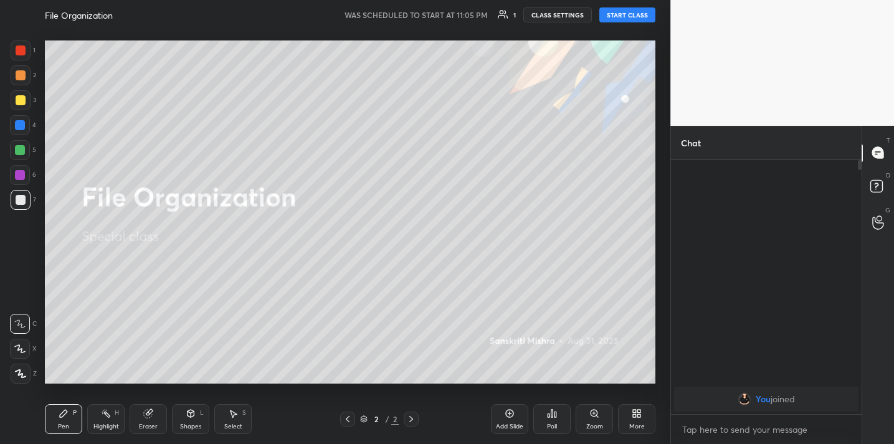
click at [619, 19] on button "START CLASS" at bounding box center [628, 14] width 56 height 15
click at [635, 426] on div "More" at bounding box center [638, 427] width 16 height 6
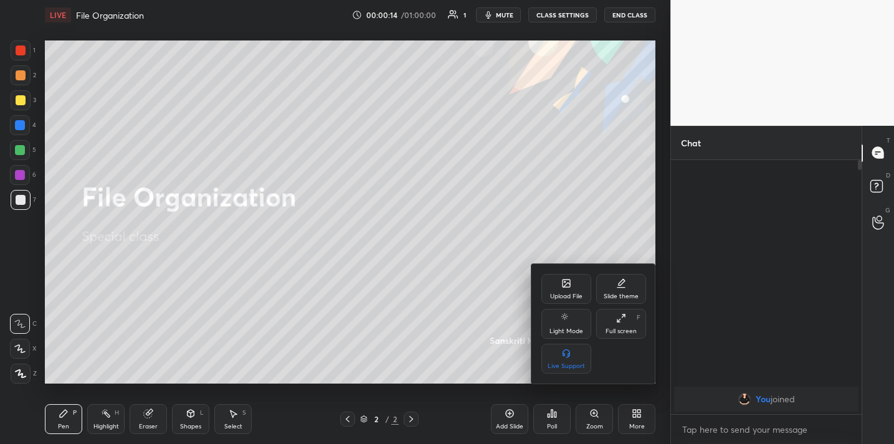
click at [561, 290] on div "Upload File" at bounding box center [567, 289] width 50 height 30
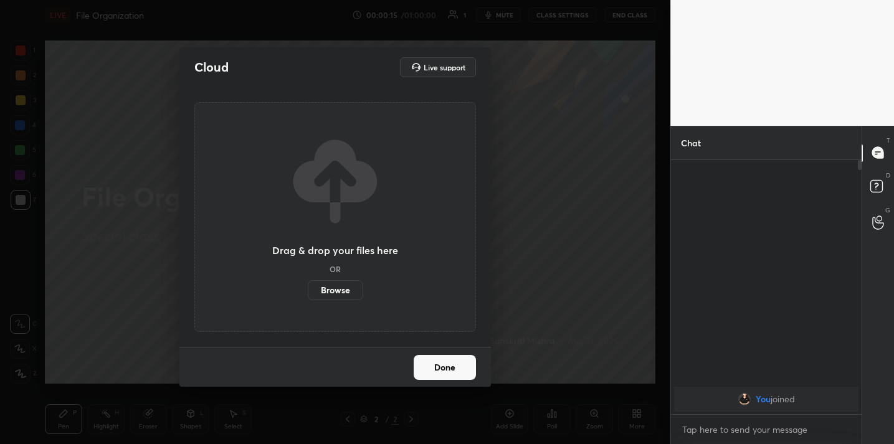
click at [346, 288] on label "Browse" at bounding box center [335, 290] width 55 height 20
click at [308, 288] on input "Browse" at bounding box center [308, 290] width 0 height 20
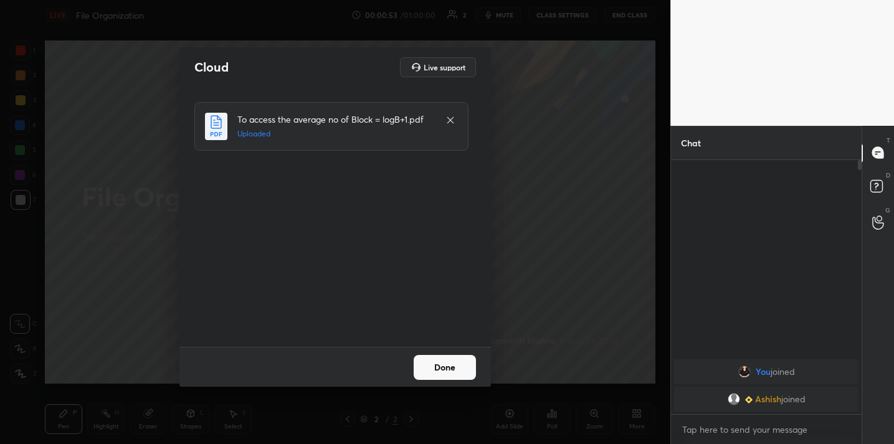
click at [444, 373] on button "Done" at bounding box center [445, 367] width 62 height 25
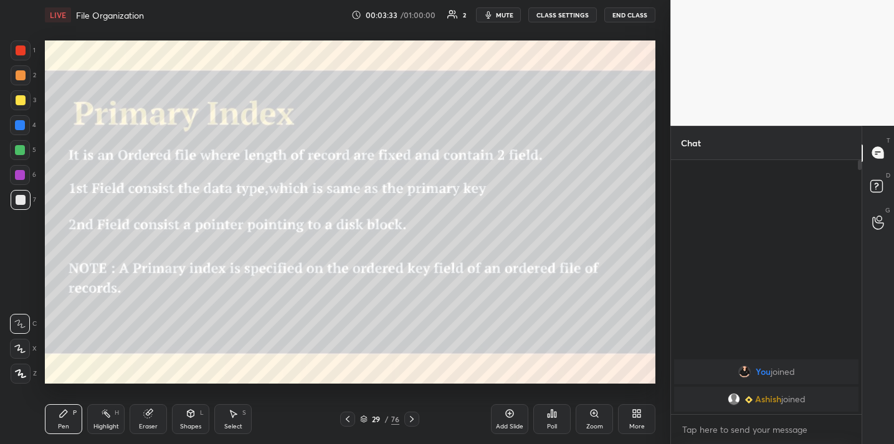
click at [497, 424] on div "Add Slide" at bounding box center [509, 427] width 27 height 6
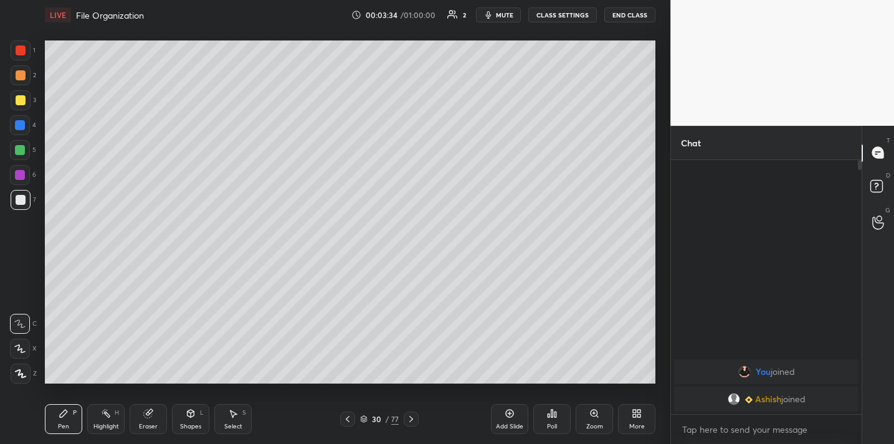
drag, startPoint x: 184, startPoint y: 438, endPoint x: 186, endPoint y: 430, distance: 7.6
click at [186, 430] on div "Pen P Highlight H Eraser Shapes L Select S 30 / 77 Add Slide Poll Zoom More" at bounding box center [350, 420] width 611 height 50
click at [188, 419] on div "Shapes L" at bounding box center [190, 420] width 37 height 30
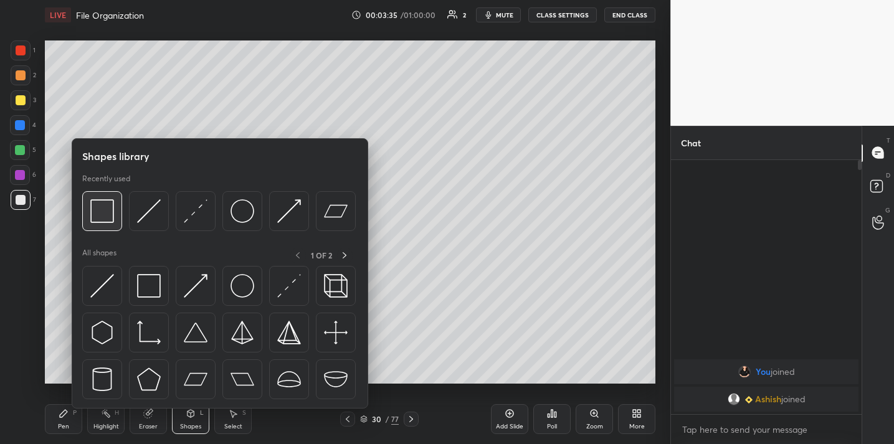
click at [105, 201] on img at bounding box center [102, 211] width 24 height 24
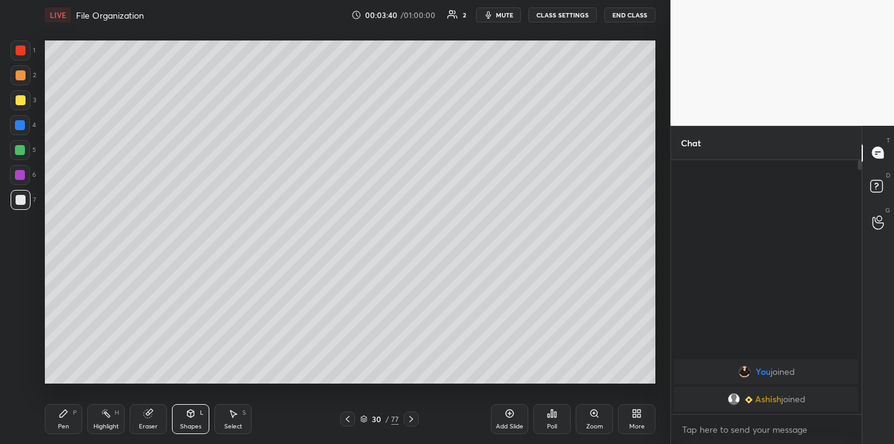
click at [64, 431] on div "Pen P" at bounding box center [63, 420] width 37 height 30
click at [22, 98] on div at bounding box center [21, 100] width 10 height 10
click at [23, 202] on div at bounding box center [21, 200] width 10 height 10
click at [504, 424] on div "Add Slide" at bounding box center [509, 427] width 27 height 6
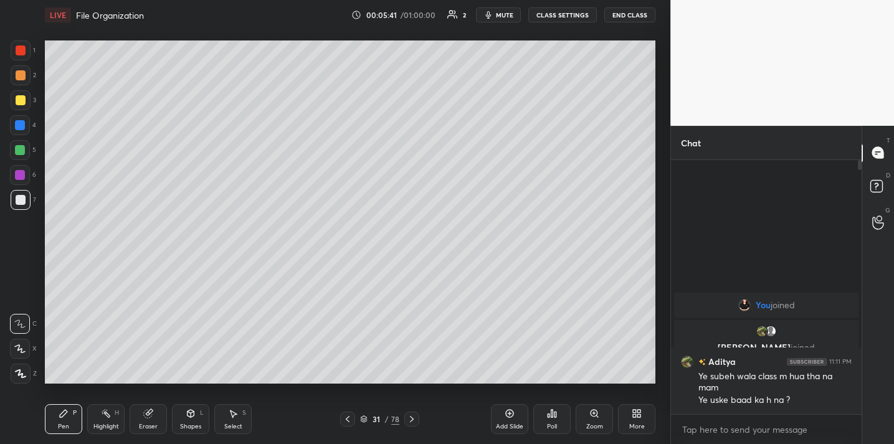
click at [18, 104] on div at bounding box center [21, 100] width 10 height 10
click at [146, 411] on icon at bounding box center [148, 414] width 8 height 8
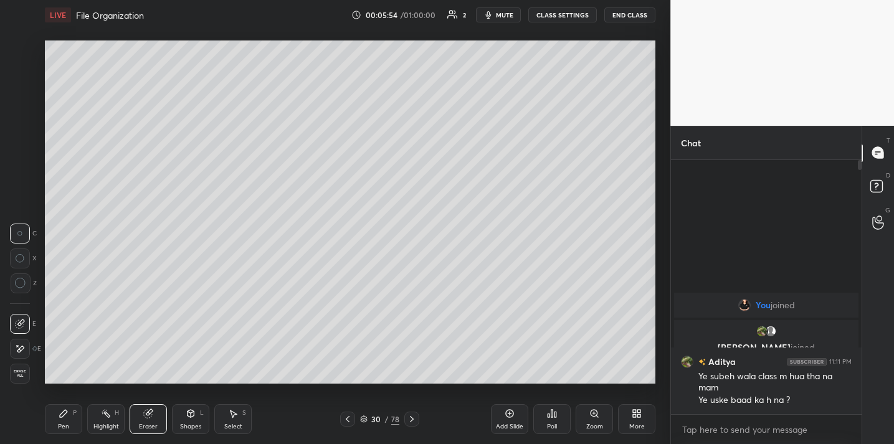
click at [16, 282] on icon at bounding box center [20, 283] width 11 height 11
click at [77, 414] on div "Pen P" at bounding box center [63, 420] width 37 height 30
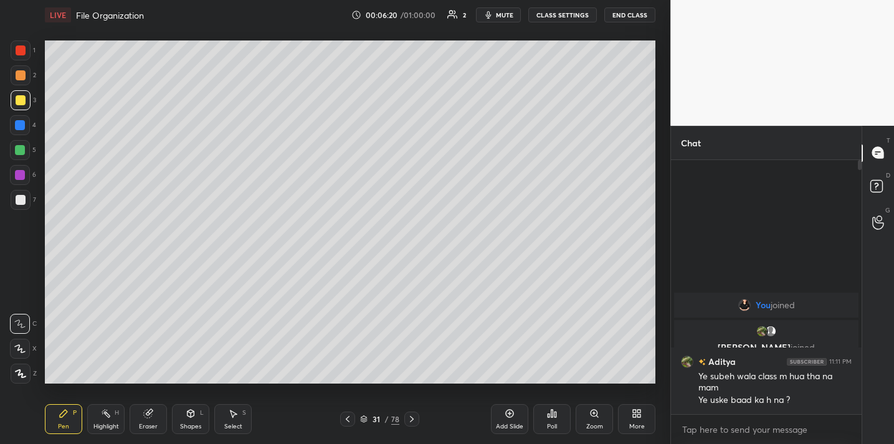
click at [25, 201] on div at bounding box center [21, 200] width 20 height 20
click at [23, 151] on div at bounding box center [20, 150] width 10 height 10
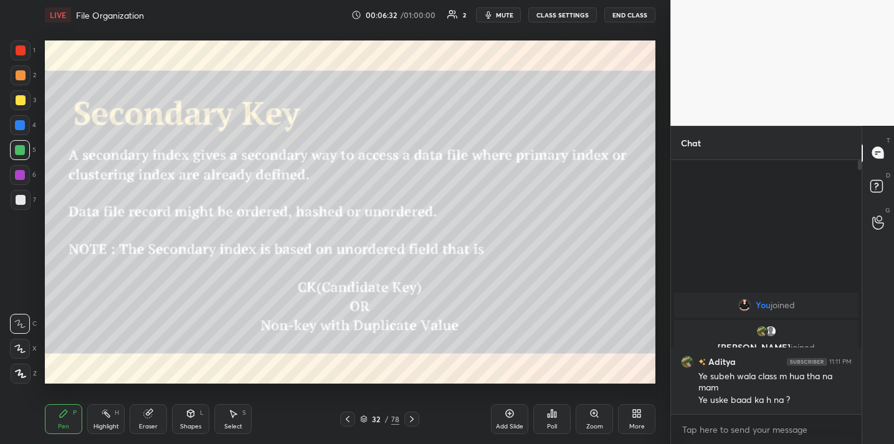
drag, startPoint x: 509, startPoint y: 411, endPoint x: 502, endPoint y: 410, distance: 7.0
click at [509, 411] on icon at bounding box center [510, 414] width 10 height 10
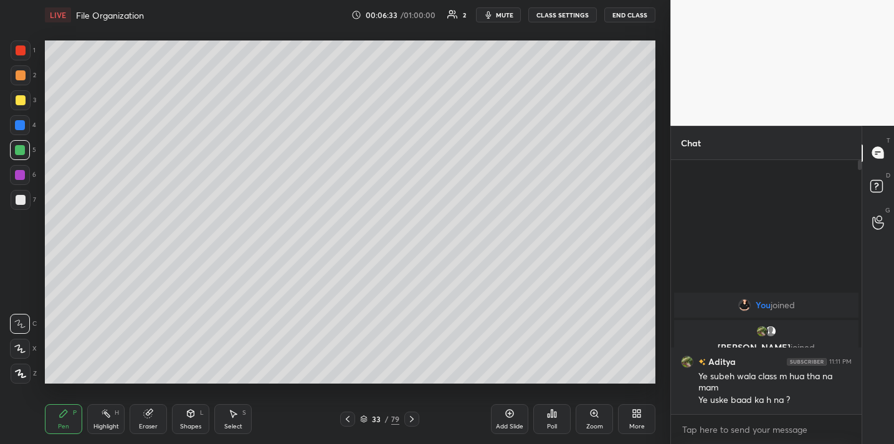
click at [181, 418] on div "Shapes L" at bounding box center [190, 420] width 37 height 30
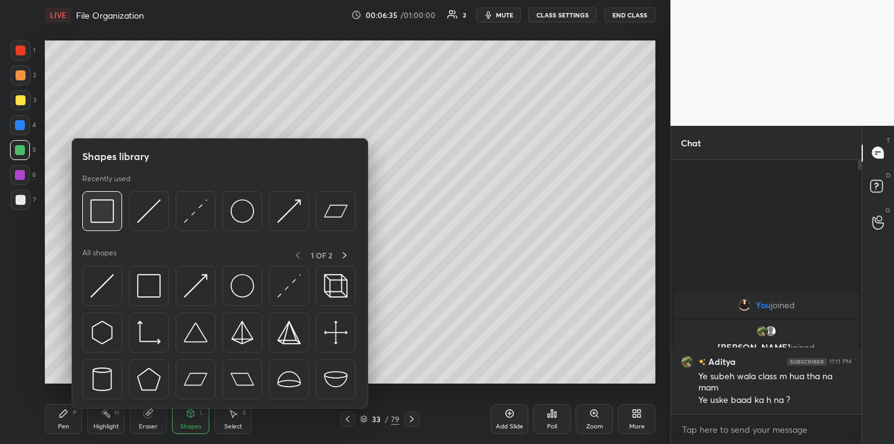
click at [97, 221] on img at bounding box center [102, 211] width 24 height 24
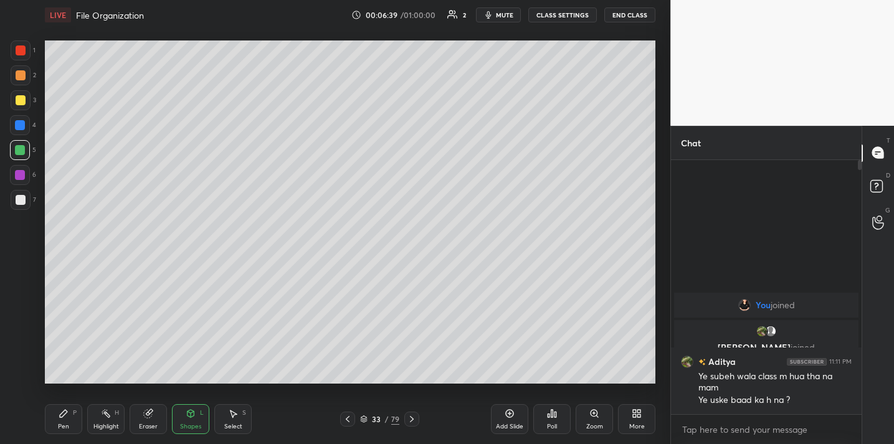
click at [61, 414] on icon at bounding box center [63, 413] width 7 height 7
click at [22, 128] on div at bounding box center [20, 125] width 10 height 10
click at [23, 102] on div at bounding box center [21, 100] width 10 height 10
drag, startPoint x: 133, startPoint y: 418, endPoint x: 138, endPoint y: 414, distance: 6.6
click at [136, 419] on div "Eraser" at bounding box center [148, 420] width 37 height 30
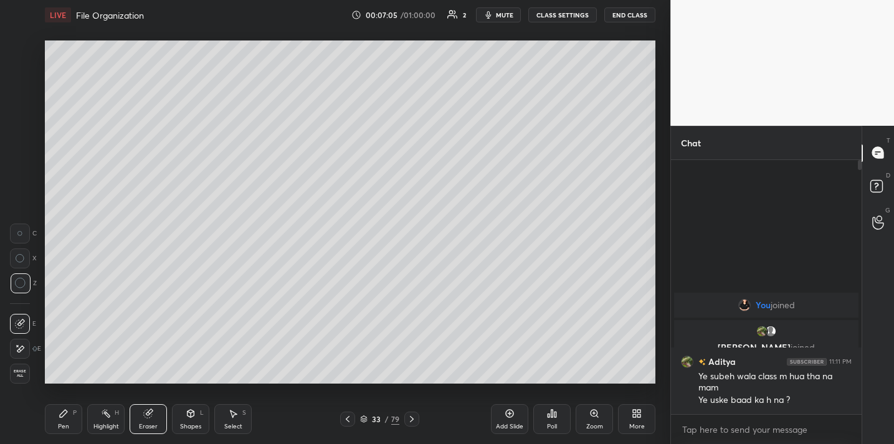
drag, startPoint x: 55, startPoint y: 419, endPoint x: 74, endPoint y: 401, distance: 26.4
click at [55, 419] on div "Pen P" at bounding box center [63, 420] width 37 height 30
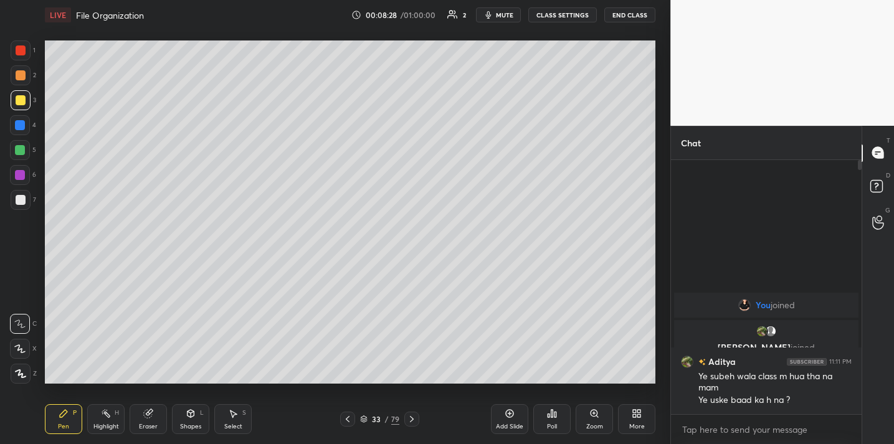
drag, startPoint x: 509, startPoint y: 416, endPoint x: 508, endPoint y: 396, distance: 19.4
click at [509, 415] on icon at bounding box center [510, 414] width 10 height 10
click at [14, 198] on div at bounding box center [21, 200] width 20 height 20
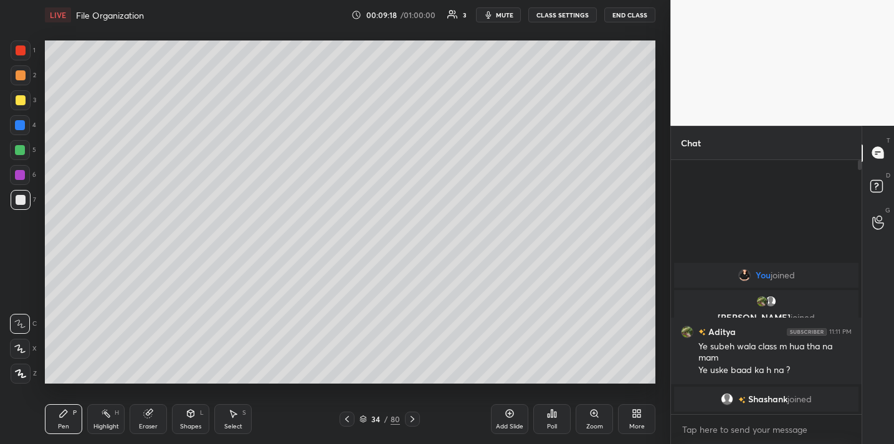
drag, startPoint x: 510, startPoint y: 419, endPoint x: 501, endPoint y: 386, distance: 33.6
click at [508, 417] on div "Add Slide" at bounding box center [509, 420] width 37 height 30
drag, startPoint x: 22, startPoint y: 102, endPoint x: 14, endPoint y: 103, distance: 7.6
click at [22, 102] on div at bounding box center [21, 100] width 10 height 10
click at [4, 193] on div "1 2 3 4 5 6 7 C X Z C X Z E E Erase all H H" at bounding box center [20, 212] width 40 height 343
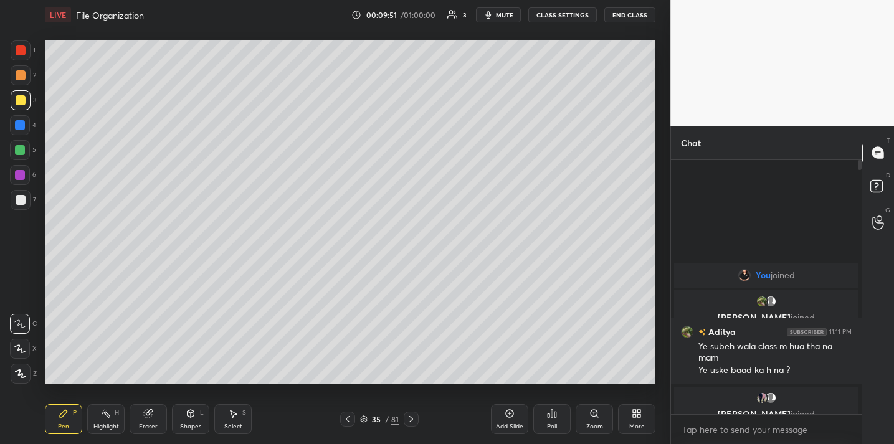
click at [19, 200] on div at bounding box center [21, 200] width 10 height 10
click at [24, 103] on div at bounding box center [21, 100] width 10 height 10
drag, startPoint x: 16, startPoint y: 201, endPoint x: 30, endPoint y: 193, distance: 16.5
click at [16, 201] on div at bounding box center [21, 200] width 10 height 10
click at [27, 105] on div at bounding box center [21, 100] width 20 height 20
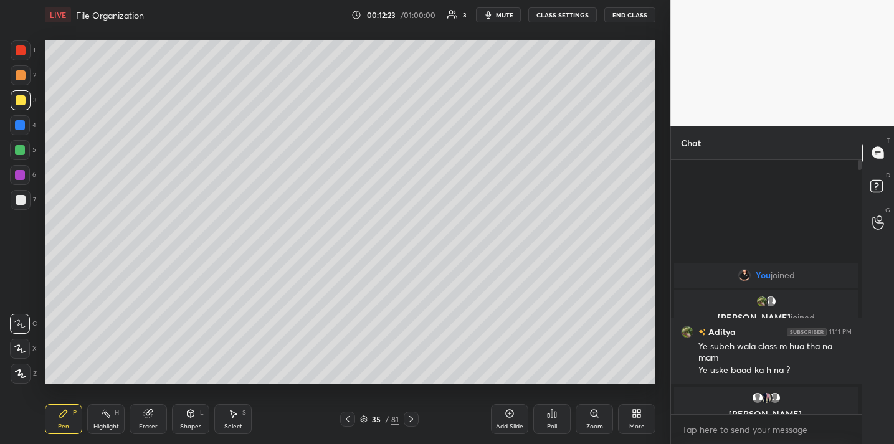
click at [518, 421] on div "Add Slide" at bounding box center [509, 420] width 37 height 30
drag, startPoint x: 127, startPoint y: 433, endPoint x: 146, endPoint y: 421, distance: 22.3
click at [130, 432] on div "Pen P Highlight H Eraser Shapes L Select S" at bounding box center [156, 420] width 223 height 30
click at [150, 421] on div "Eraser" at bounding box center [148, 420] width 37 height 30
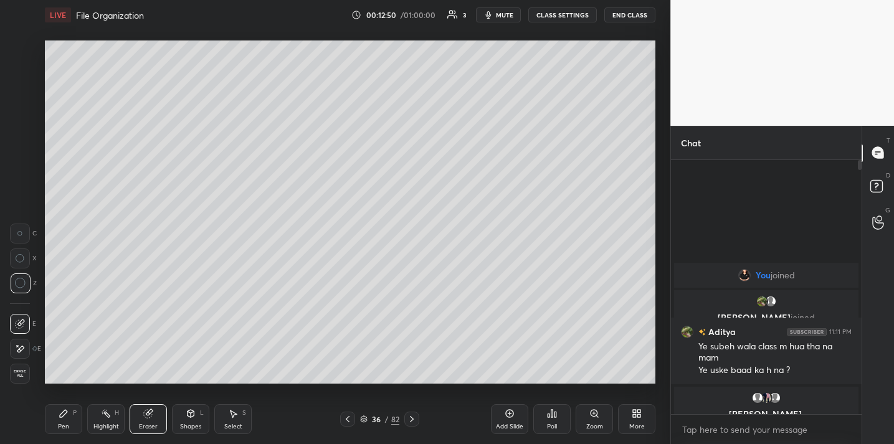
click at [70, 414] on div "Pen P" at bounding box center [63, 420] width 37 height 30
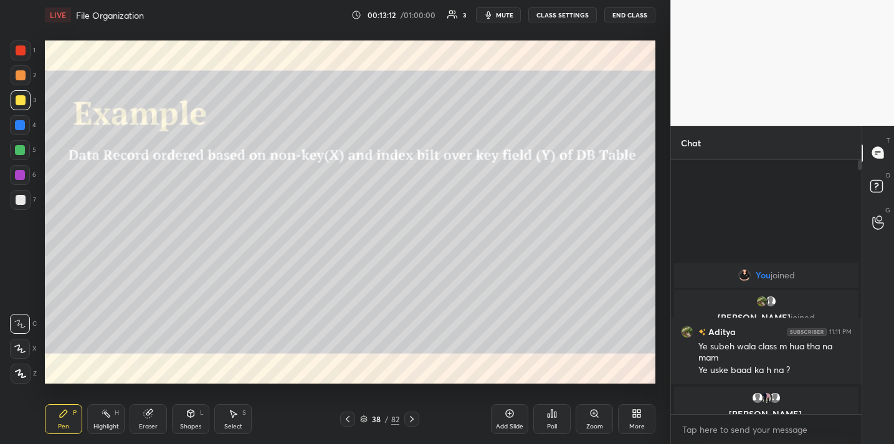
drag, startPoint x: 22, startPoint y: 198, endPoint x: 21, endPoint y: 191, distance: 7.0
click at [22, 198] on div at bounding box center [21, 200] width 10 height 10
click at [18, 151] on div at bounding box center [20, 150] width 10 height 10
click at [201, 415] on div "Shapes L" at bounding box center [190, 420] width 37 height 30
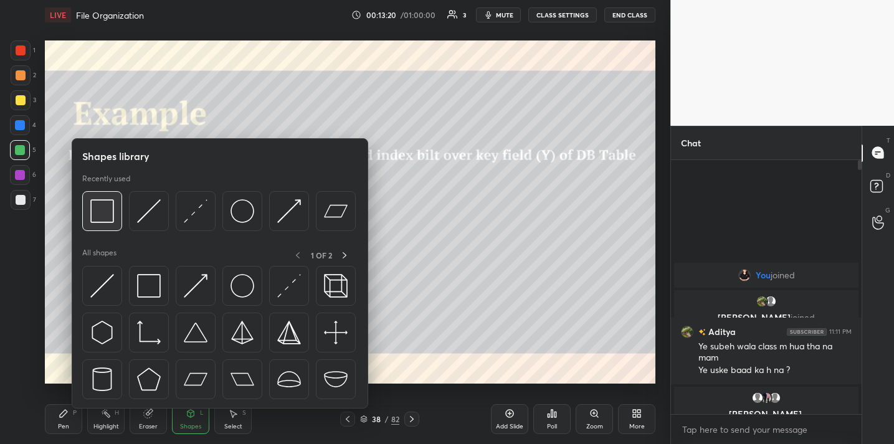
click at [100, 214] on img at bounding box center [102, 211] width 24 height 24
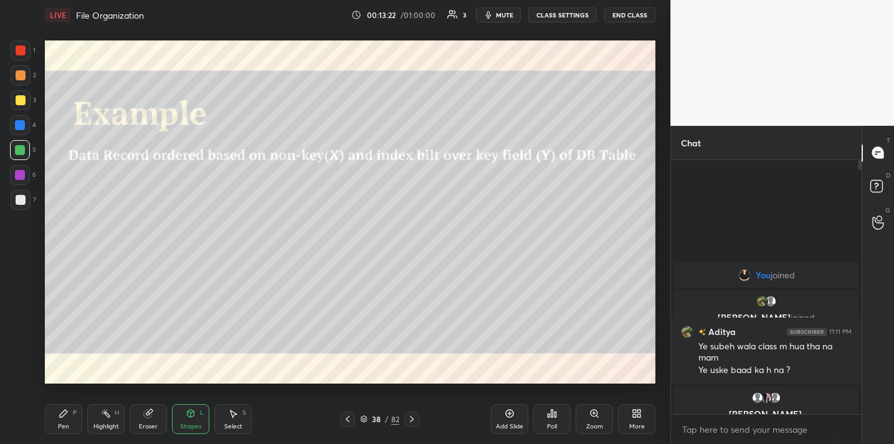
click at [70, 418] on div "Pen P" at bounding box center [63, 420] width 37 height 30
click at [16, 105] on div at bounding box center [21, 100] width 20 height 20
click at [22, 200] on div at bounding box center [21, 200] width 10 height 10
drag, startPoint x: 19, startPoint y: 102, endPoint x: 17, endPoint y: 108, distance: 6.7
click at [19, 103] on div at bounding box center [21, 100] width 10 height 10
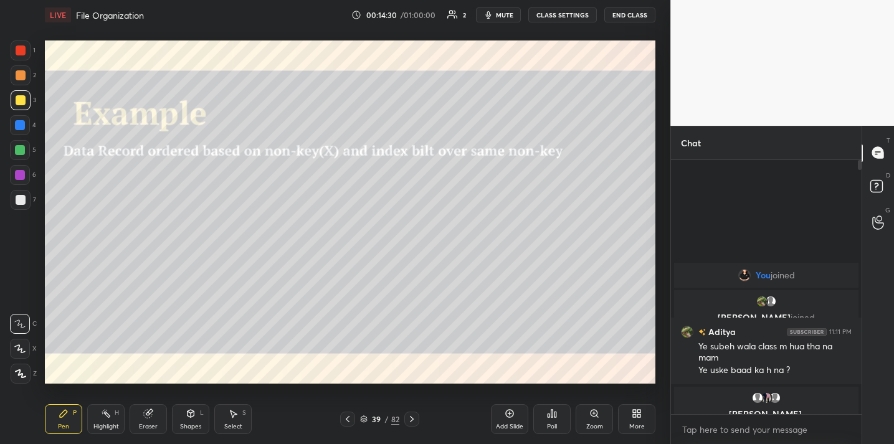
click at [197, 413] on div "Shapes L" at bounding box center [190, 420] width 37 height 30
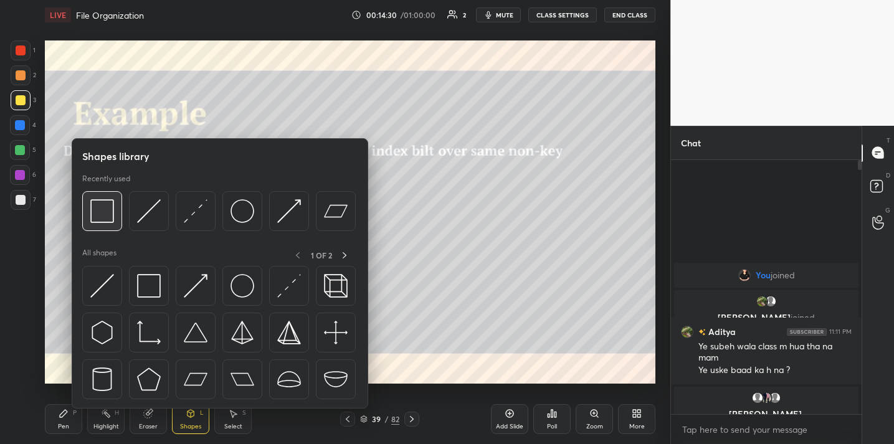
click at [88, 208] on div at bounding box center [102, 211] width 40 height 40
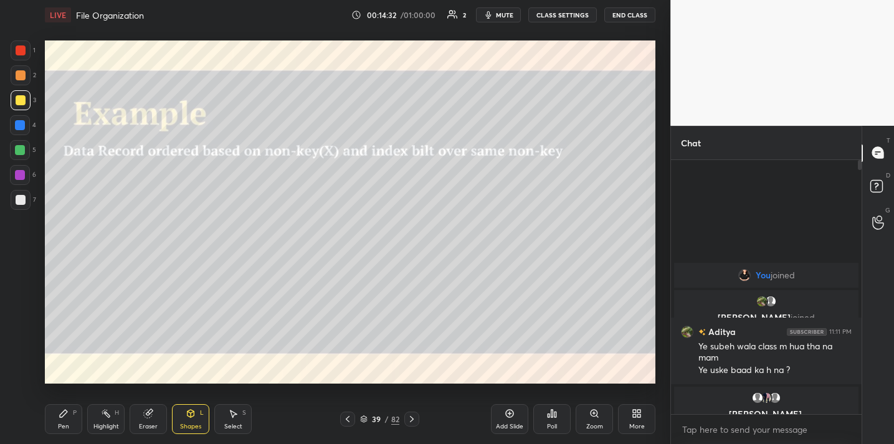
click at [66, 418] on div "Pen P" at bounding box center [63, 420] width 37 height 30
click at [27, 204] on div at bounding box center [21, 200] width 20 height 20
click at [19, 100] on div at bounding box center [21, 100] width 10 height 10
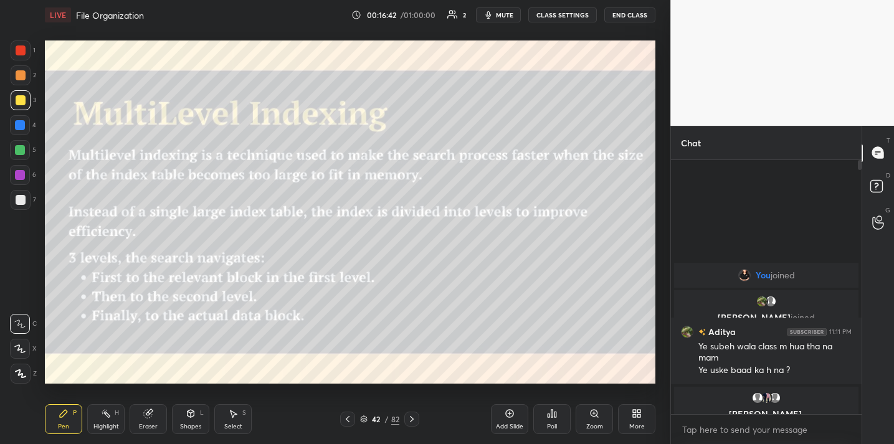
click at [519, 403] on div "Add Slide Poll Zoom More" at bounding box center [573, 420] width 165 height 70
click at [515, 418] on div "Add Slide" at bounding box center [509, 420] width 37 height 30
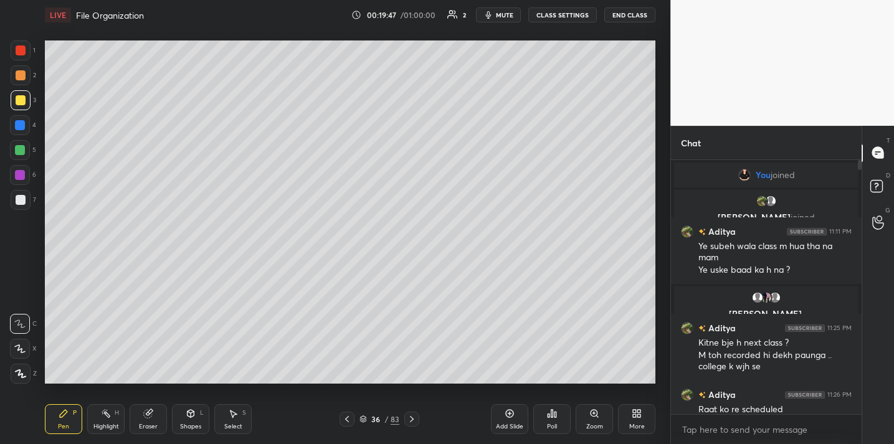
click at [514, 413] on div "Add Slide" at bounding box center [509, 420] width 37 height 30
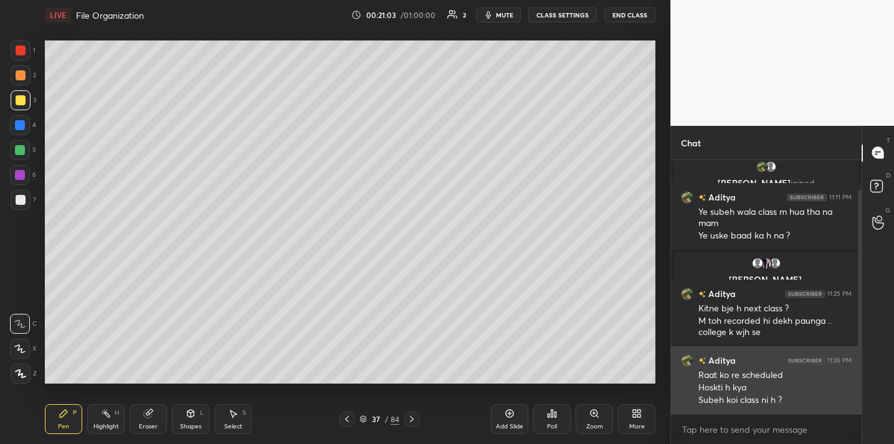
scroll to position [89, 0]
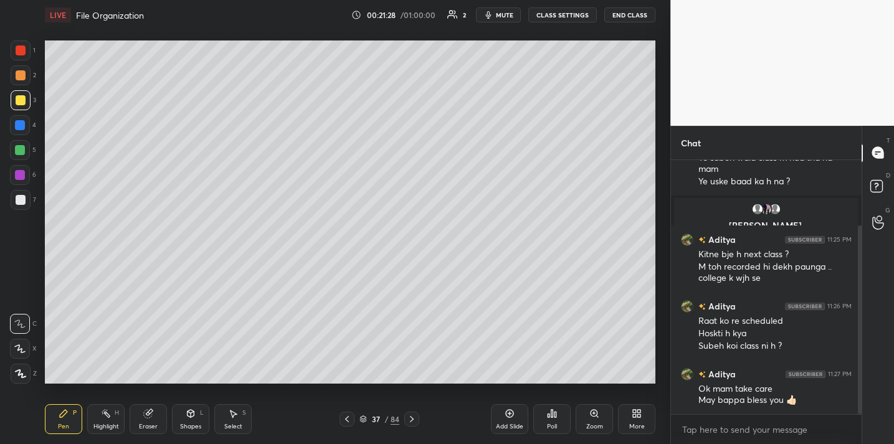
click at [629, 17] on button "End Class" at bounding box center [630, 14] width 51 height 15
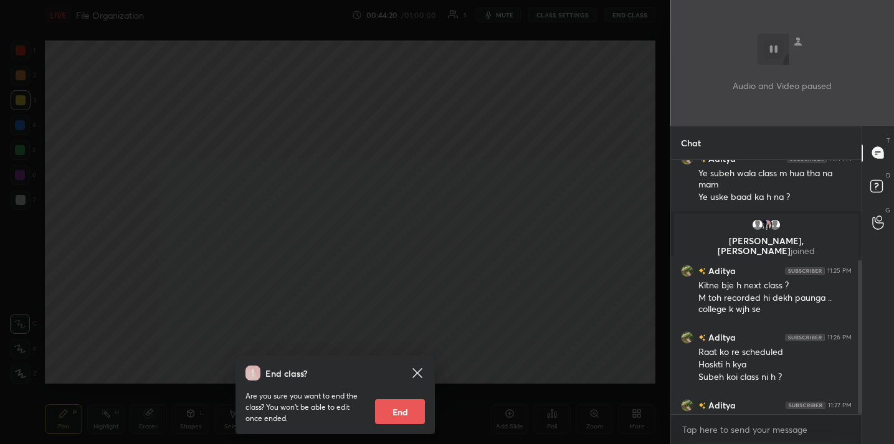
scroll to position [165, 0]
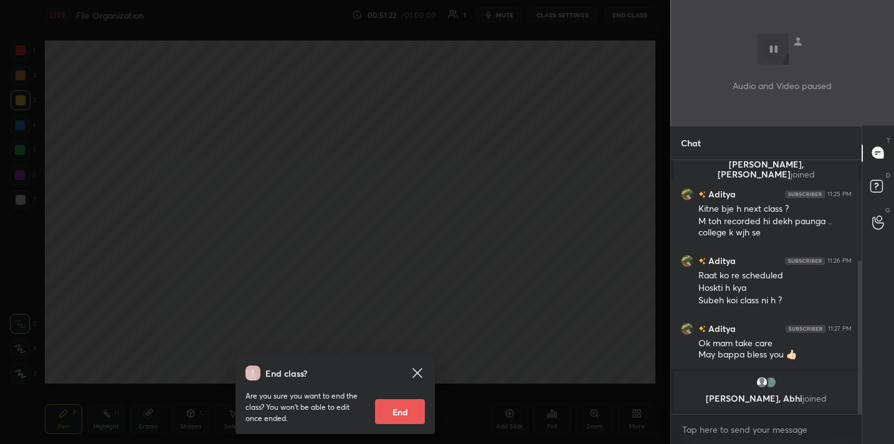
click at [405, 415] on button "End" at bounding box center [400, 412] width 50 height 25
type textarea "x"
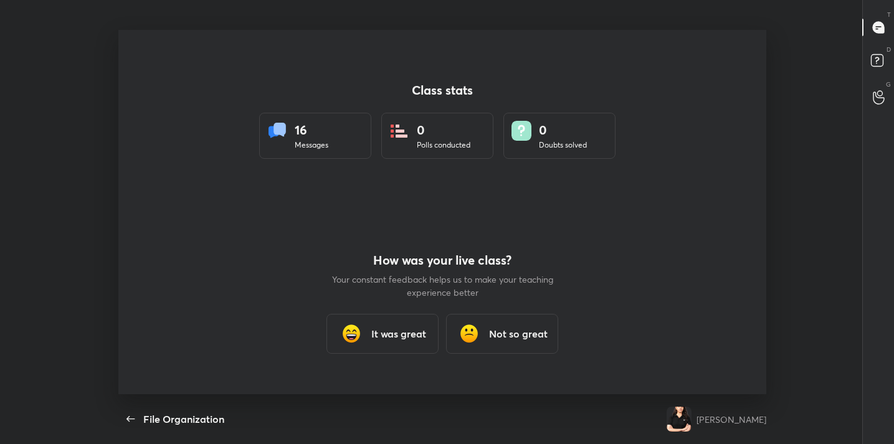
scroll to position [61963, 61443]
